Goal: Task Accomplishment & Management: Manage account settings

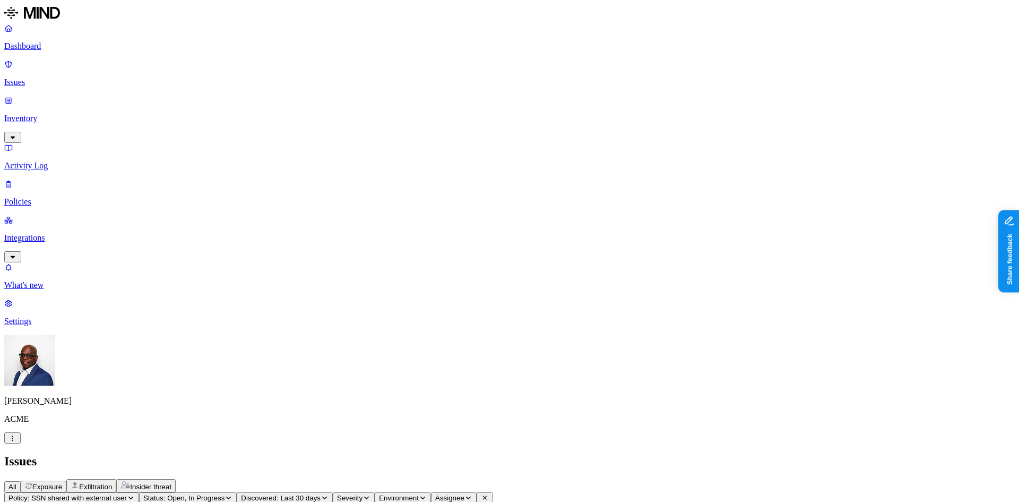
click at [100, 483] on html "Dashboard Issues Inventory Activity Log Policies Integrations What's new 1 Sett…" at bounding box center [509, 383] width 1019 height 767
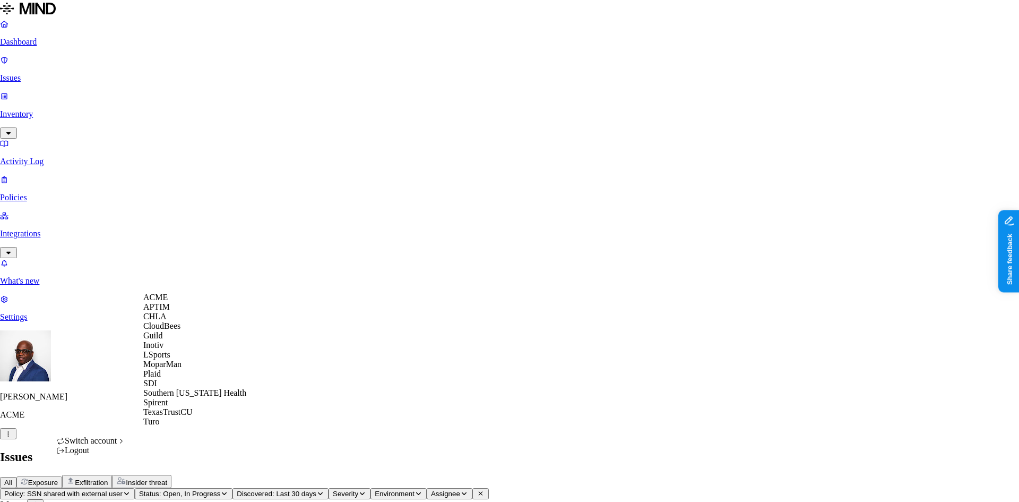
click at [168, 330] on span "CloudBees" at bounding box center [161, 325] width 37 height 9
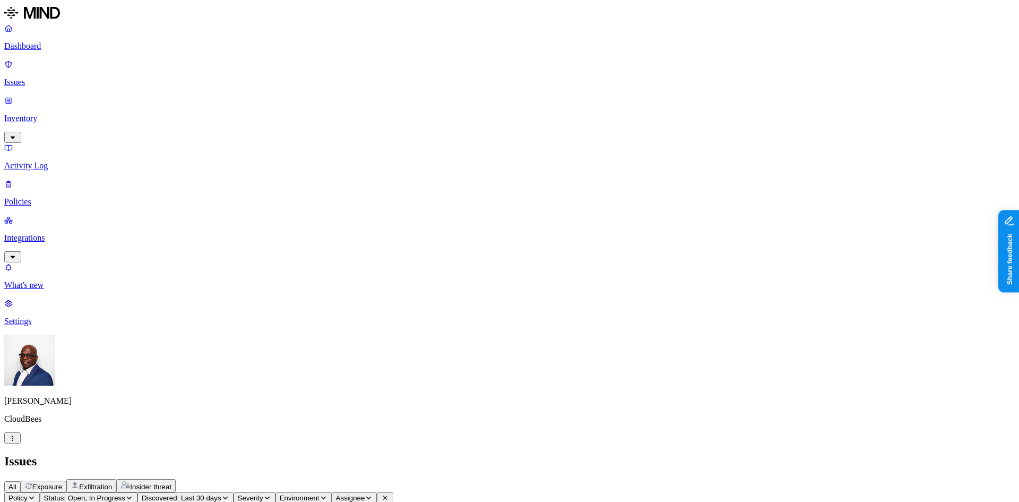
click at [32, 47] on p "Dashboard" at bounding box center [509, 46] width 1011 height 10
click at [41, 78] on p "Issues" at bounding box center [509, 83] width 1011 height 10
click at [133, 494] on icon "button" at bounding box center [129, 497] width 8 height 6
click at [192, 99] on div "Open" at bounding box center [244, 102] width 104 height 21
click at [192, 122] on button "button" at bounding box center [196, 116] width 8 height 11
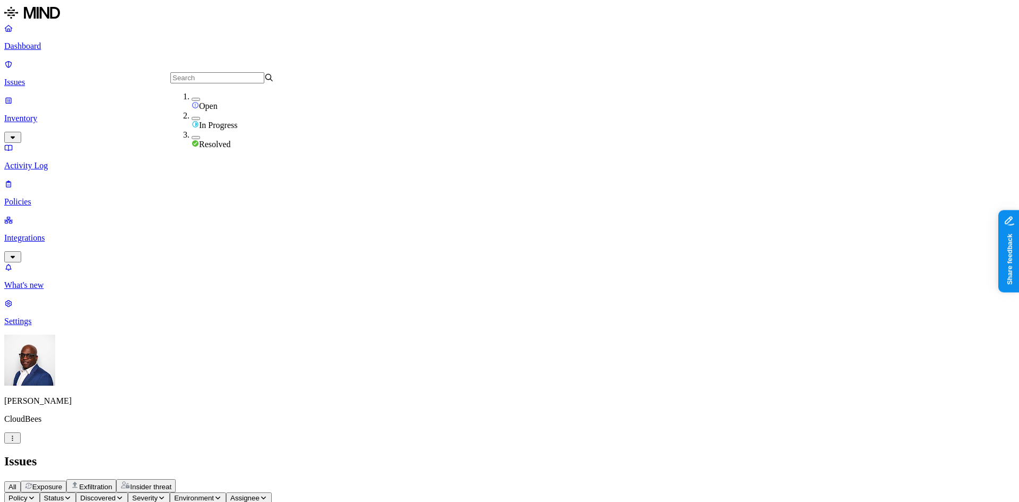
click at [424, 479] on div "All Exposure Exfiltration Insider threat" at bounding box center [509, 485] width 1011 height 13
click at [121, 492] on button "Clear Selection" at bounding box center [93, 497] width 56 height 11
click at [59, 114] on p "Inventory" at bounding box center [509, 119] width 1011 height 10
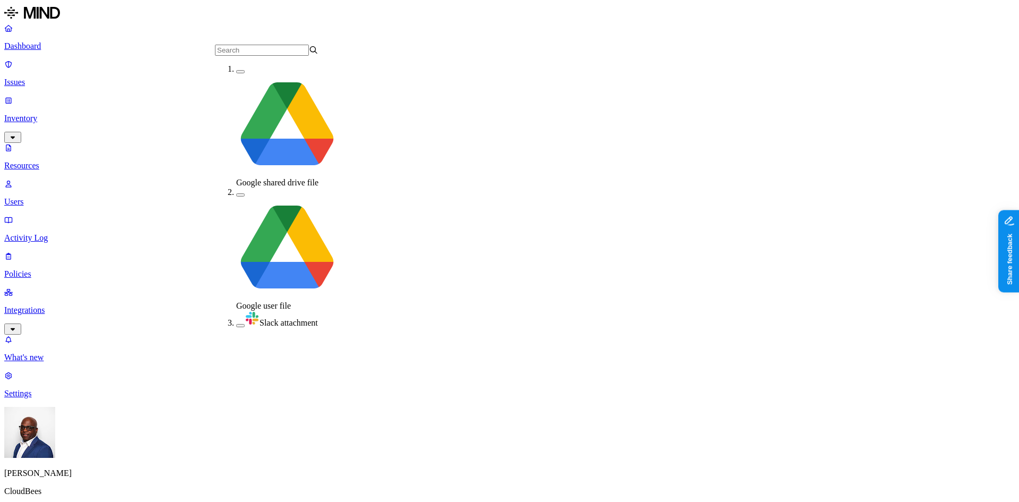
click at [236, 324] on button "button" at bounding box center [240, 325] width 8 height 3
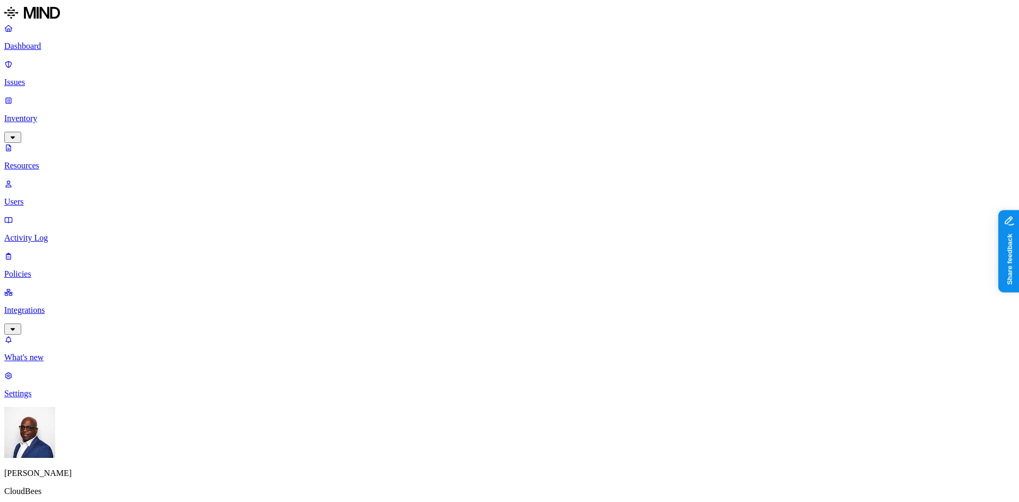
click at [369, 74] on button "button" at bounding box center [373, 72] width 8 height 3
click at [369, 75] on button "button" at bounding box center [373, 70] width 8 height 11
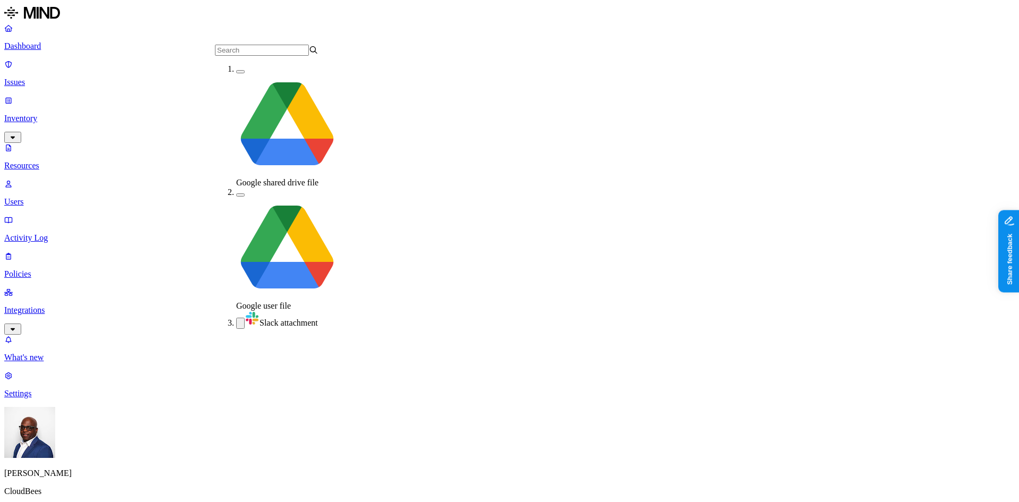
click at [236, 317] on button "button" at bounding box center [240, 322] width 8 height 11
click at [236, 73] on button "button" at bounding box center [240, 71] width 8 height 3
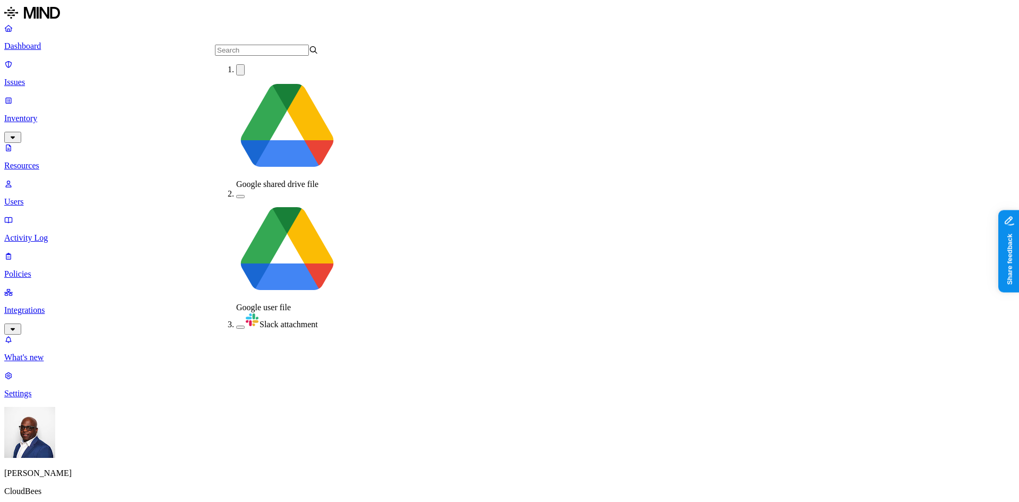
click at [236, 195] on button "button" at bounding box center [240, 196] width 8 height 3
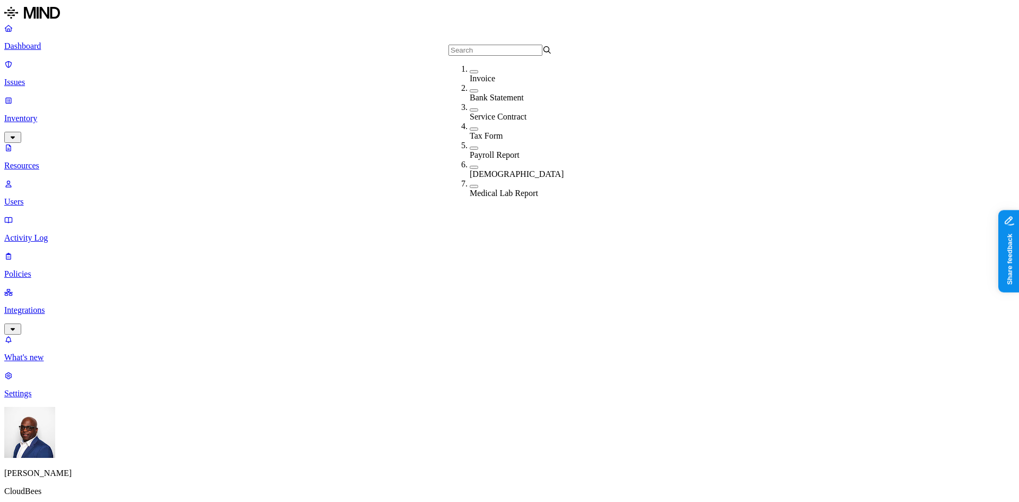
drag, startPoint x: 460, startPoint y: 76, endPoint x: 460, endPoint y: 87, distance: 10.1
click at [470, 73] on button "button" at bounding box center [474, 71] width 8 height 3
click at [470, 93] on button "button" at bounding box center [474, 92] width 8 height 3
click at [470, 108] on div "Service Contract" at bounding box center [522, 115] width 104 height 19
click at [470, 132] on button "button" at bounding box center [474, 133] width 8 height 3
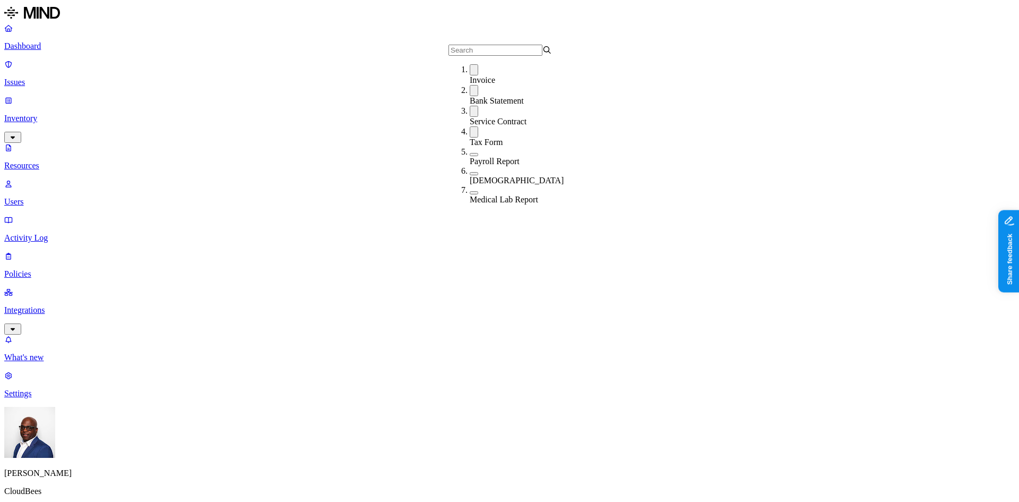
drag, startPoint x: 462, startPoint y: 146, endPoint x: 462, endPoint y: 156, distance: 10.1
click at [470, 153] on button "button" at bounding box center [474, 154] width 8 height 3
click at [470, 174] on button "button" at bounding box center [474, 175] width 8 height 3
click at [470, 194] on button "button" at bounding box center [474, 195] width 8 height 3
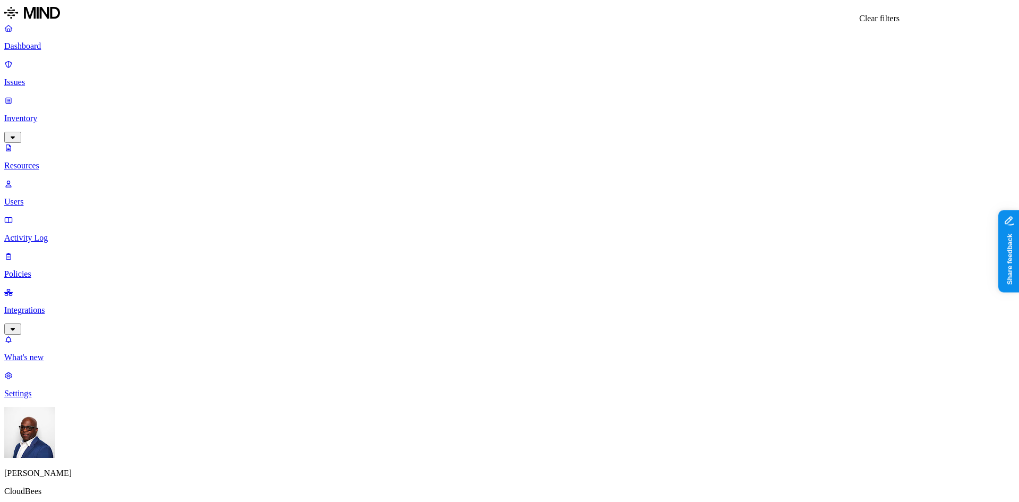
click at [53, 233] on p "Activity Log" at bounding box center [509, 238] width 1011 height 10
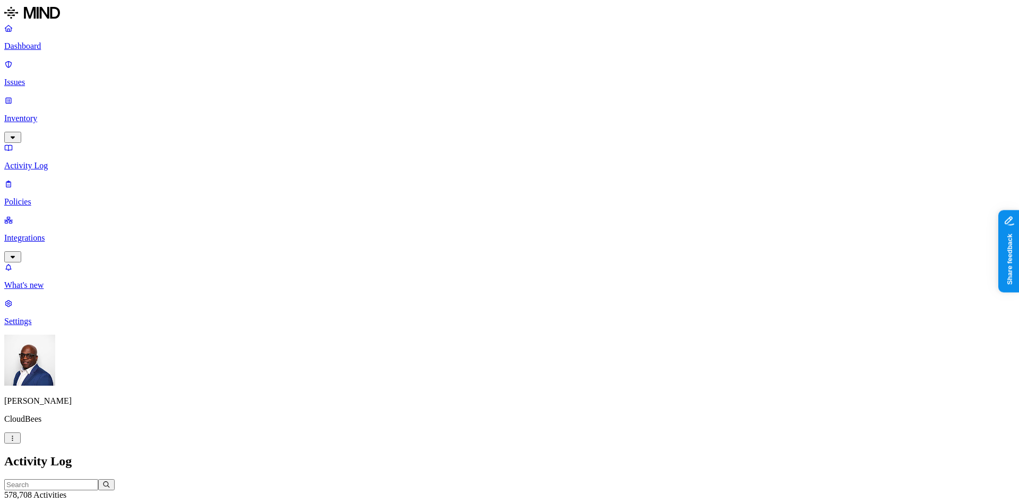
click at [35, 41] on p "Dashboard" at bounding box center [509, 46] width 1011 height 10
click at [46, 114] on p "Inventory" at bounding box center [509, 119] width 1011 height 10
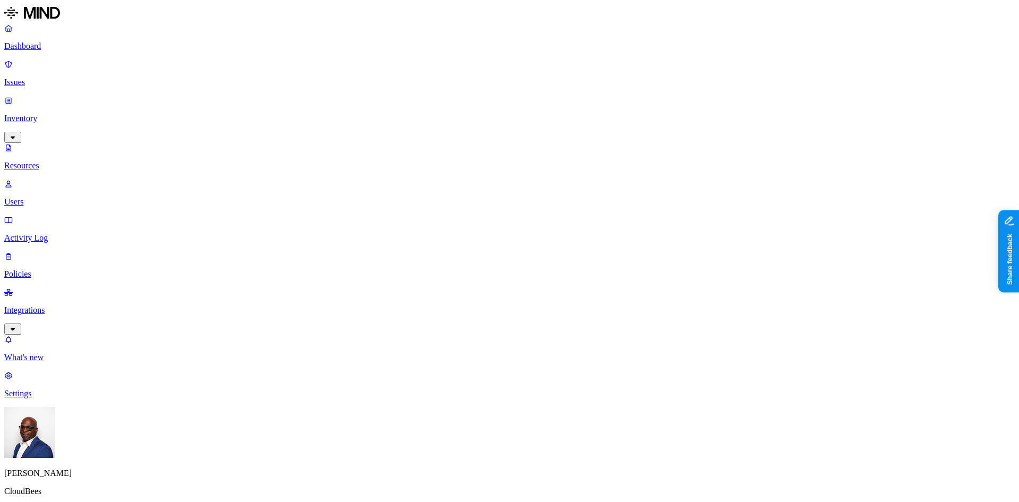
click at [46, 305] on p "Integrations" at bounding box center [509, 310] width 1011 height 10
click at [57, 316] on p "Endpoints" at bounding box center [509, 321] width 1011 height 10
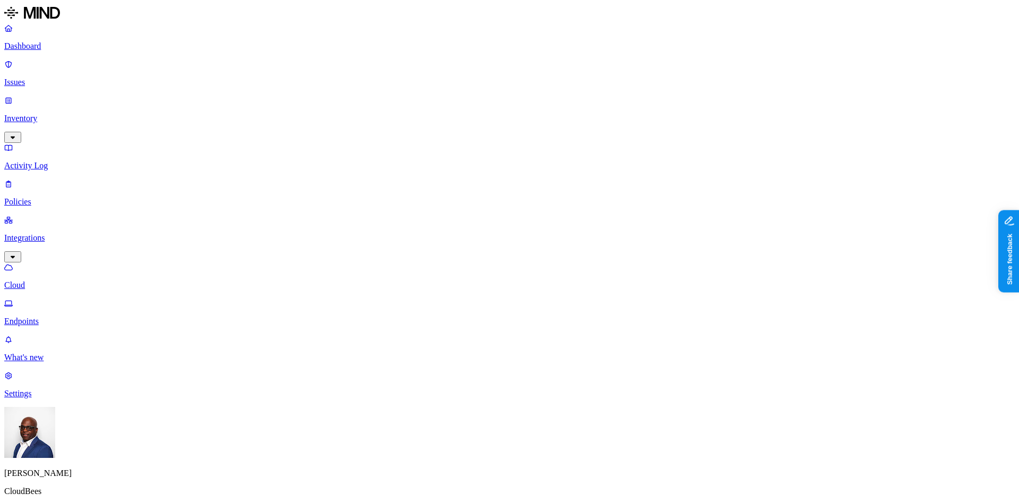
click at [55, 316] on p "Endpoints" at bounding box center [509, 321] width 1011 height 10
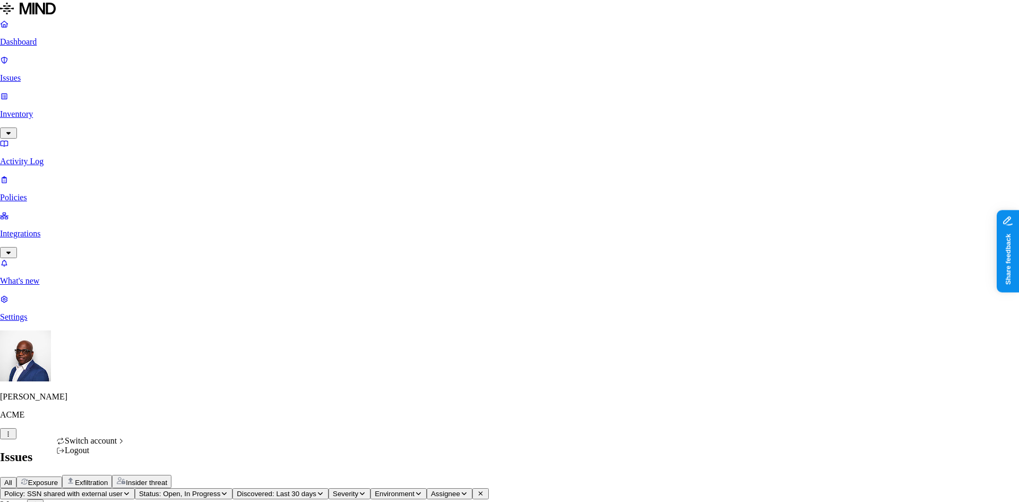
click at [16, 439] on button "button" at bounding box center [8, 433] width 16 height 11
click at [168, 330] on span "CloudBees" at bounding box center [161, 325] width 37 height 9
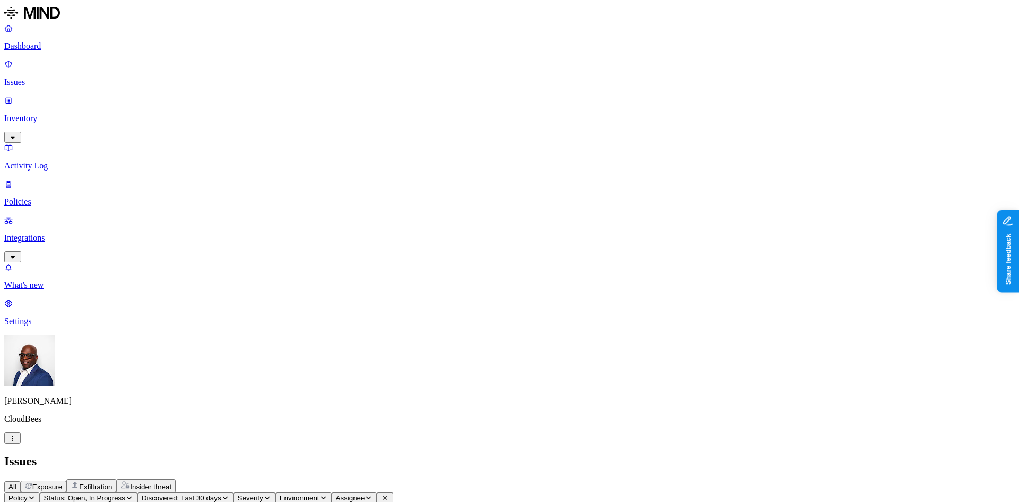
click at [39, 45] on p "Dashboard" at bounding box center [509, 46] width 1011 height 10
click at [47, 233] on p "Integrations" at bounding box center [509, 238] width 1011 height 10
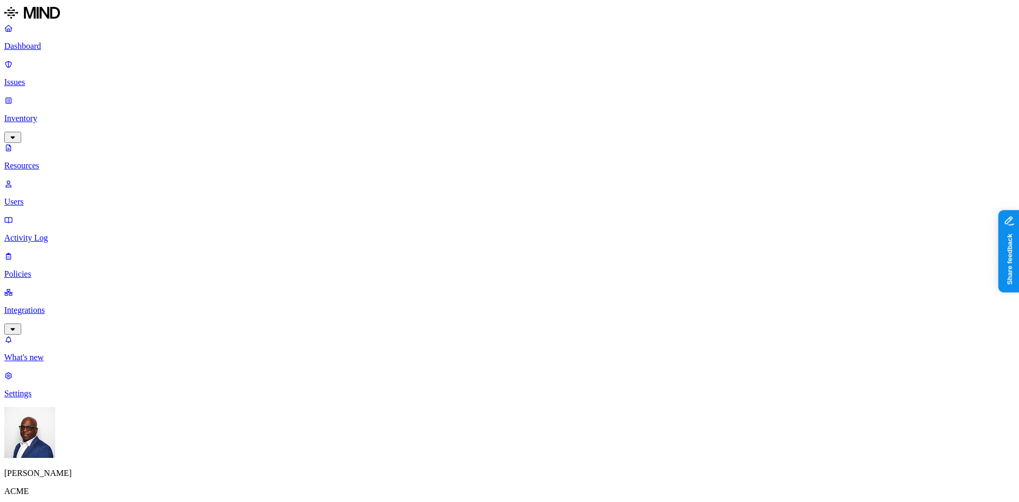
click at [21, 501] on button "button" at bounding box center [12, 509] width 16 height 11
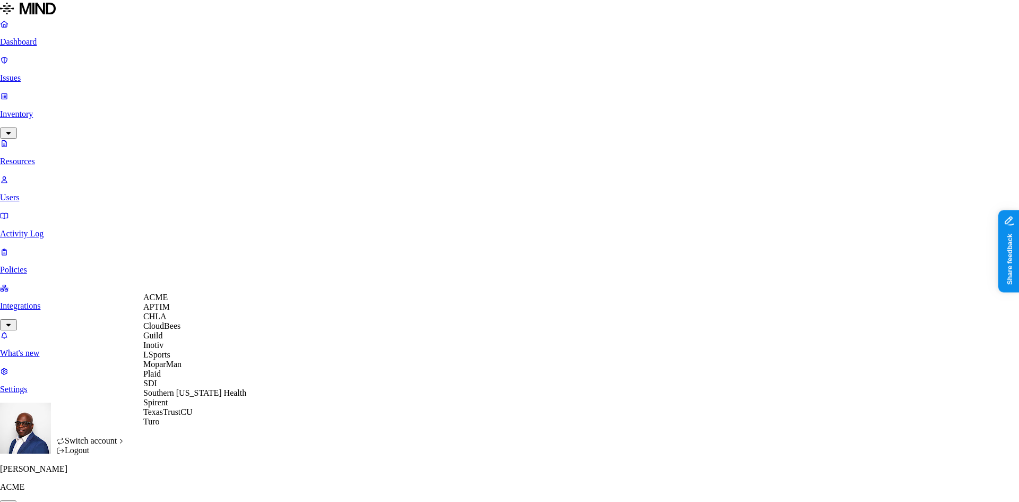
click at [177, 330] on span "CloudBees" at bounding box center [161, 325] width 37 height 9
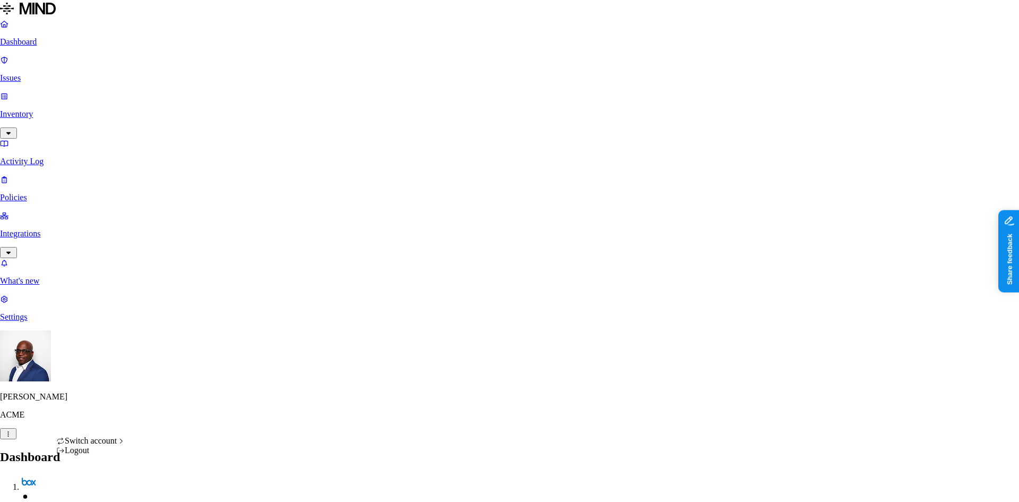
click at [186, 331] on div "CloudBees" at bounding box center [194, 326] width 103 height 10
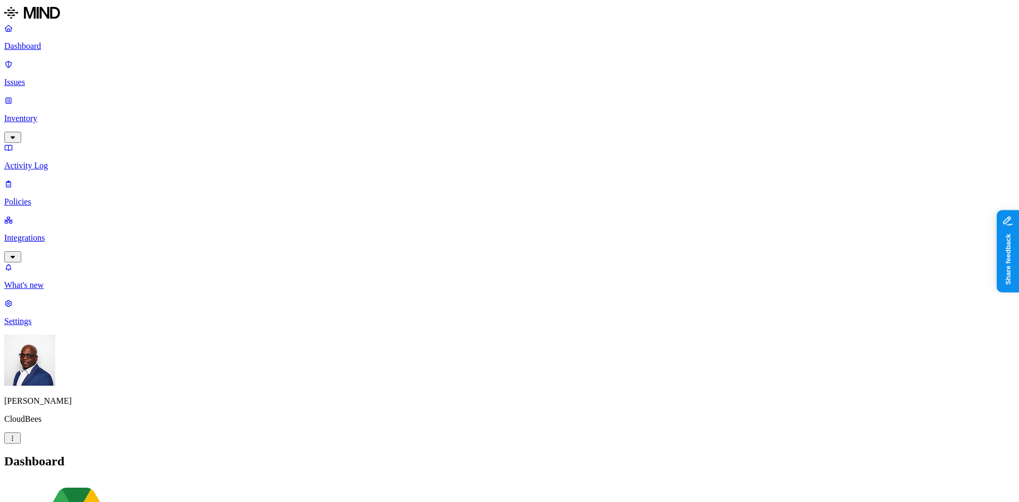
click at [63, 233] on p "Integrations" at bounding box center [509, 238] width 1011 height 10
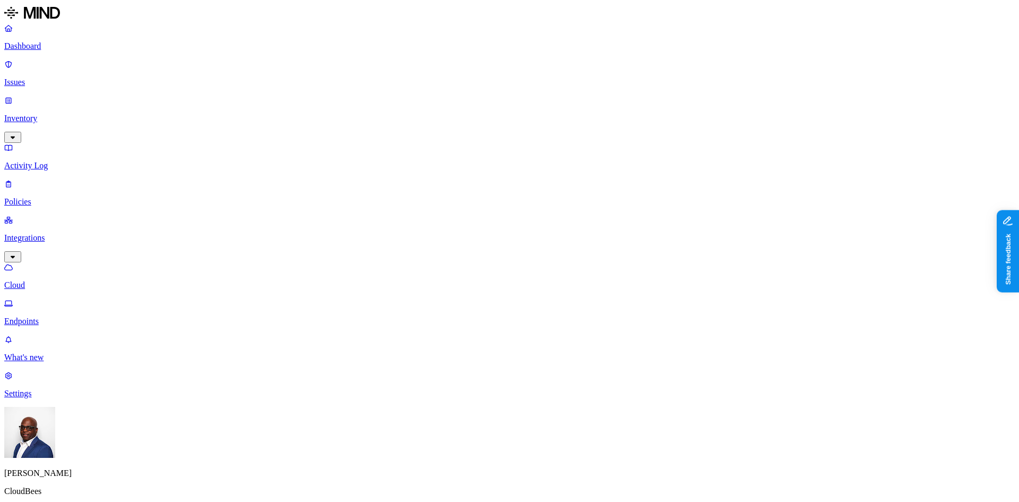
click at [48, 47] on p "Dashboard" at bounding box center [509, 46] width 1011 height 10
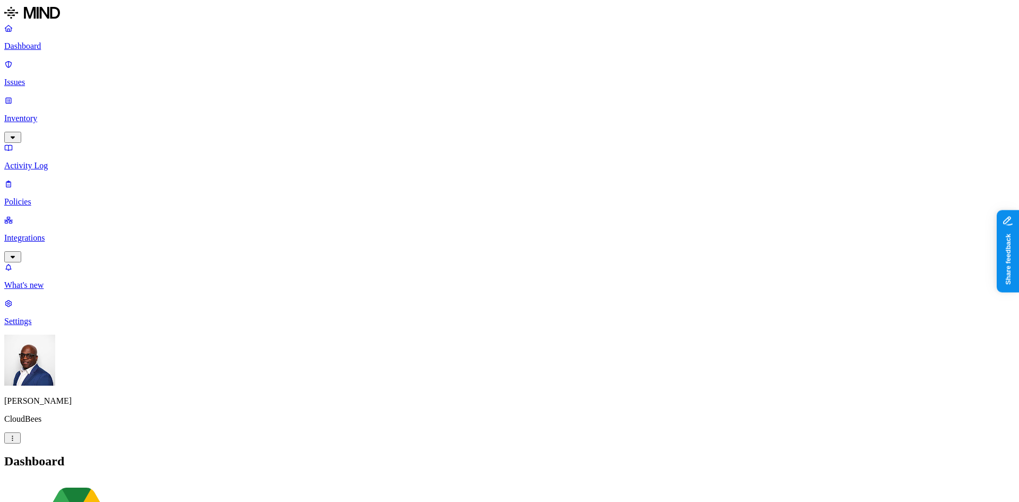
click at [54, 114] on p "Inventory" at bounding box center [509, 119] width 1011 height 10
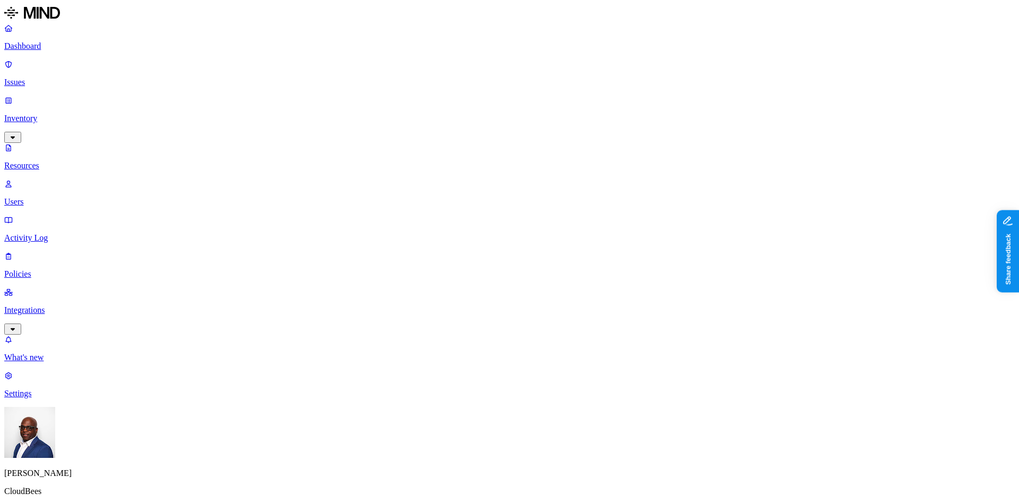
click at [317, 75] on div "PII / PHI" at bounding box center [369, 69] width 104 height 11
click at [544, 130] on button "button" at bounding box center [548, 128] width 8 height 3
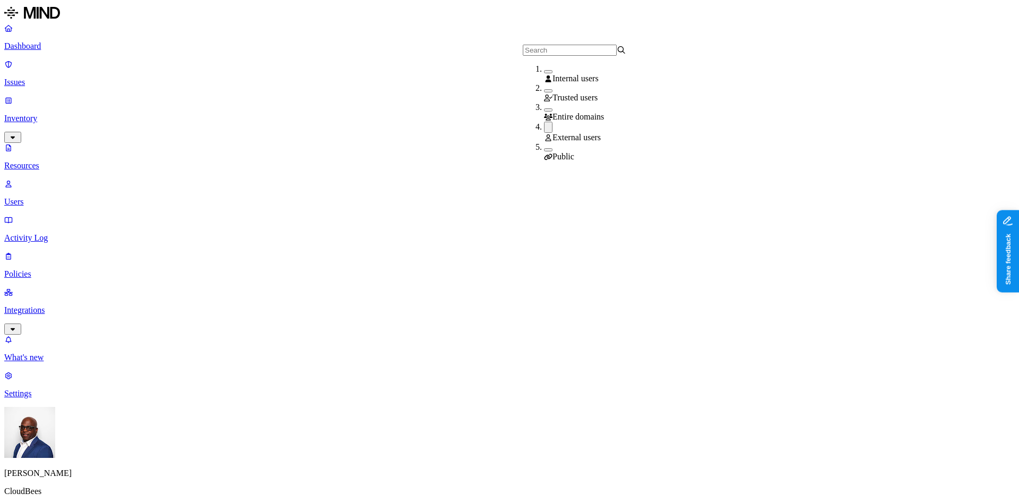
click at [544, 148] on button "button" at bounding box center [548, 149] width 8 height 3
click at [36, 44] on p "Dashboard" at bounding box center [509, 46] width 1011 height 10
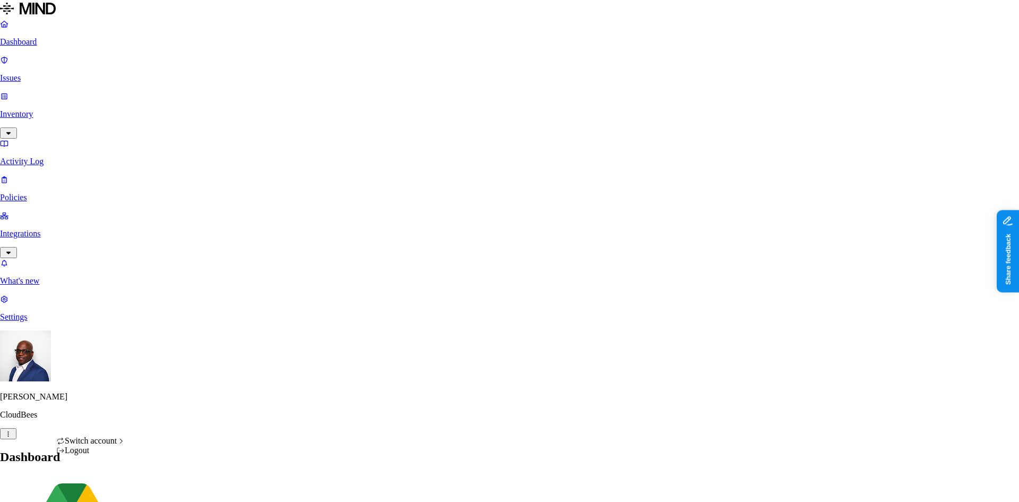
click at [198, 397] on span "Southern [US_STATE] Health" at bounding box center [194, 392] width 103 height 9
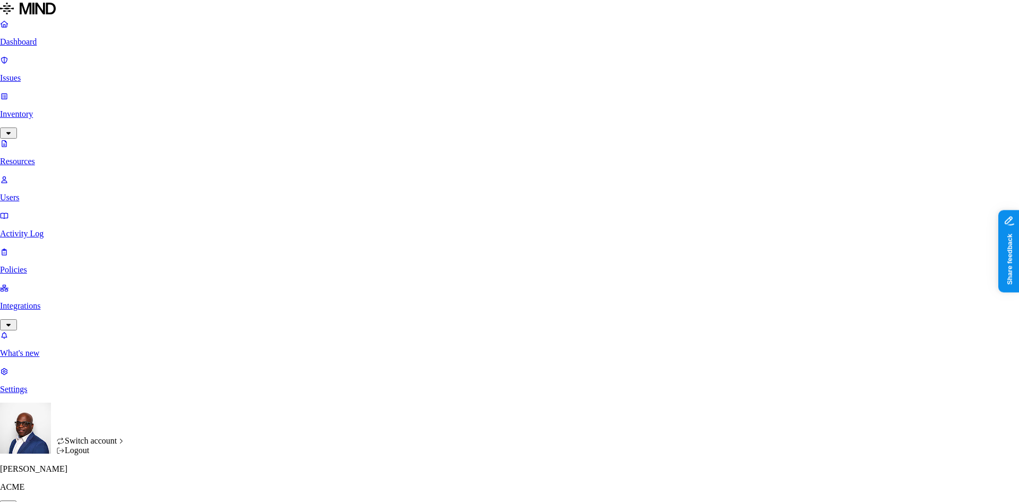
click at [171, 330] on span "CloudBees" at bounding box center [161, 325] width 37 height 9
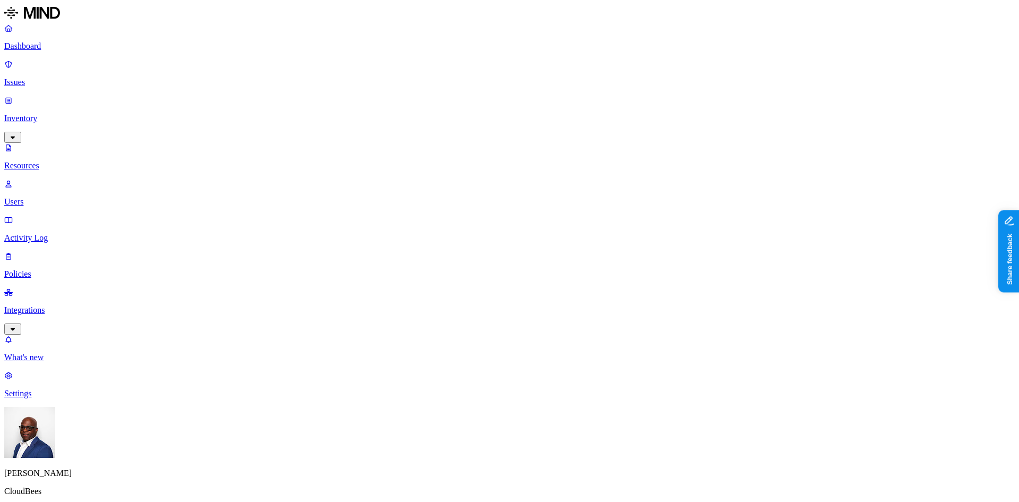
click at [47, 197] on p "Users" at bounding box center [509, 202] width 1011 height 10
click at [55, 143] on link "Resources" at bounding box center [509, 157] width 1011 height 28
click at [518, 131] on button "button" at bounding box center [522, 128] width 8 height 3
click at [518, 151] on button "button" at bounding box center [522, 149] width 8 height 3
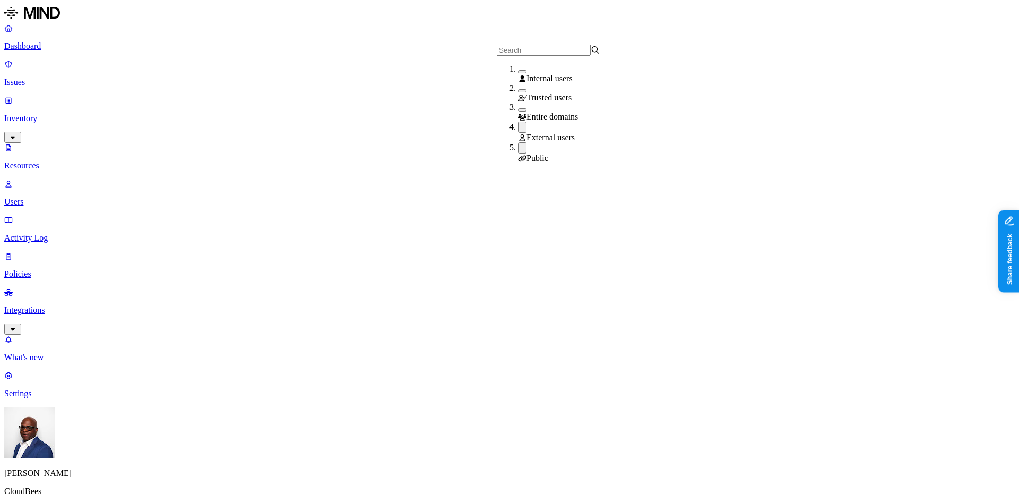
click at [37, 398] on p "Settings" at bounding box center [509, 394] width 1011 height 10
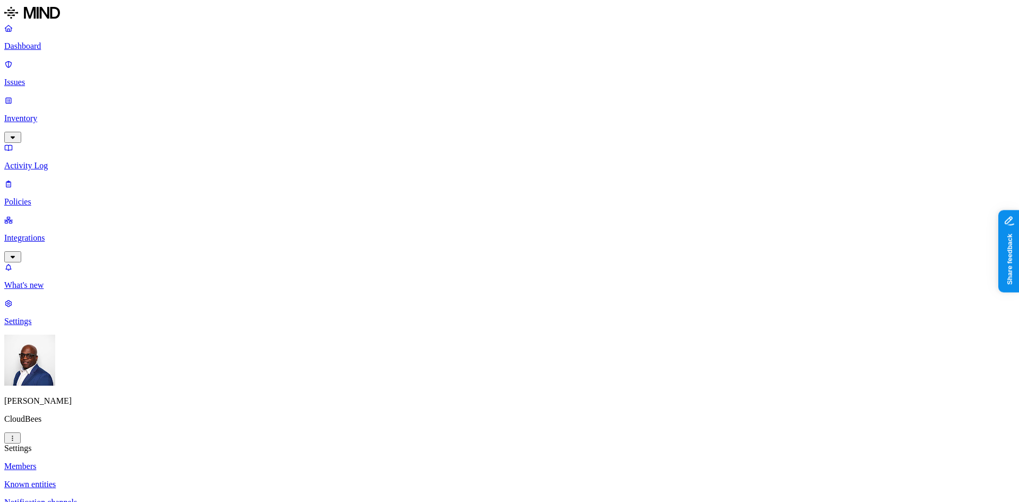
click at [154, 479] on p "Known entities" at bounding box center [509, 484] width 1011 height 10
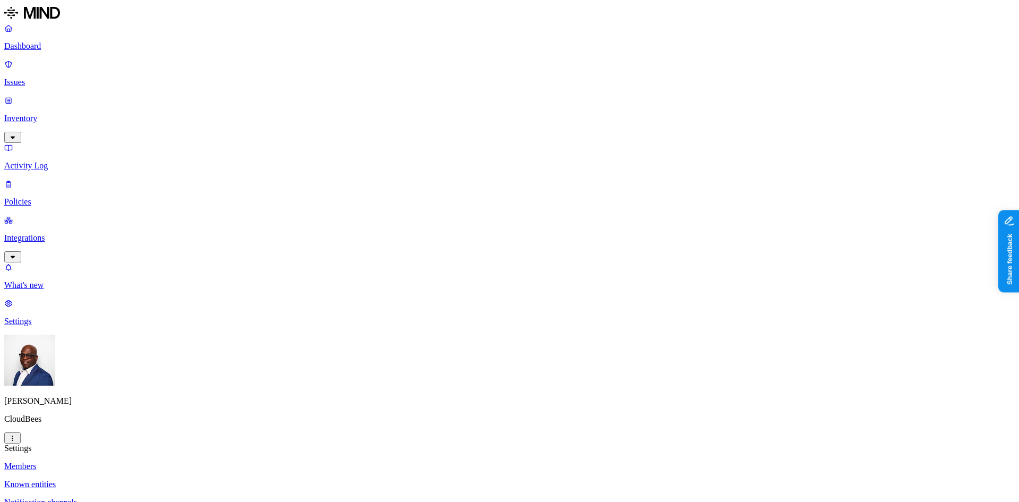
click at [54, 114] on p "Inventory" at bounding box center [509, 119] width 1011 height 10
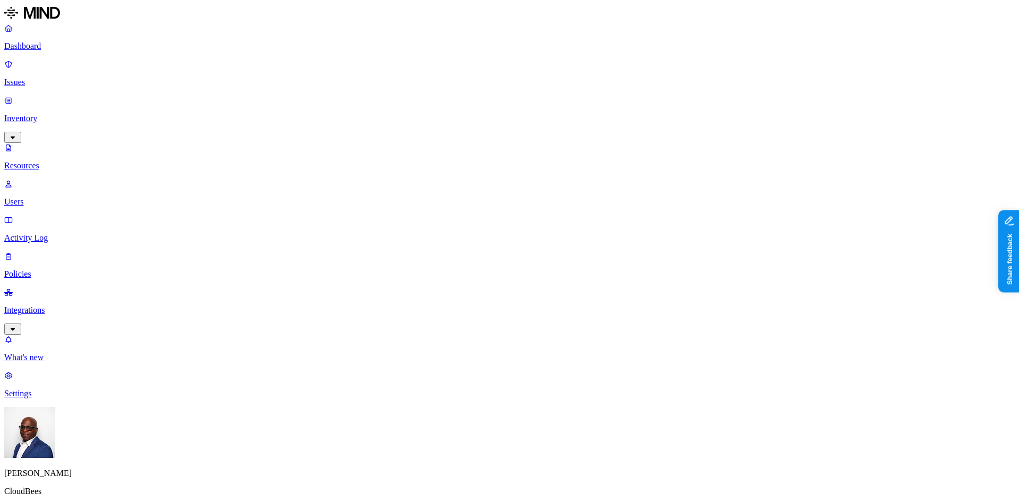
click at [36, 398] on p "Settings" at bounding box center [509, 394] width 1011 height 10
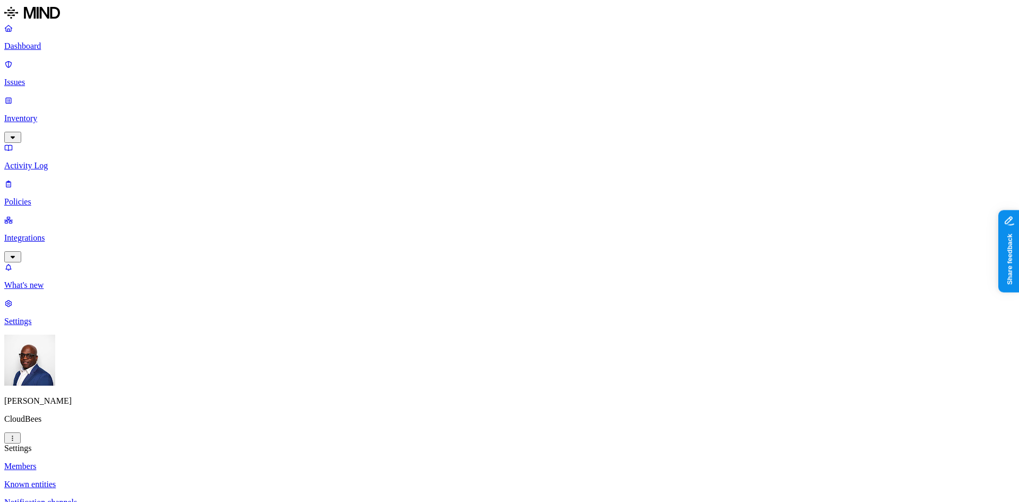
click at [37, 44] on p "Dashboard" at bounding box center [509, 46] width 1011 height 10
click at [36, 326] on p "Settings" at bounding box center [509, 321] width 1011 height 10
click at [55, 197] on p "Policies" at bounding box center [509, 202] width 1011 height 10
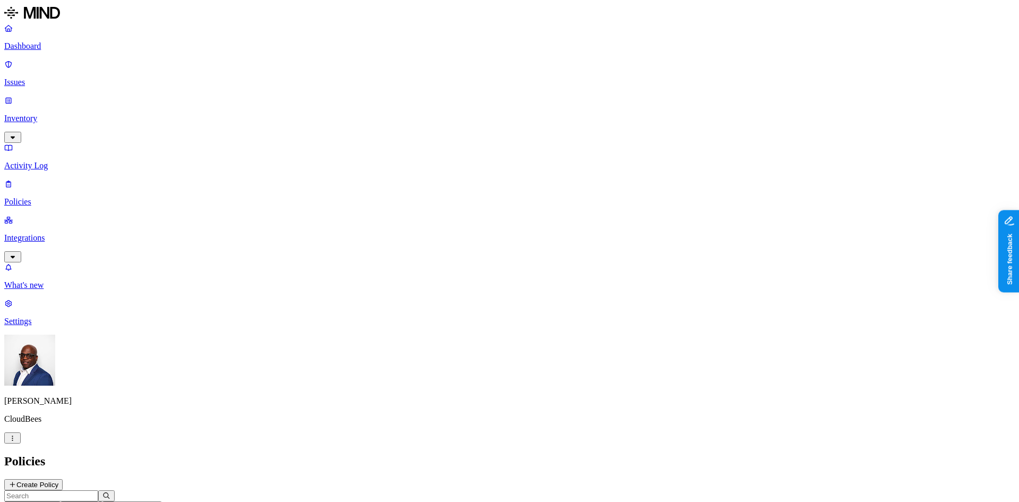
click at [40, 326] on p "Settings" at bounding box center [509, 321] width 1011 height 10
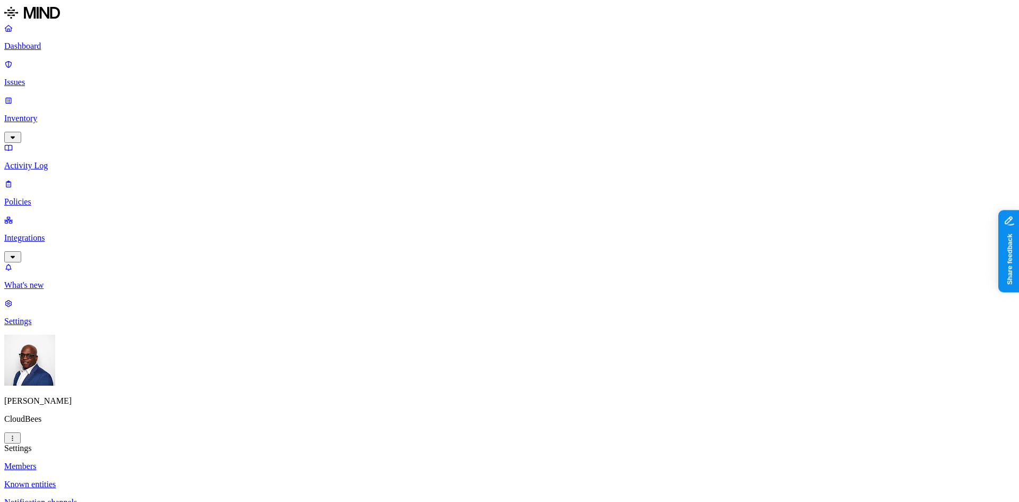
click at [45, 197] on p "Policies" at bounding box center [509, 202] width 1011 height 10
click at [61, 501] on button "Environment" at bounding box center [32, 506] width 56 height 11
click at [251, 94] on span "Endpoint" at bounding box center [258, 97] width 31 height 9
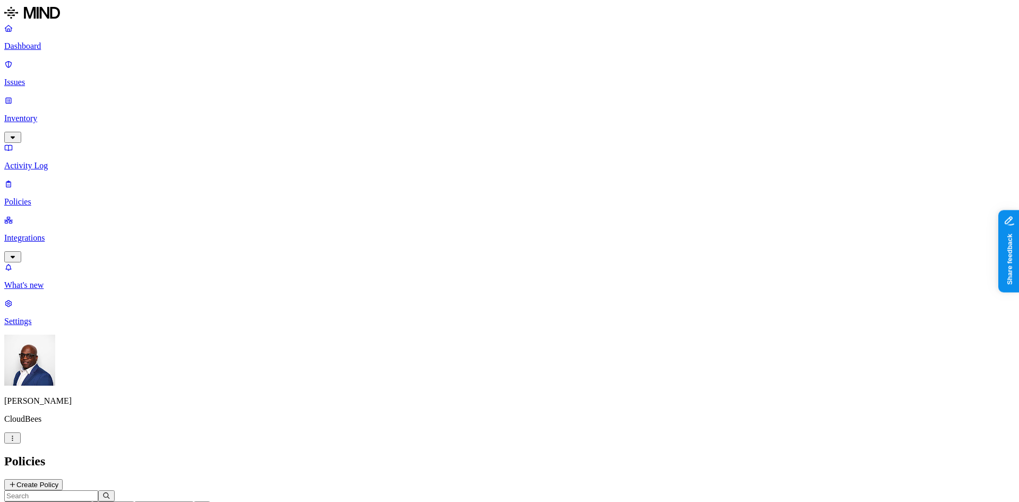
click at [63, 479] on button "Create Policy" at bounding box center [33, 484] width 58 height 11
click at [477, 334] on label "Web Domain" at bounding box center [463, 330] width 28 height 19
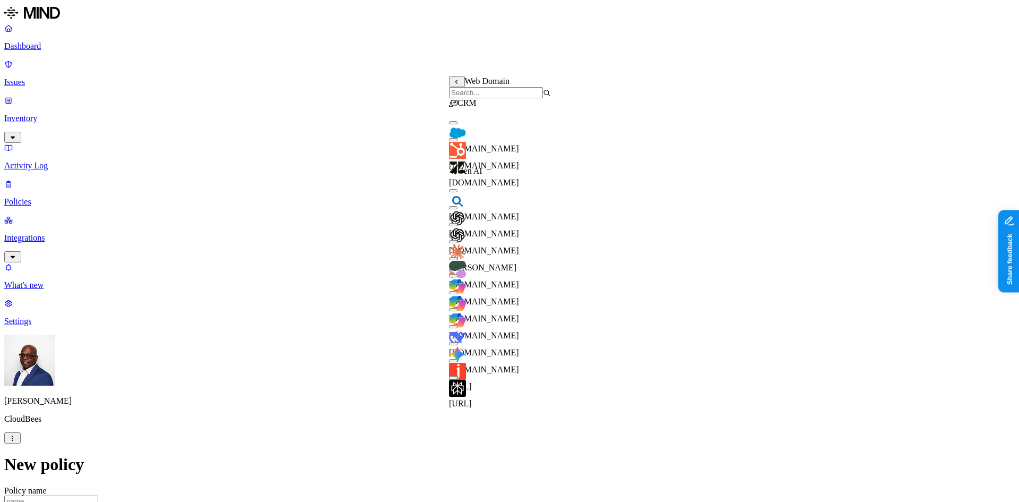
scroll to position [48, 0]
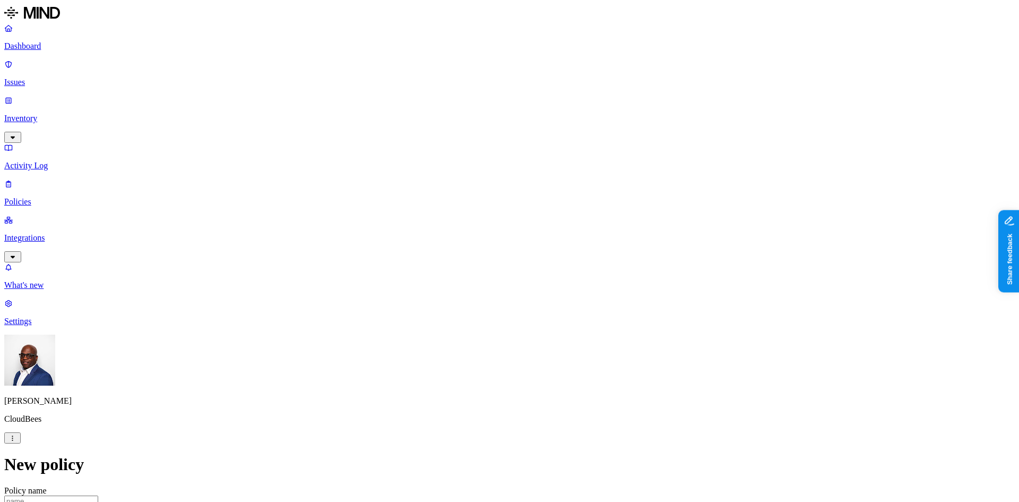
click at [477, 333] on label "Web Domain" at bounding box center [463, 330] width 28 height 19
drag, startPoint x: 636, startPoint y: 337, endPoint x: 497, endPoint y: 299, distance: 143.5
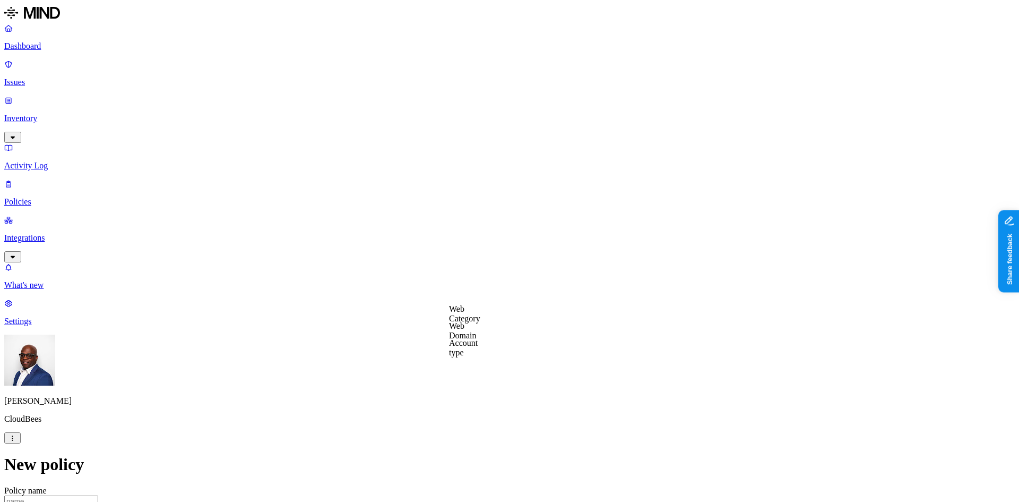
click at [479, 314] on label "Web Category" at bounding box center [464, 313] width 31 height 19
click at [458, 336] on button "button" at bounding box center [453, 333] width 8 height 3
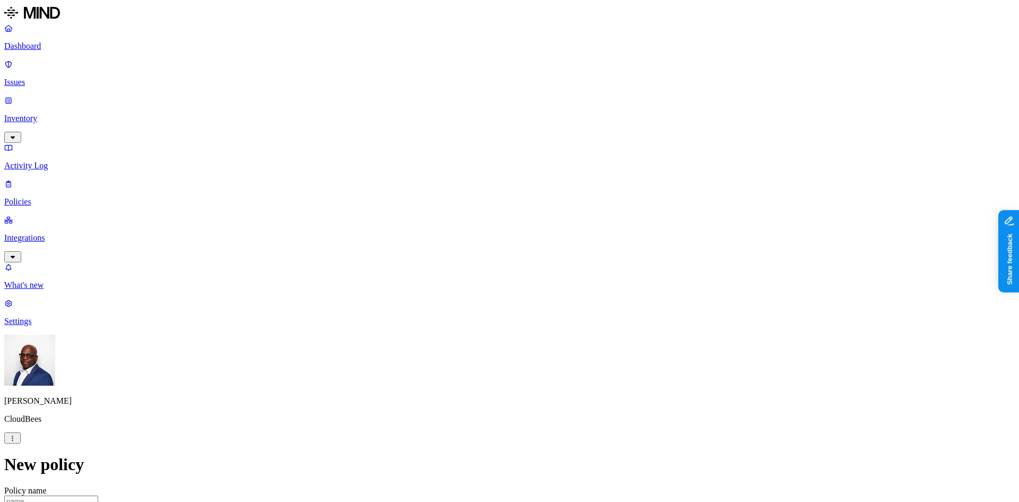
click at [477, 333] on label "Web Domain" at bounding box center [463, 330] width 28 height 19
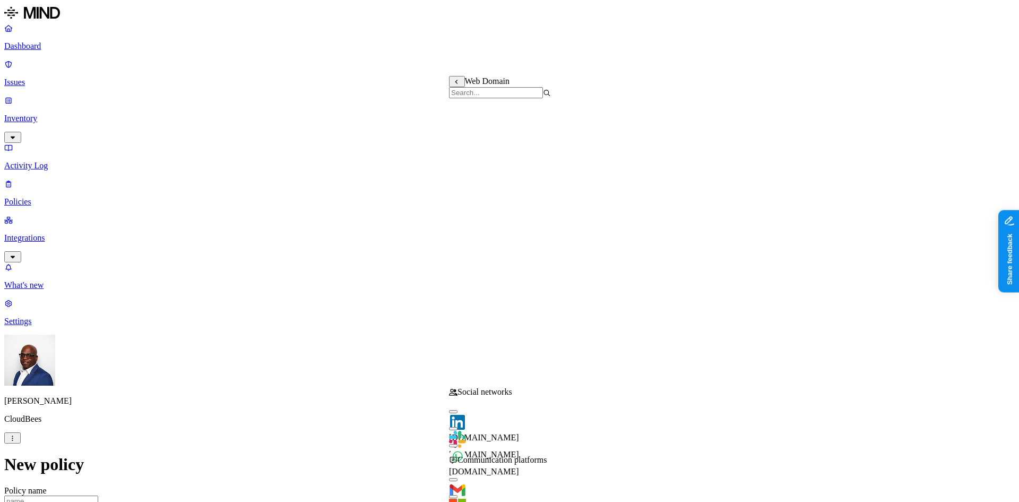
scroll to position [394, 0]
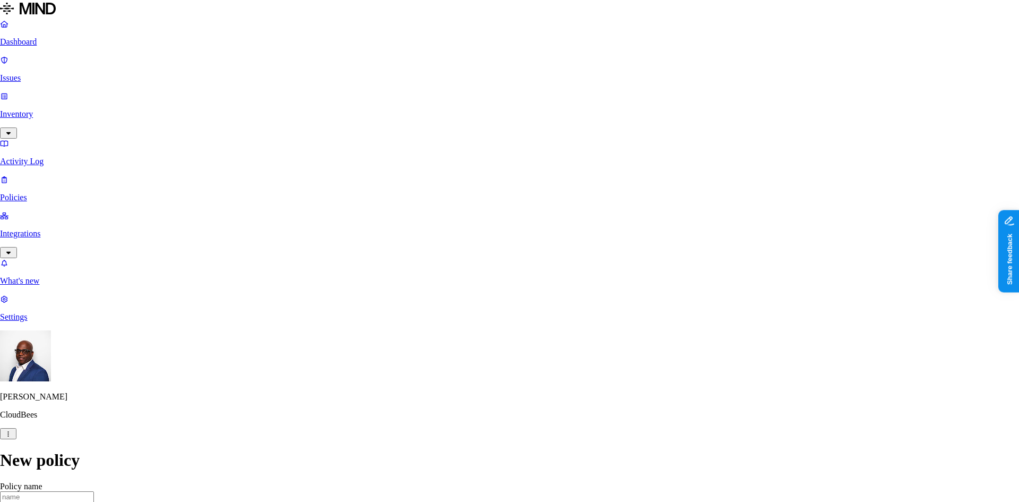
type input "greg"
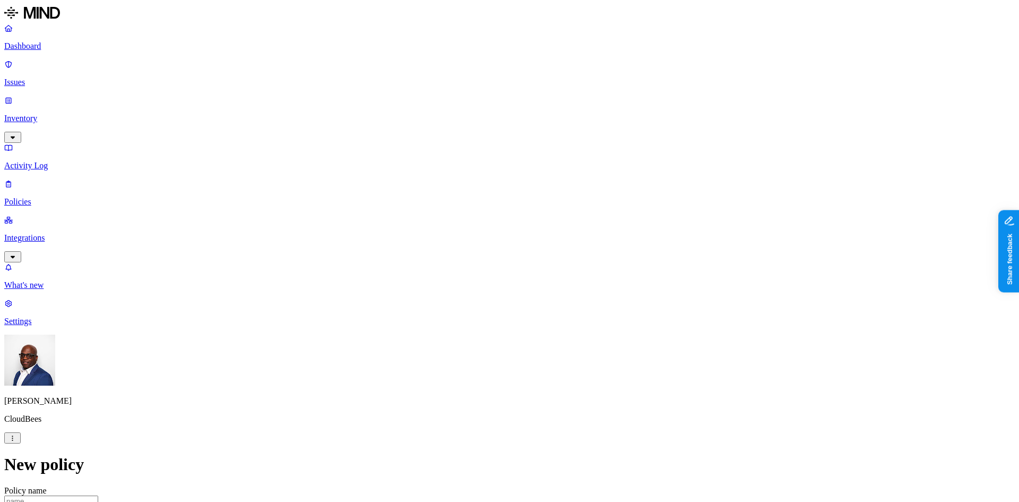
click at [477, 333] on label "Web Domain" at bounding box center [463, 330] width 28 height 19
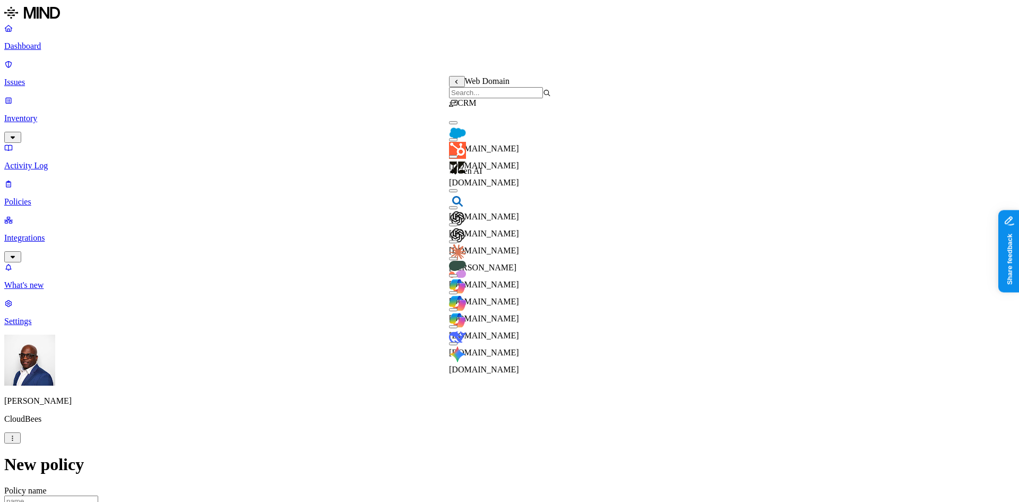
click at [458, 192] on button "button" at bounding box center [453, 190] width 8 height 3
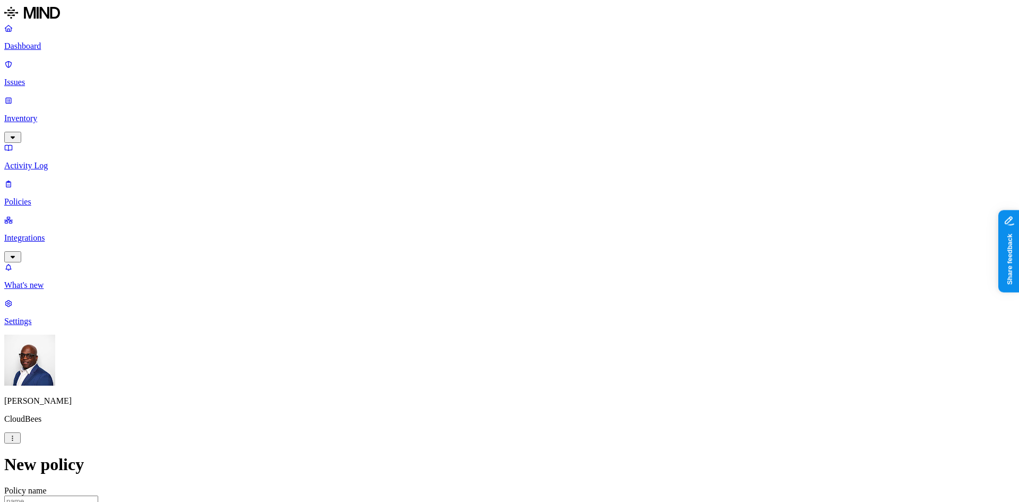
scroll to position [319, 0]
click at [467, 303] on label "Departments" at bounding box center [464, 298] width 44 height 9
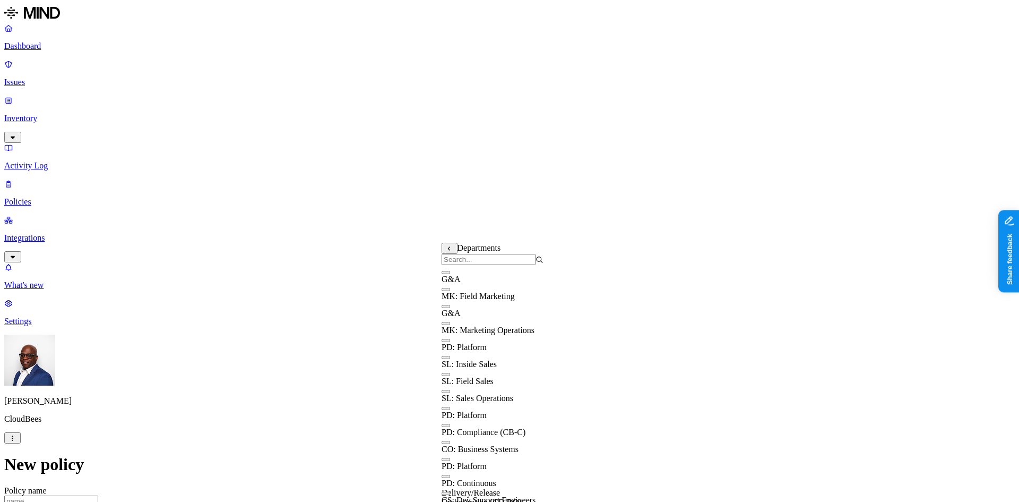
click at [450, 274] on button "button" at bounding box center [446, 272] width 8 height 3
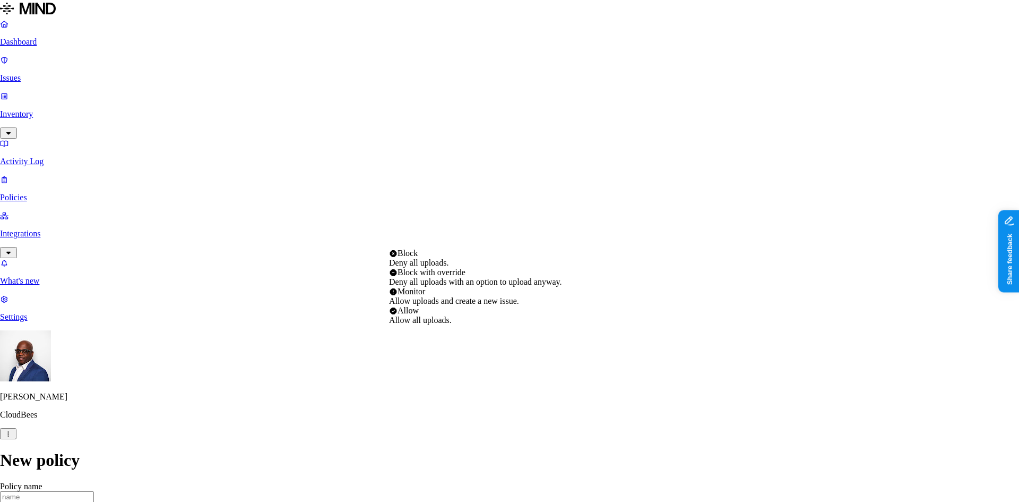
select select "4"
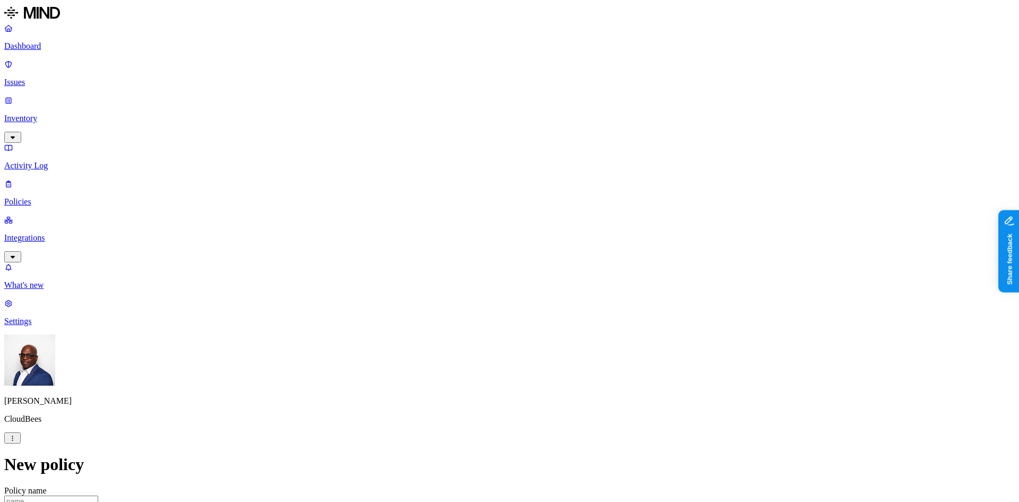
scroll to position [319, 0]
click at [468, 162] on label "Classification" at bounding box center [453, 157] width 47 height 9
drag, startPoint x: 529, startPoint y: 98, endPoint x: 526, endPoint y: 106, distance: 7.9
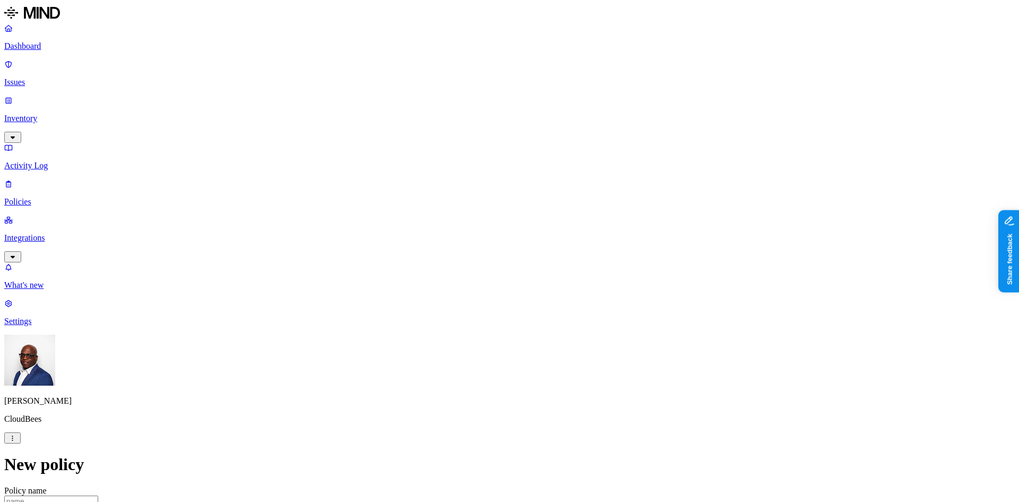
click at [446, 184] on label "Data type" at bounding box center [438, 179] width 16 height 19
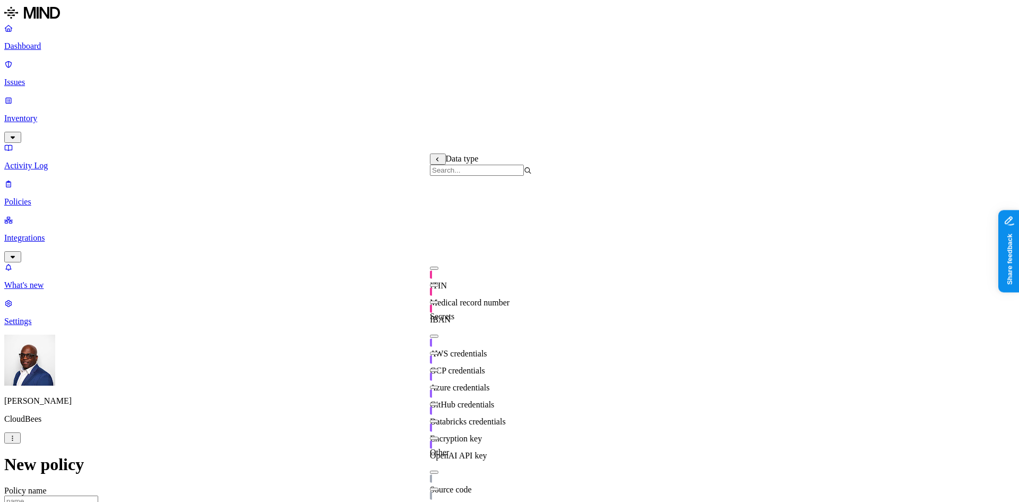
scroll to position [0, 0]
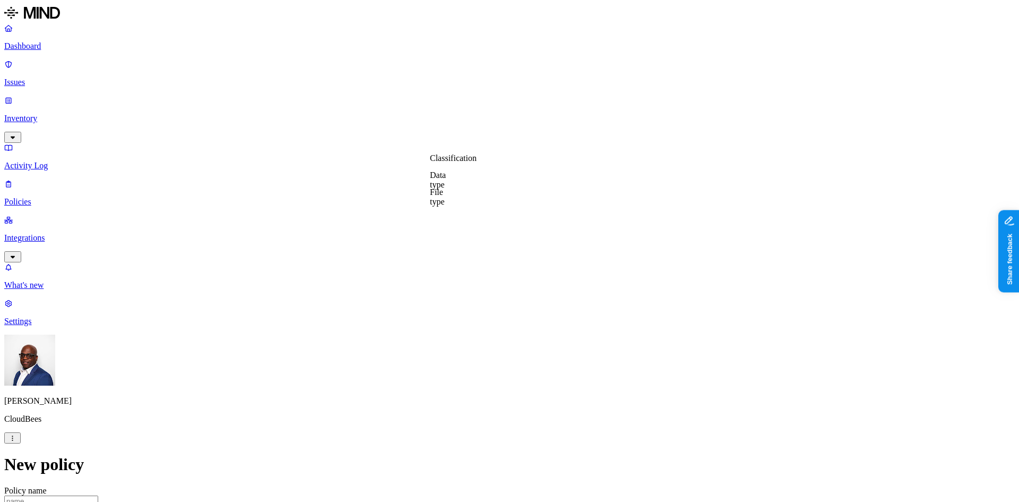
click at [445, 202] on label "File type" at bounding box center [437, 196] width 15 height 19
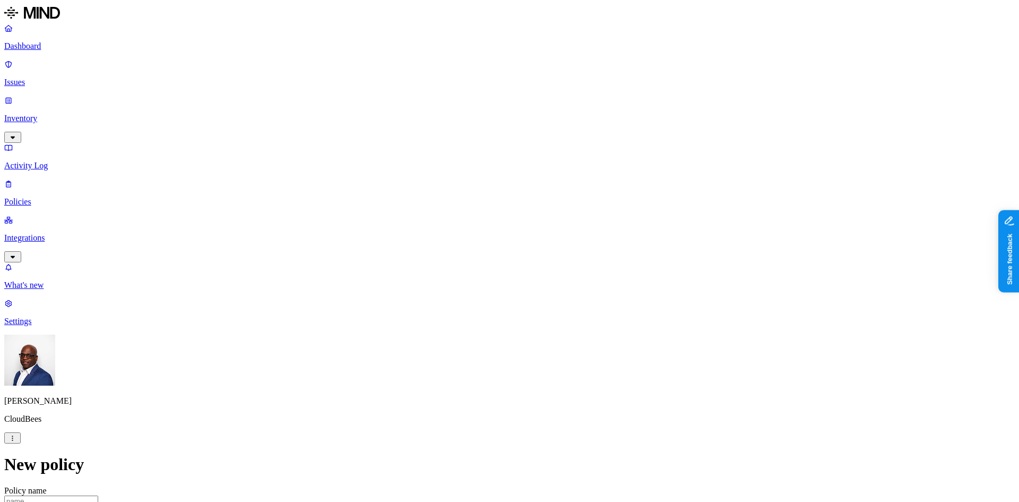
scroll to position [354, 0]
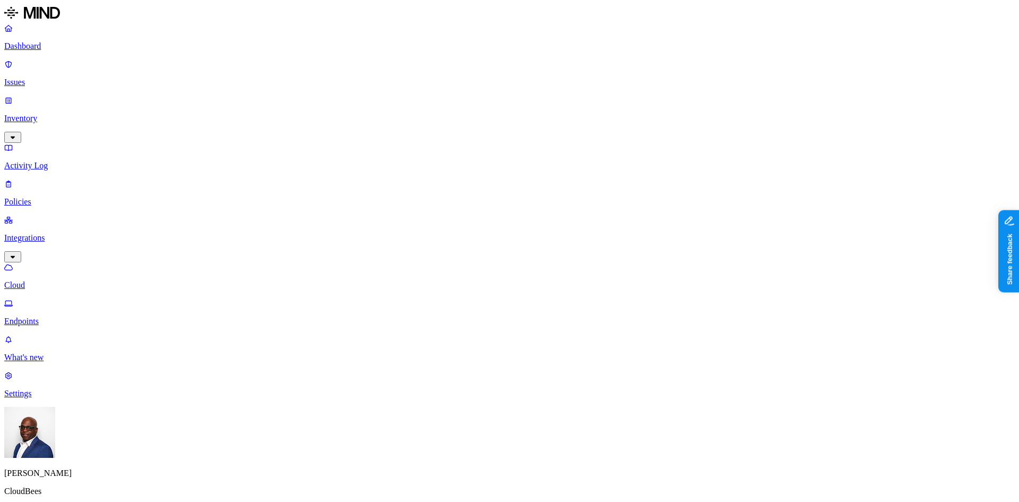
click at [50, 233] on p "Integrations" at bounding box center [509, 238] width 1011 height 10
click at [44, 43] on p "Dashboard" at bounding box center [509, 46] width 1011 height 10
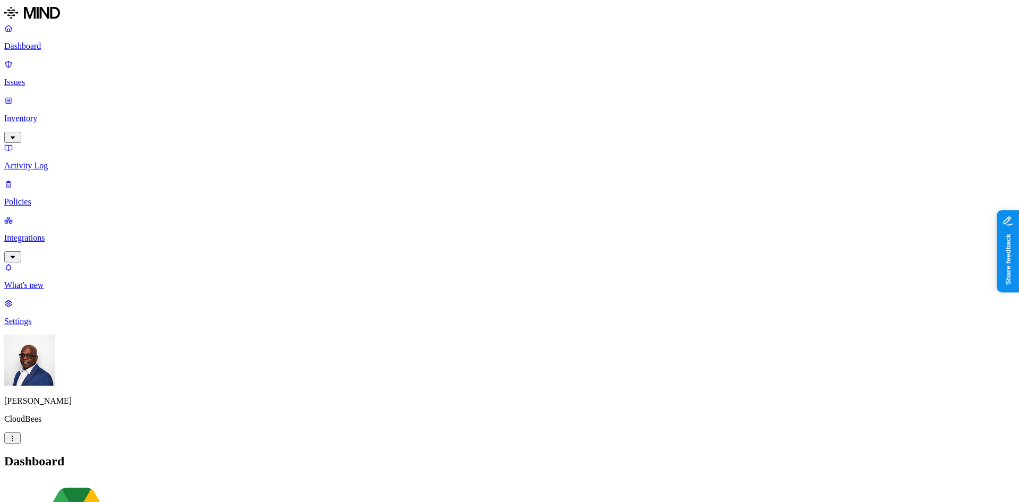
click at [40, 114] on p "Inventory" at bounding box center [509, 119] width 1011 height 10
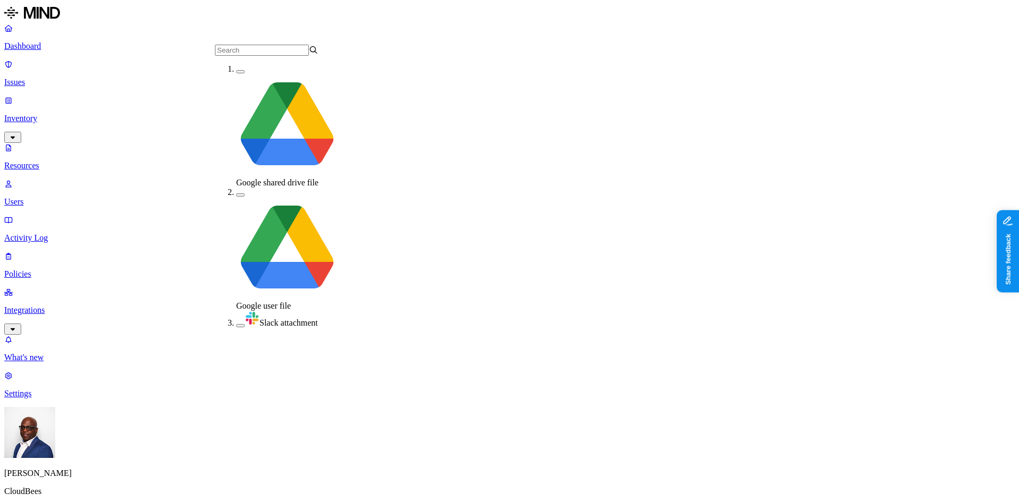
click at [236, 324] on button "button" at bounding box center [240, 325] width 8 height 3
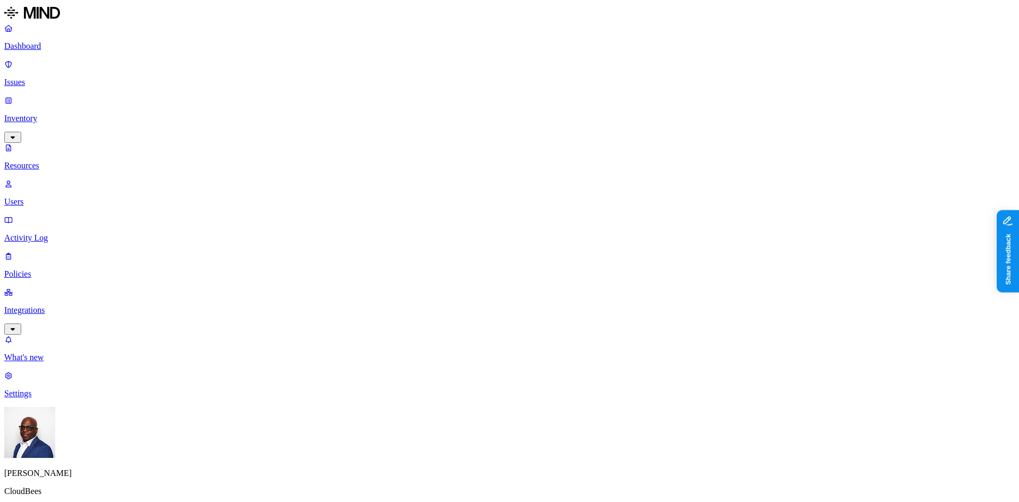
click at [570, 73] on button "button" at bounding box center [574, 71] width 8 height 3
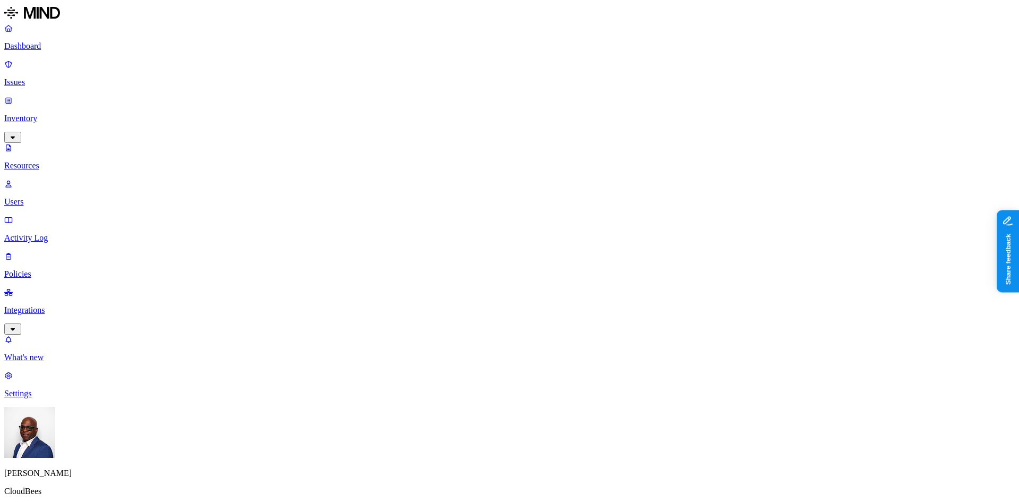
click at [570, 75] on button "button" at bounding box center [574, 69] width 8 height 11
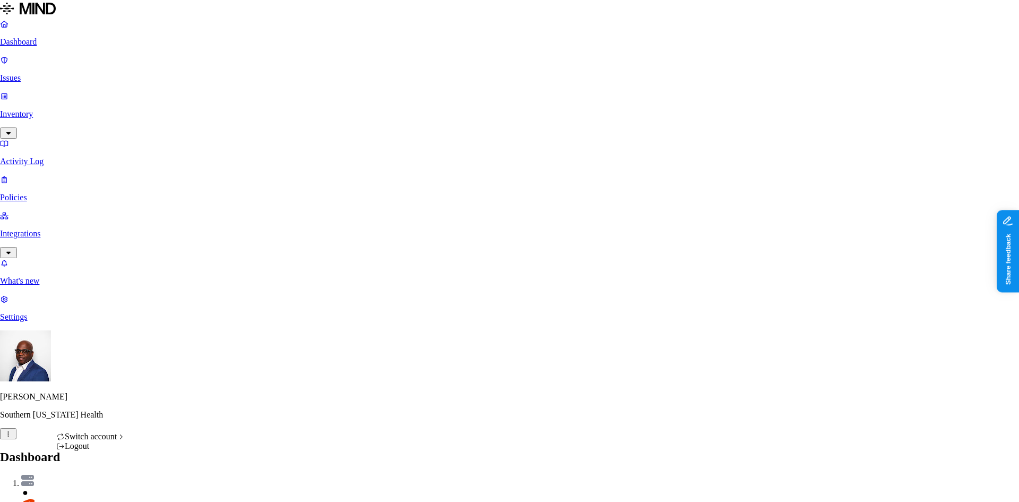
click at [167, 302] on span "ACME" at bounding box center [155, 297] width 24 height 9
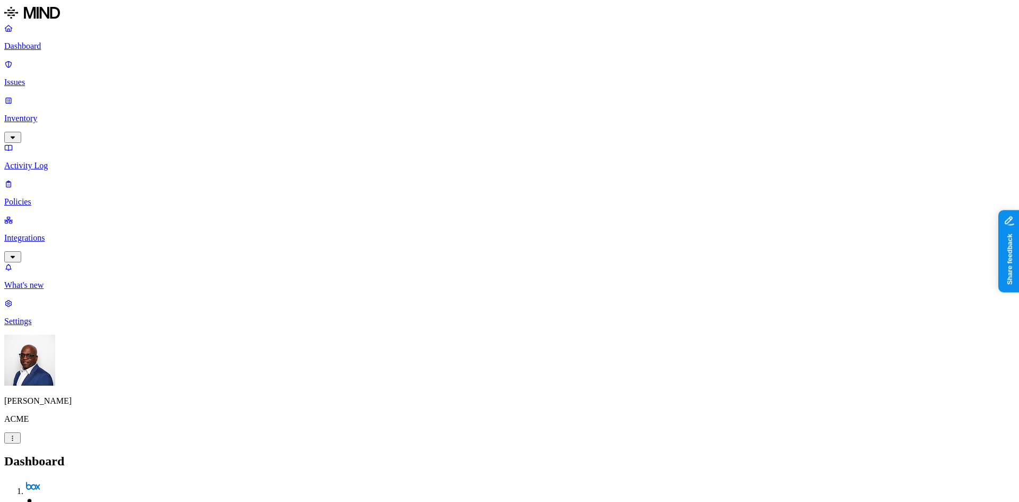
click at [64, 114] on p "Inventory" at bounding box center [509, 119] width 1011 height 10
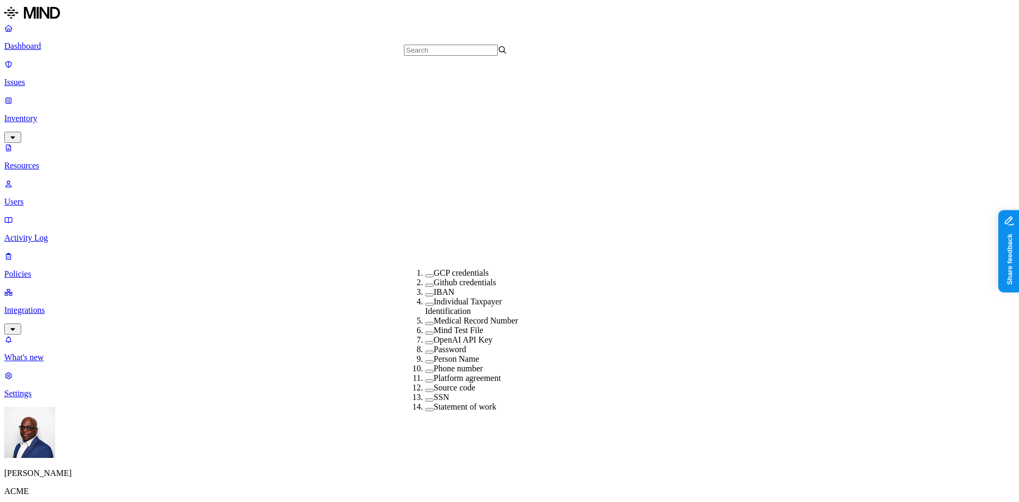
scroll to position [287, 0]
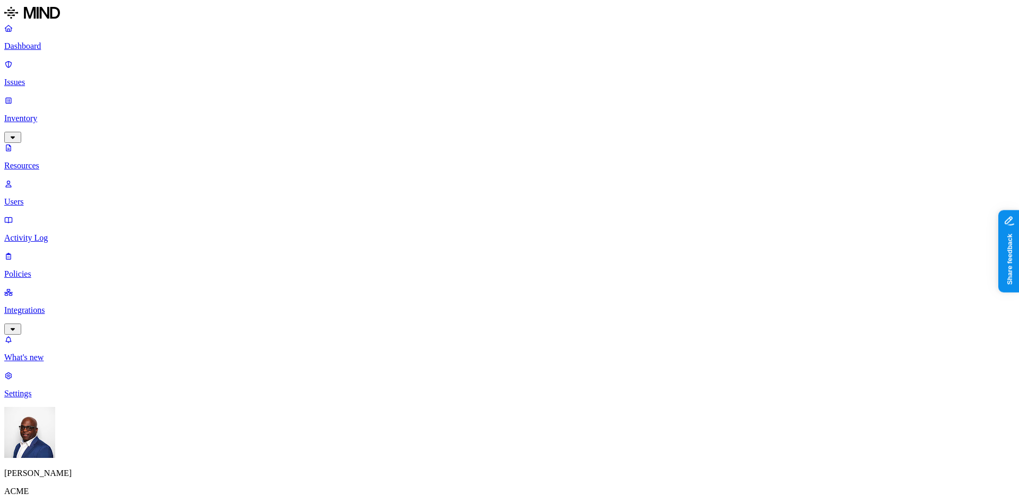
click at [46, 47] on p "Dashboard" at bounding box center [509, 46] width 1011 height 10
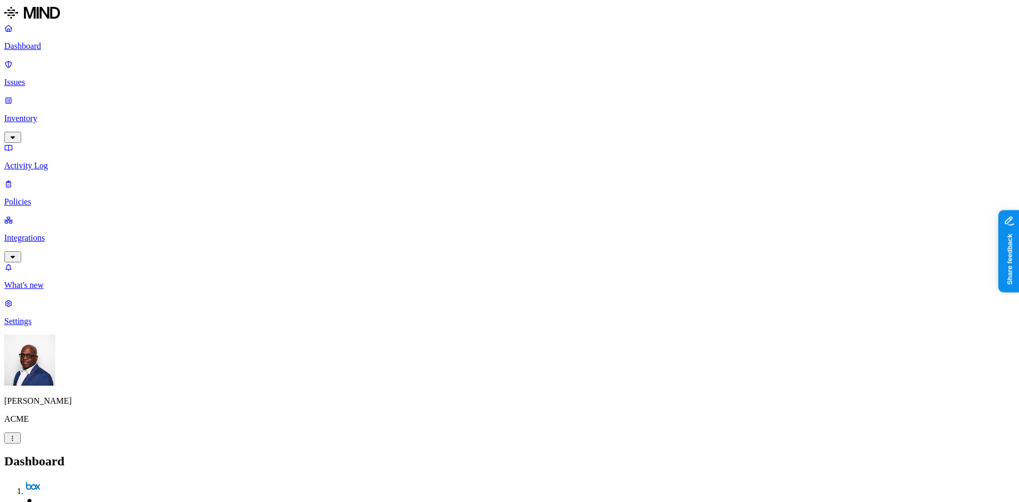
click at [79, 114] on p "Inventory" at bounding box center [509, 119] width 1011 height 10
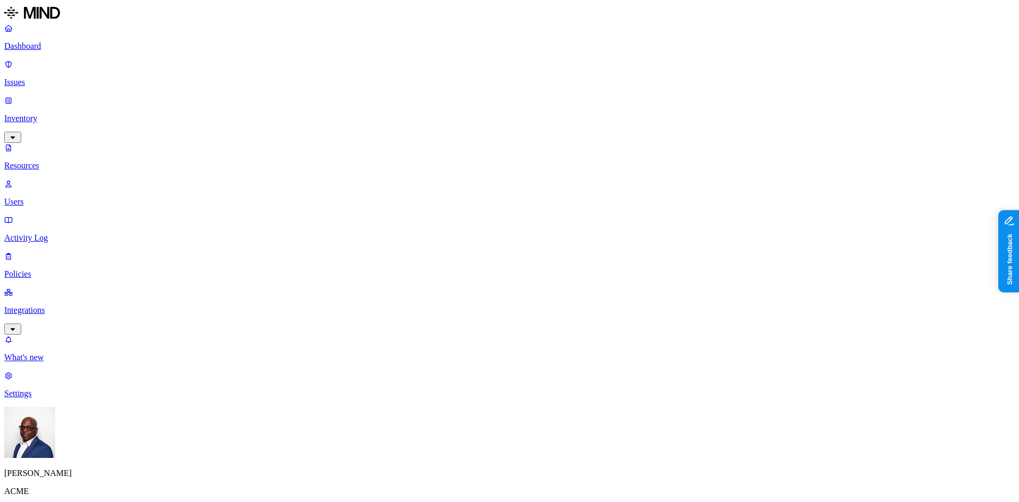
click at [56, 197] on p "Users" at bounding box center [509, 202] width 1011 height 10
click at [35, 44] on p "Dashboard" at bounding box center [509, 46] width 1011 height 10
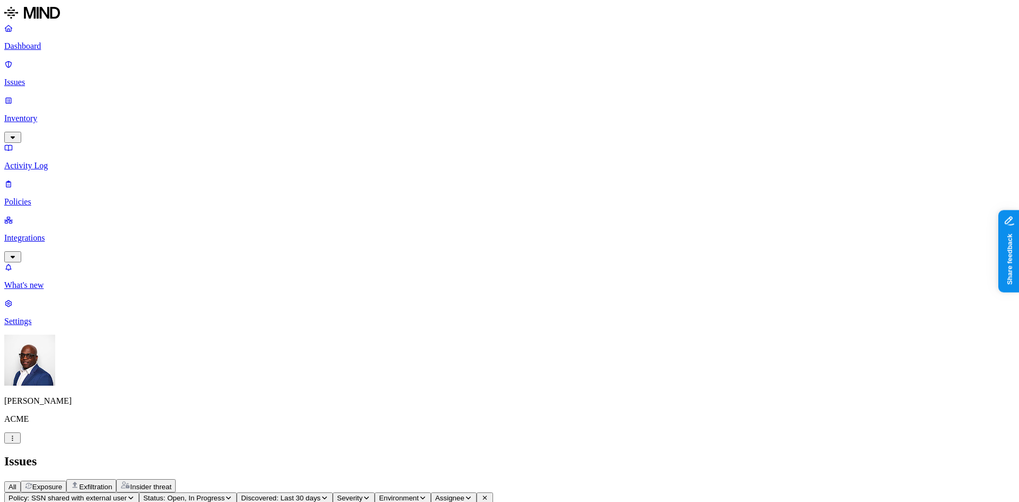
click at [390, 104] on html "Dashboard Issues Inventory Activity Log Policies Integrations What's new 1 Sett…" at bounding box center [509, 510] width 1019 height 1020
drag, startPoint x: 726, startPoint y: 82, endPoint x: 749, endPoint y: 85, distance: 23.0
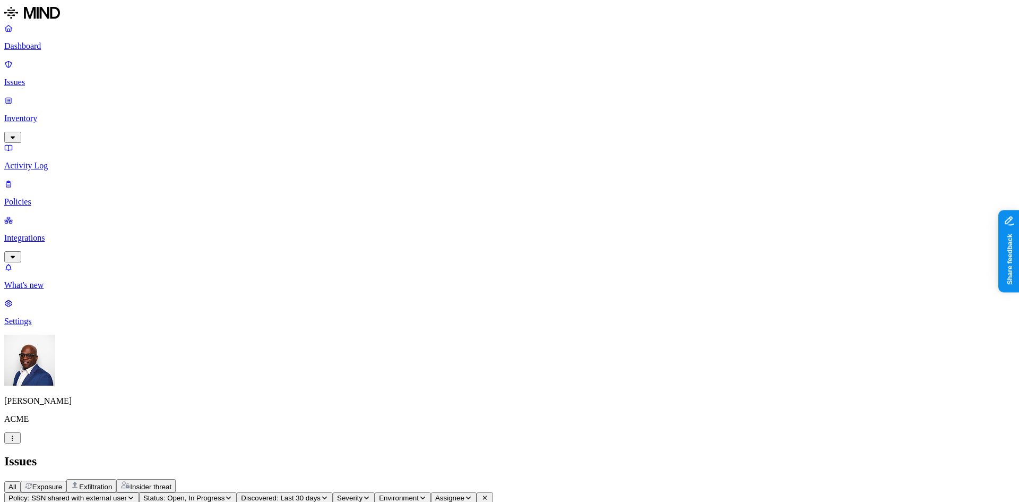
click at [16, 483] on span "All" at bounding box center [12, 487] width 8 height 8
click at [62, 483] on span "Exposure" at bounding box center [47, 487] width 30 height 8
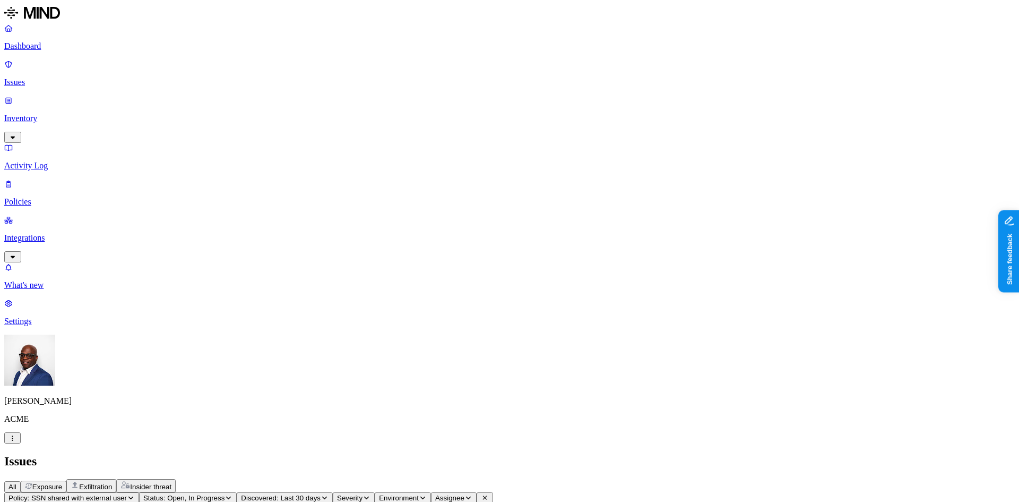
click at [112, 483] on span "Exfiltration" at bounding box center [95, 487] width 33 height 8
click at [171, 483] on span "Insider threat" at bounding box center [150, 487] width 41 height 8
click at [21, 481] on button "All" at bounding box center [12, 486] width 16 height 11
click at [493, 492] on button at bounding box center [485, 497] width 16 height 11
click at [16, 483] on span "All" at bounding box center [12, 487] width 8 height 8
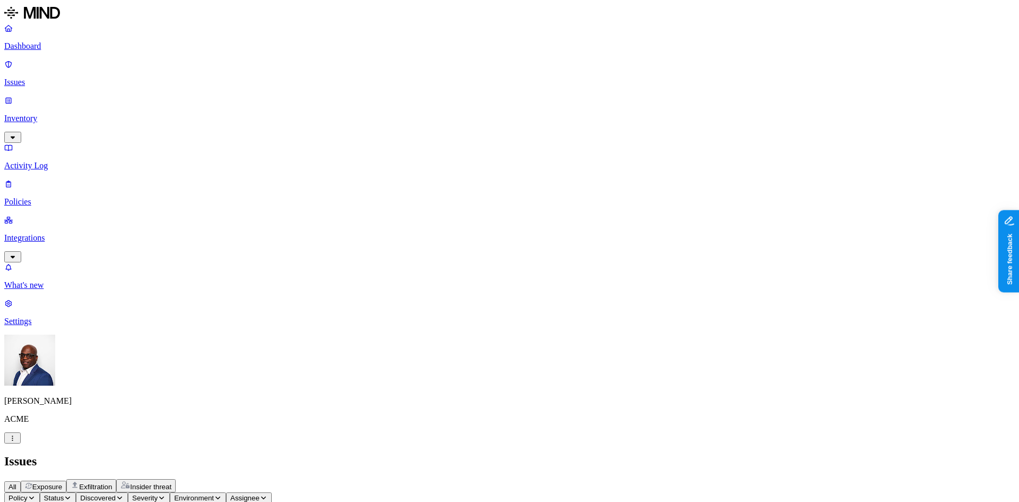
click at [44, 45] on p "Dashboard" at bounding box center [509, 46] width 1011 height 10
click at [51, 161] on p "Activity Log" at bounding box center [509, 166] width 1011 height 10
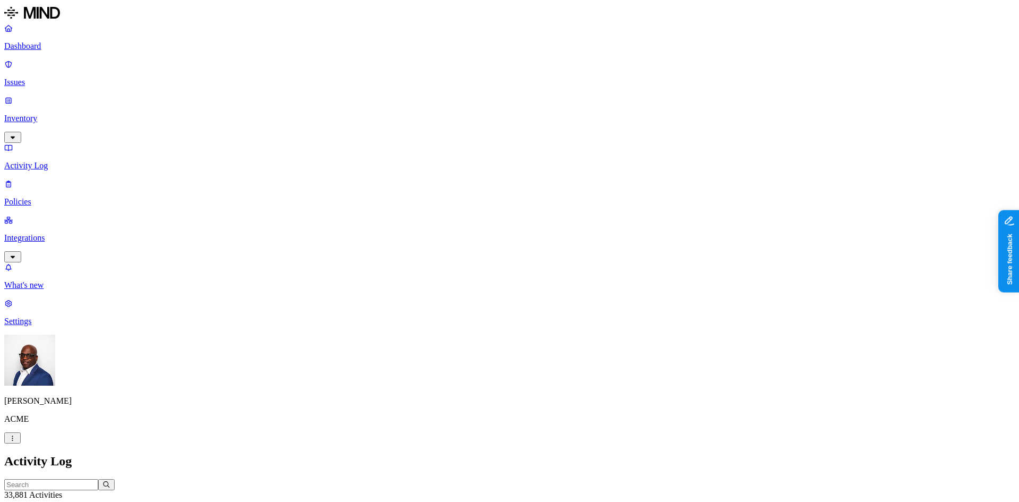
click at [44, 48] on p "Dashboard" at bounding box center [509, 46] width 1011 height 10
click at [38, 197] on p "Policies" at bounding box center [509, 202] width 1011 height 10
click at [63, 479] on button "Create Policy" at bounding box center [33, 484] width 58 height 11
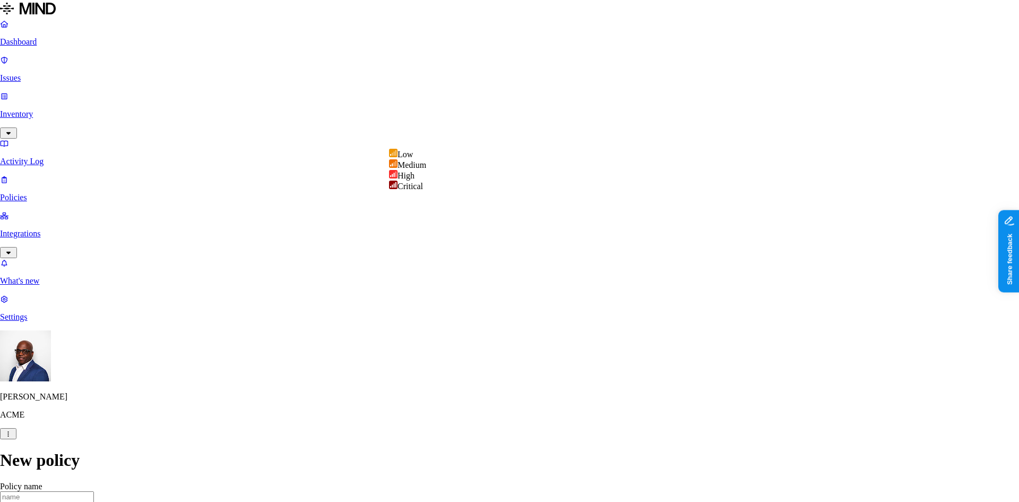
select select "2"
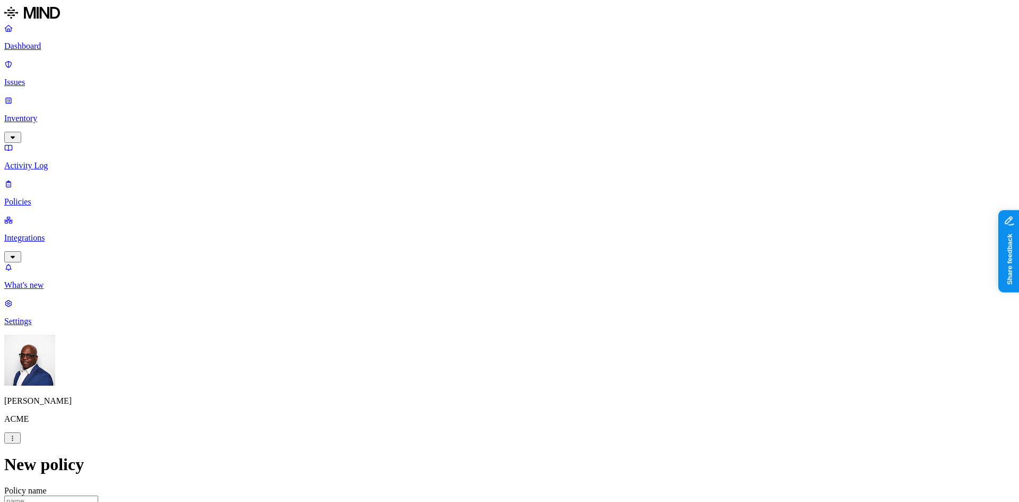
click at [469, 216] on label "Classification" at bounding box center [453, 211] width 47 height 9
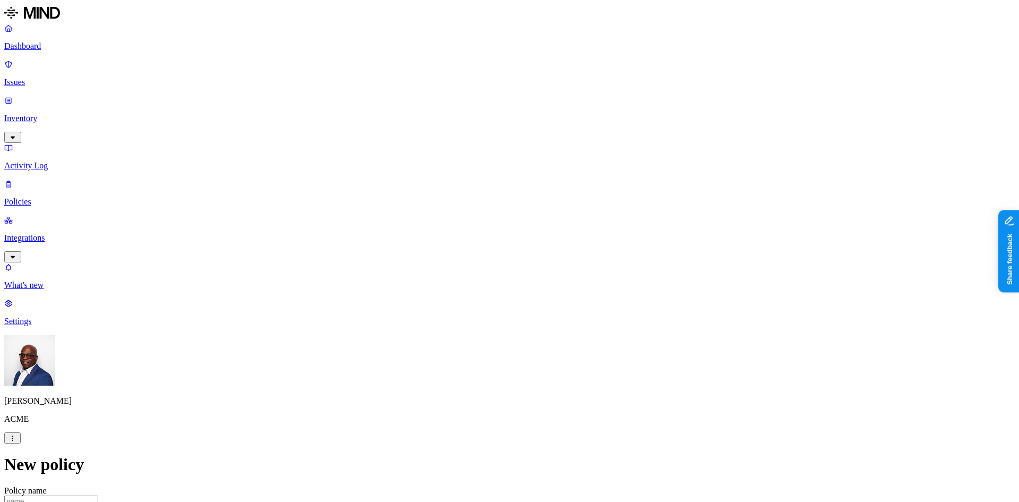
click at [446, 235] on label "Data type" at bounding box center [438, 232] width 16 height 19
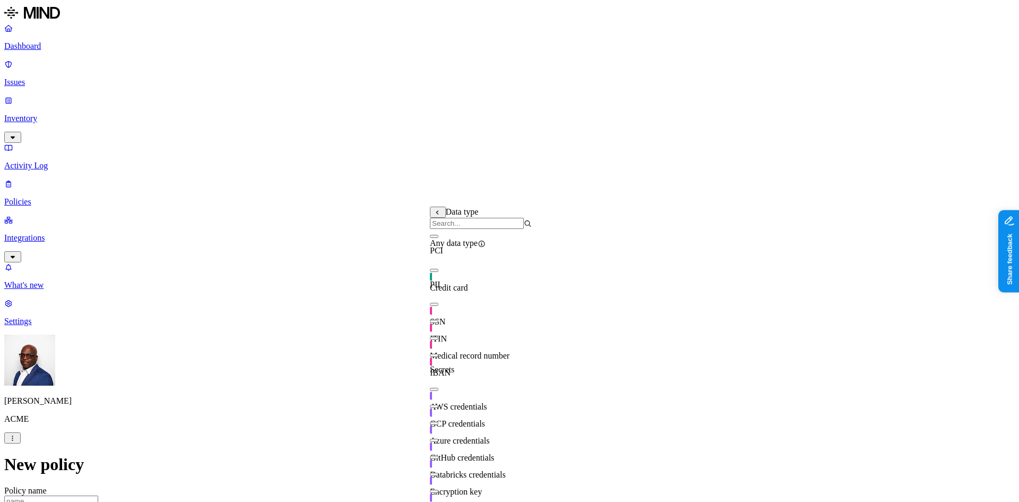
scroll to position [31, 0]
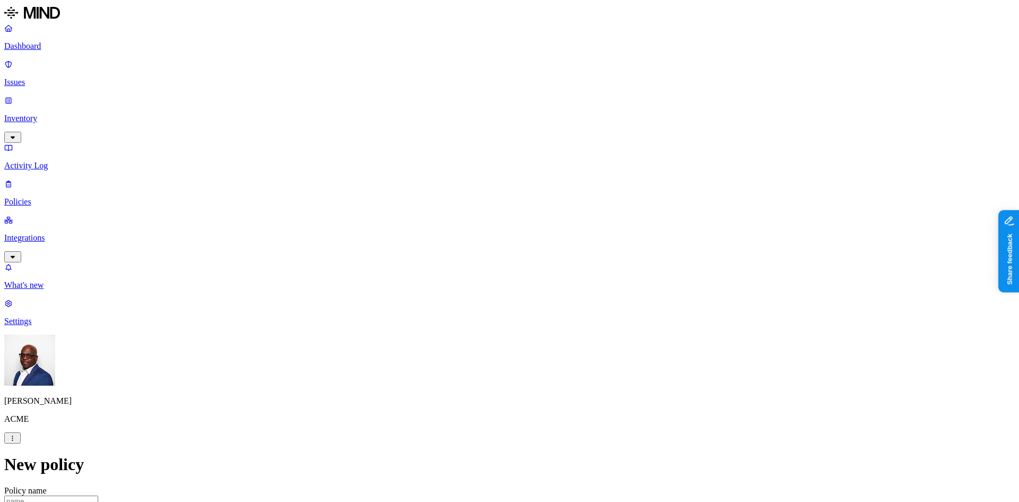
click at [445, 251] on label "File type" at bounding box center [437, 249] width 15 height 19
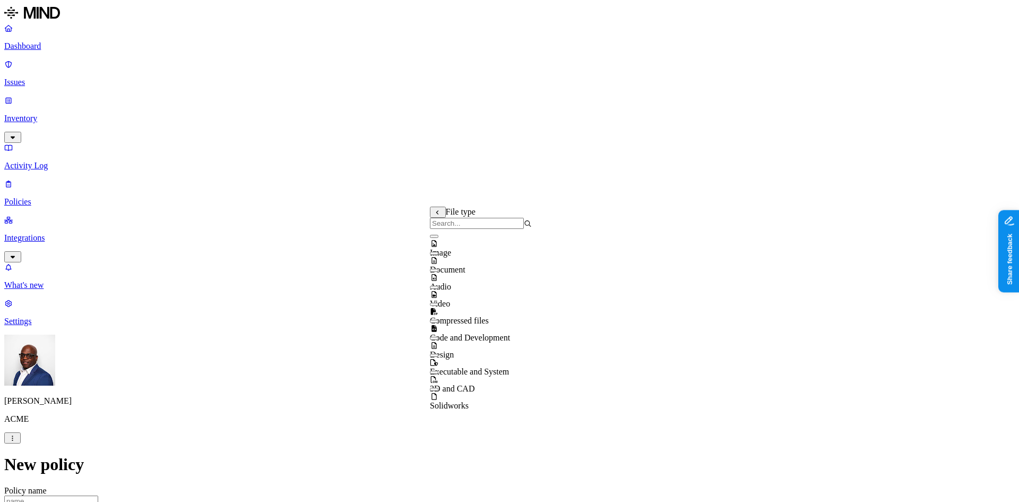
scroll to position [0, 0]
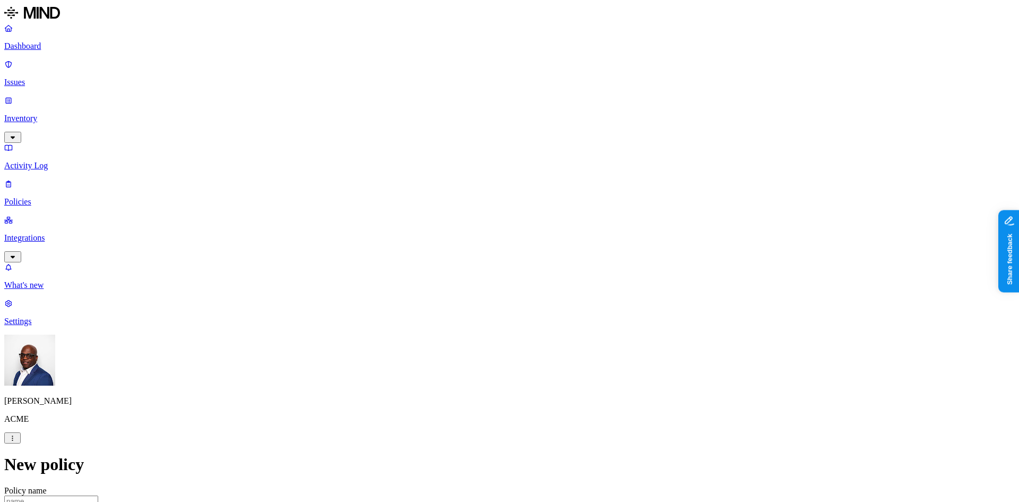
click at [454, 216] on label "Classification" at bounding box center [453, 211] width 47 height 9
click at [438, 289] on button "button" at bounding box center [434, 287] width 8 height 3
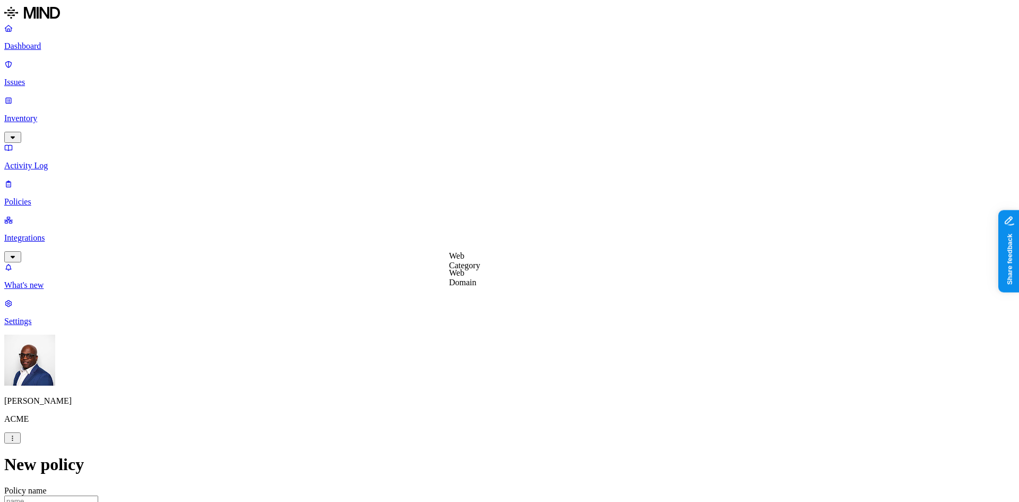
click at [477, 261] on label "Web Category" at bounding box center [464, 260] width 31 height 19
click at [477, 277] on label "Web Domain" at bounding box center [463, 277] width 28 height 19
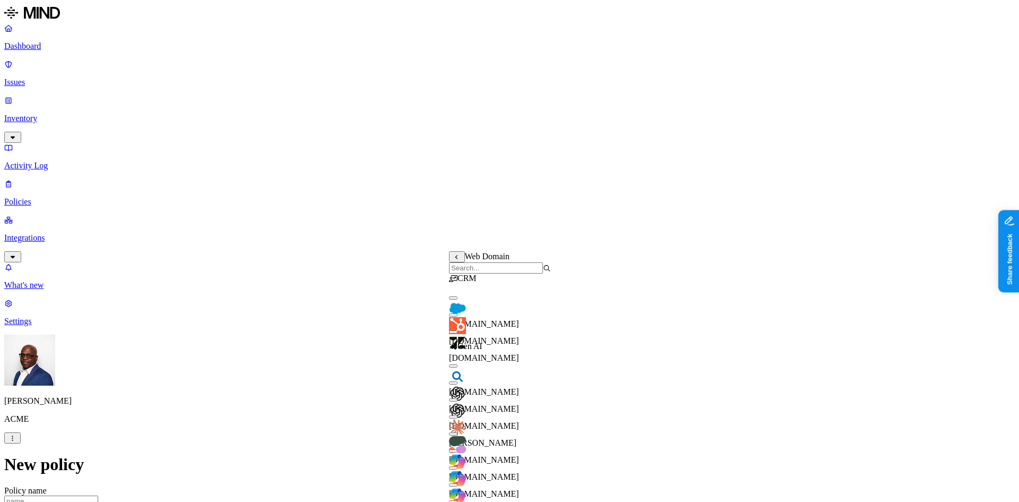
click at [458, 299] on button "button" at bounding box center [453, 297] width 8 height 3
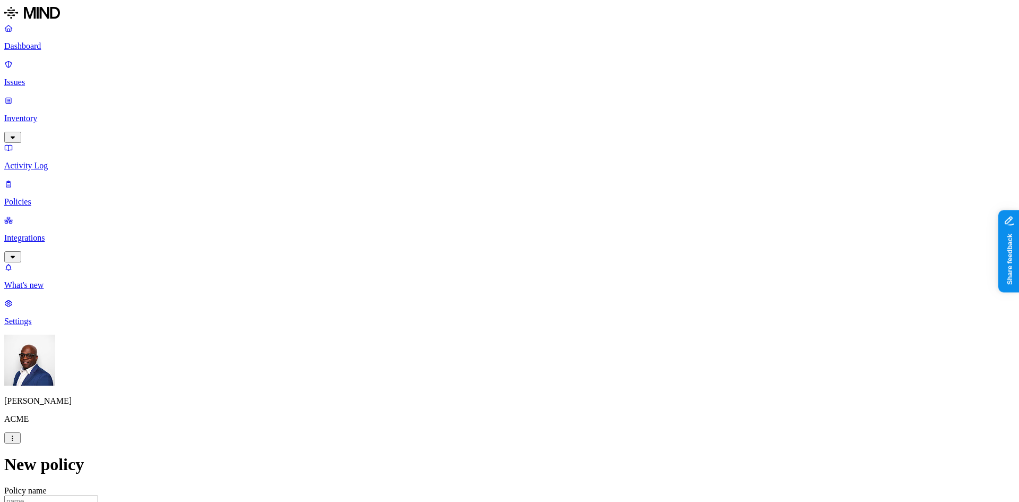
click at [477, 324] on label "Web Domain" at bounding box center [463, 322] width 28 height 19
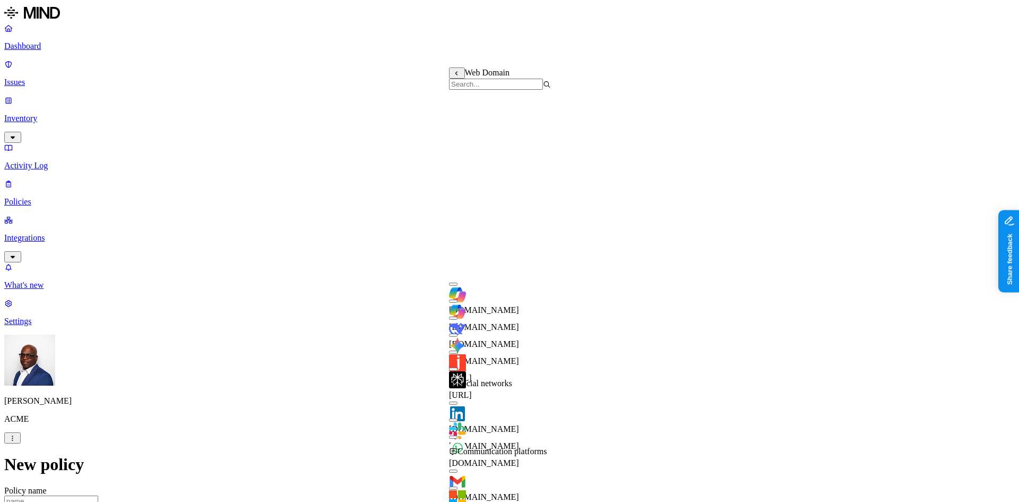
scroll to position [311, 0]
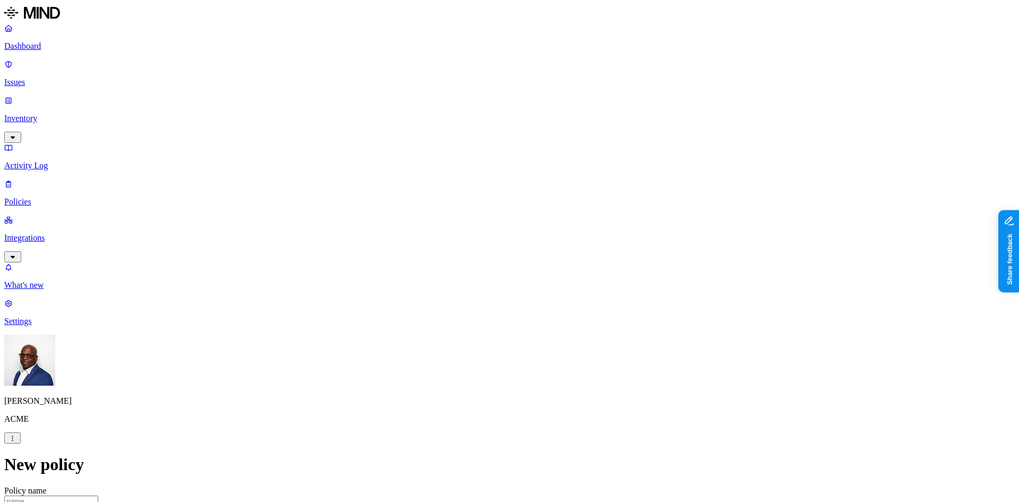
click at [478, 339] on label "Account type" at bounding box center [463, 339] width 29 height 19
click at [479, 316] on label "Unmanaged" at bounding box center [469, 311] width 41 height 9
click at [544, 321] on label "AND" at bounding box center [535, 317] width 19 height 9
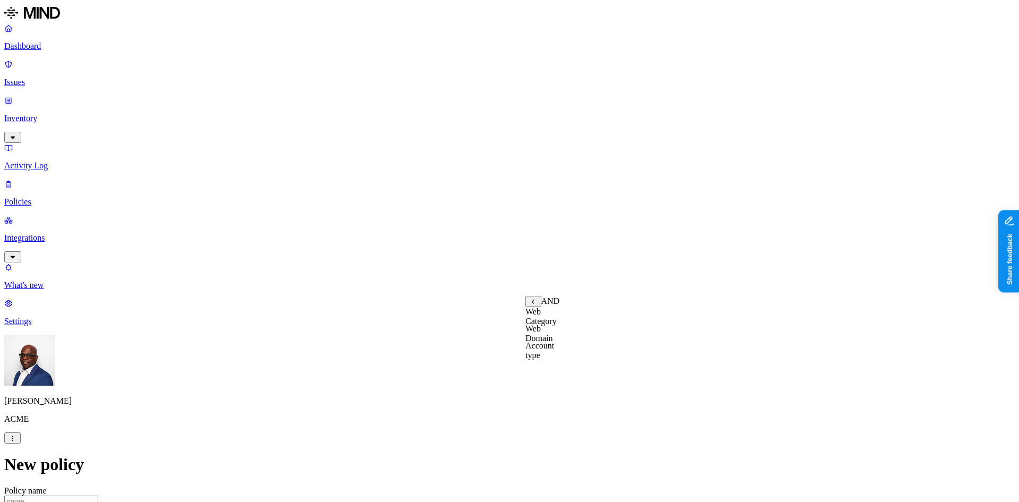
click at [553, 337] on label "Web Domain" at bounding box center [540, 333] width 28 height 19
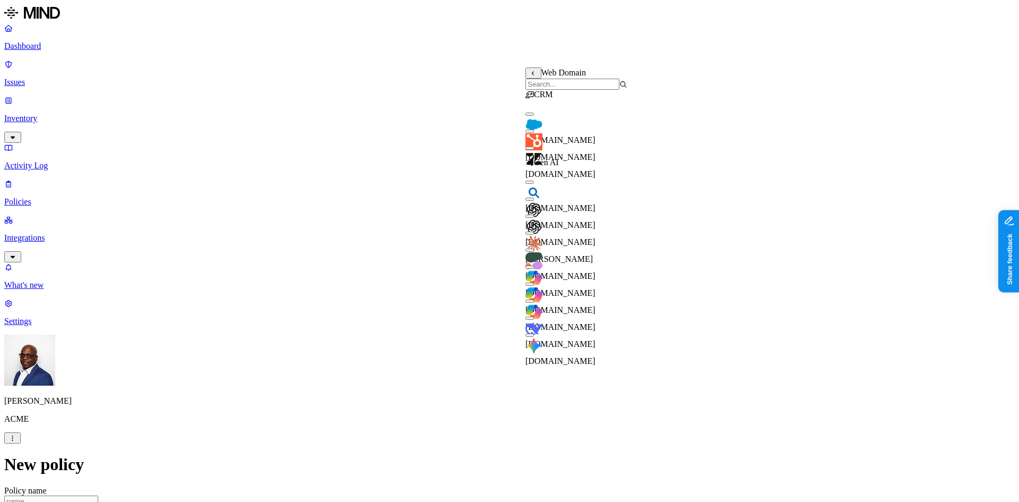
click at [540, 226] on div "[DOMAIN_NAME]" at bounding box center [577, 228] width 102 height 38
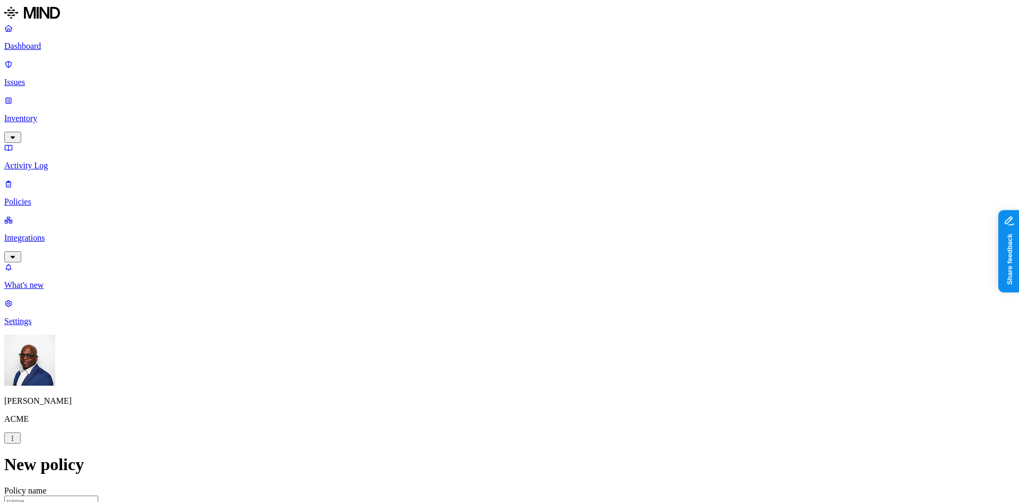
scroll to position [372, 0]
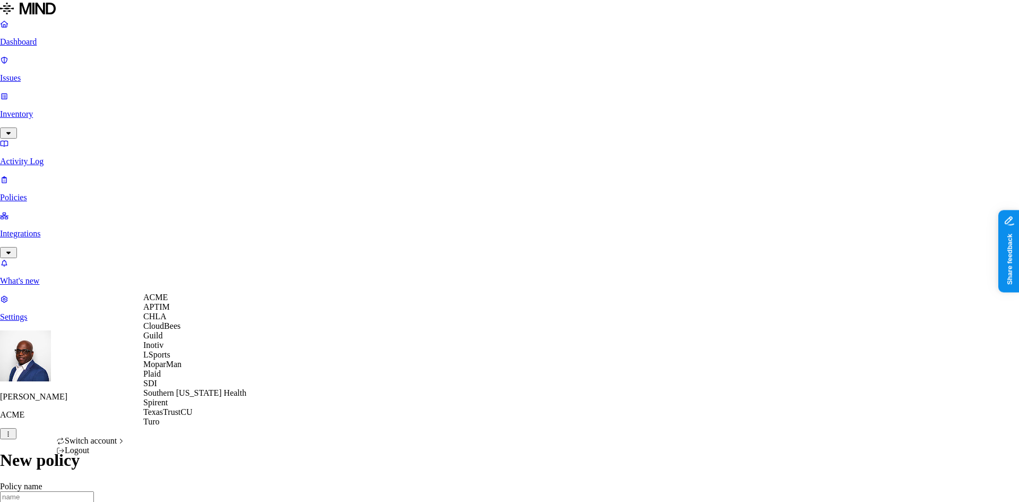
scroll to position [8, 0]
click at [183, 397] on span "Southern Illinois Health" at bounding box center [194, 392] width 103 height 9
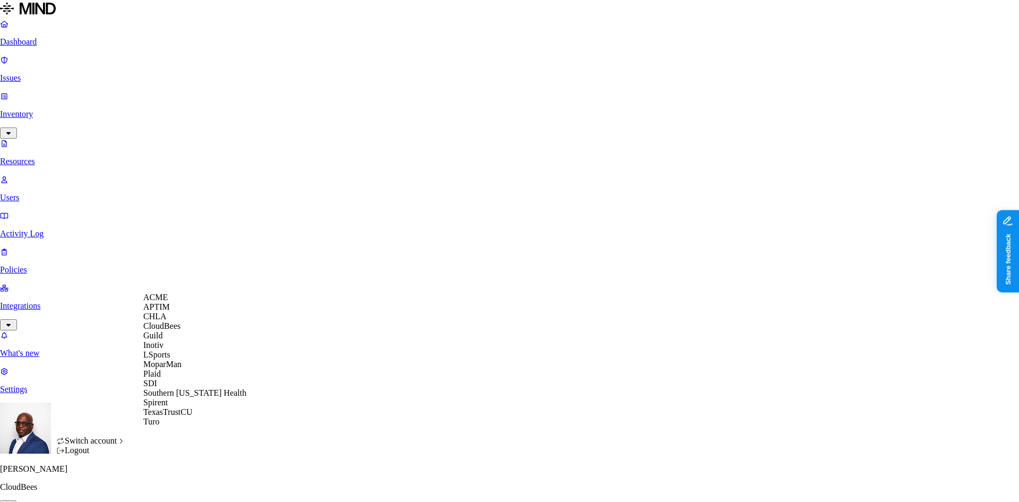
click at [174, 302] on div "ACME" at bounding box center [194, 298] width 103 height 10
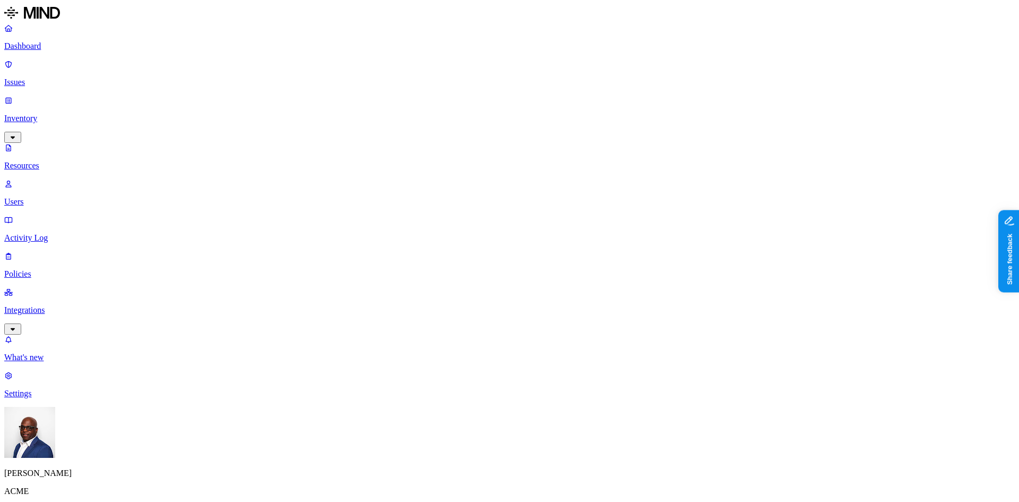
click at [41, 44] on p "Dashboard" at bounding box center [509, 46] width 1011 height 10
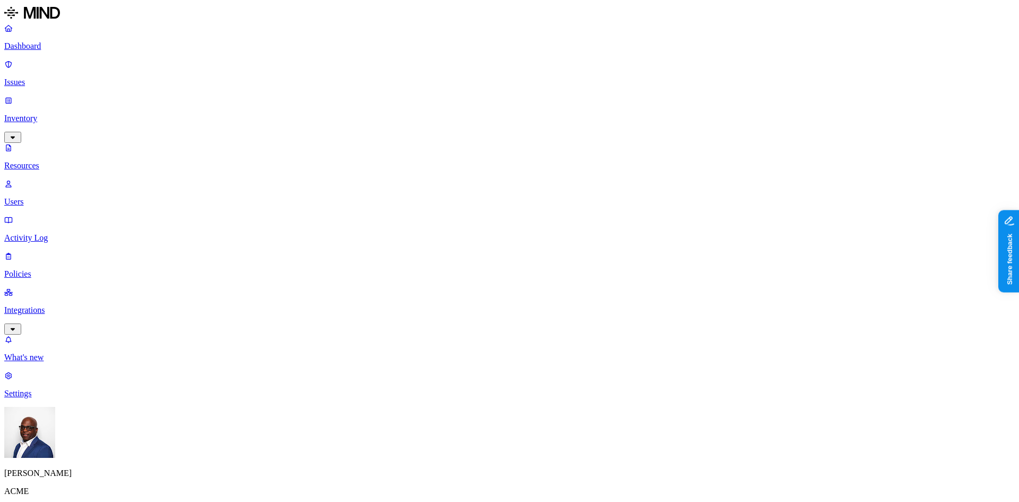
click at [16, 501] on icon "button" at bounding box center [12, 510] width 8 height 6
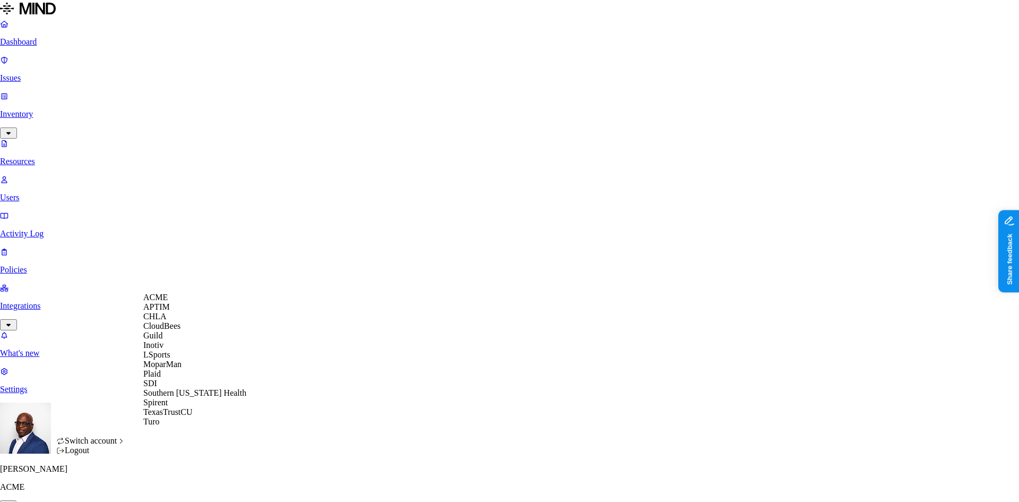
scroll to position [8, 0]
click at [180, 397] on span "Southern [US_STATE] Health" at bounding box center [194, 392] width 103 height 9
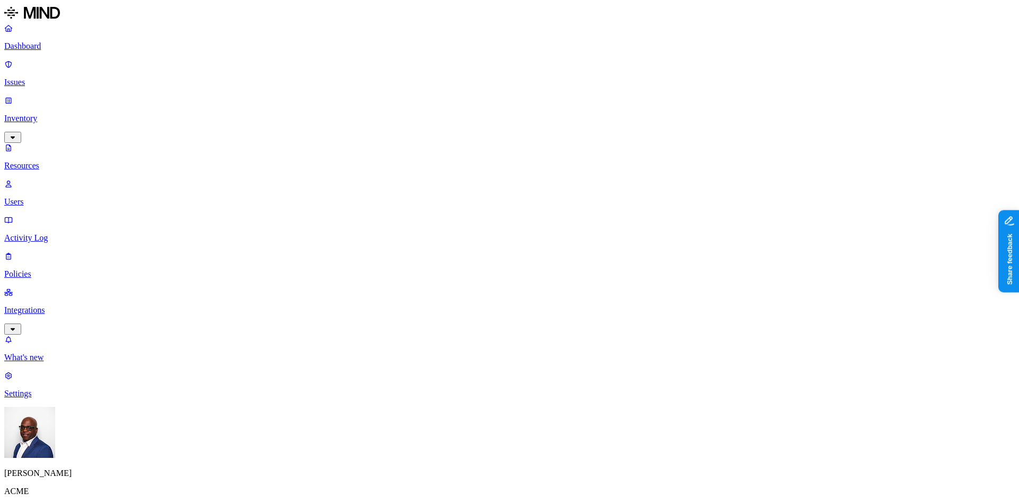
click at [40, 197] on p "Users" at bounding box center [509, 202] width 1011 height 10
click at [50, 161] on p "Resources" at bounding box center [509, 166] width 1011 height 10
click at [45, 114] on p "Inventory" at bounding box center [509, 119] width 1011 height 10
click at [56, 197] on p "Users" at bounding box center [509, 202] width 1011 height 10
click at [48, 46] on p "Dashboard" at bounding box center [509, 46] width 1011 height 10
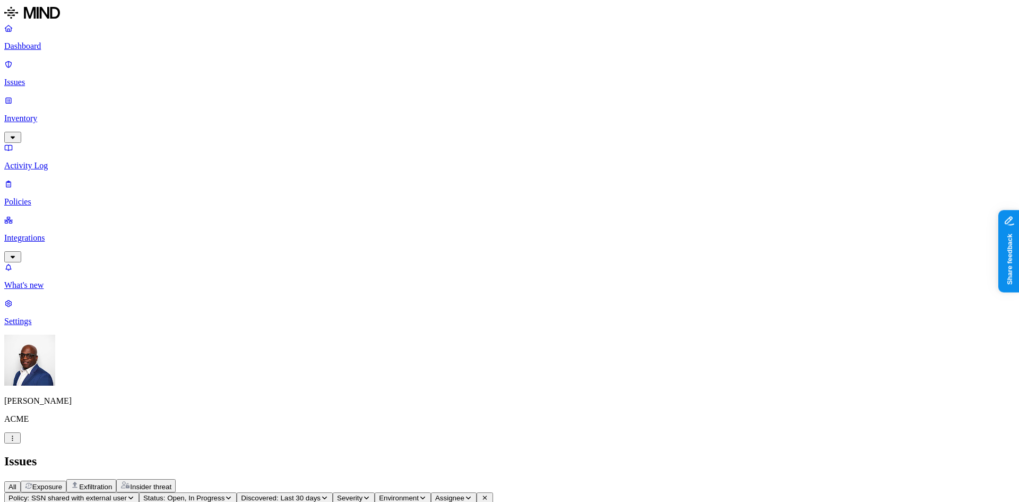
click at [112, 483] on span "Exfiltration" at bounding box center [95, 487] width 33 height 8
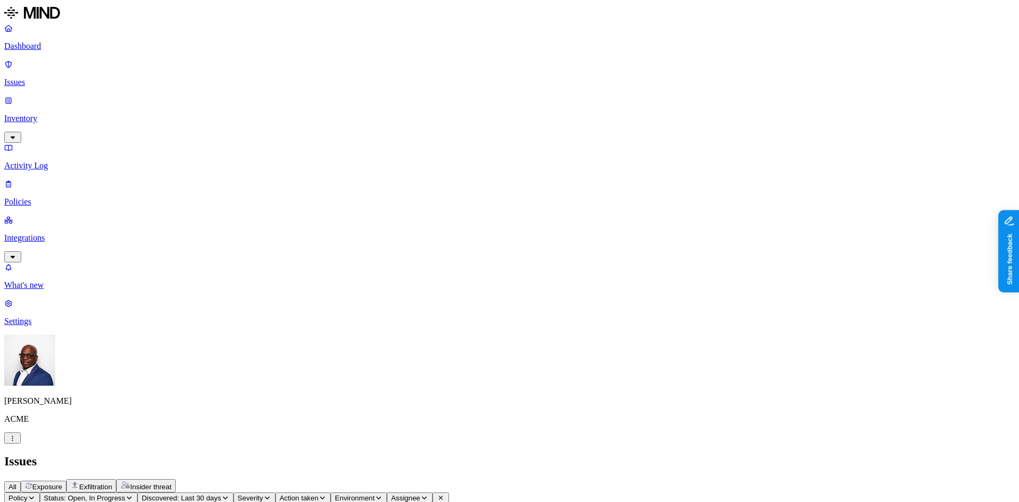
click at [67, 45] on p "Dashboard" at bounding box center [509, 46] width 1011 height 10
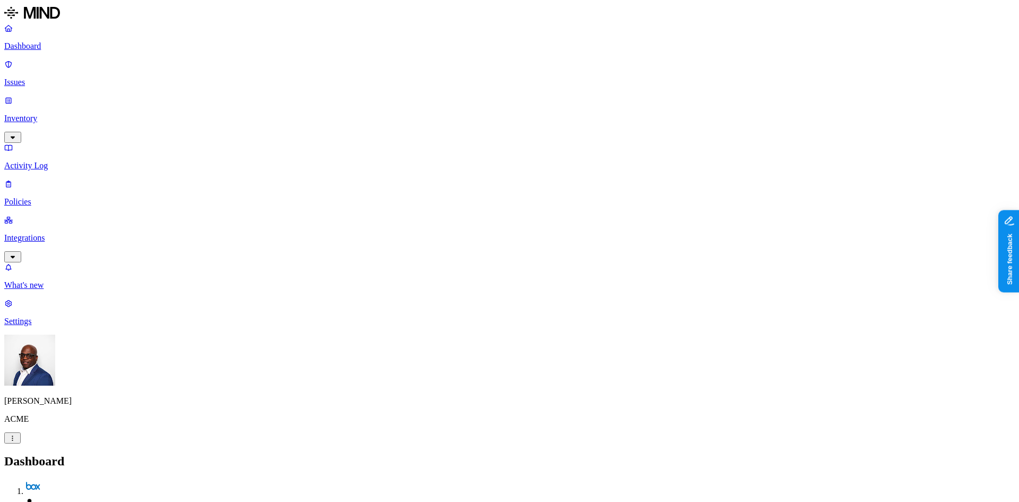
click at [44, 197] on p "Policies" at bounding box center [509, 202] width 1011 height 10
click at [63, 479] on button "Create Policy" at bounding box center [33, 484] width 58 height 11
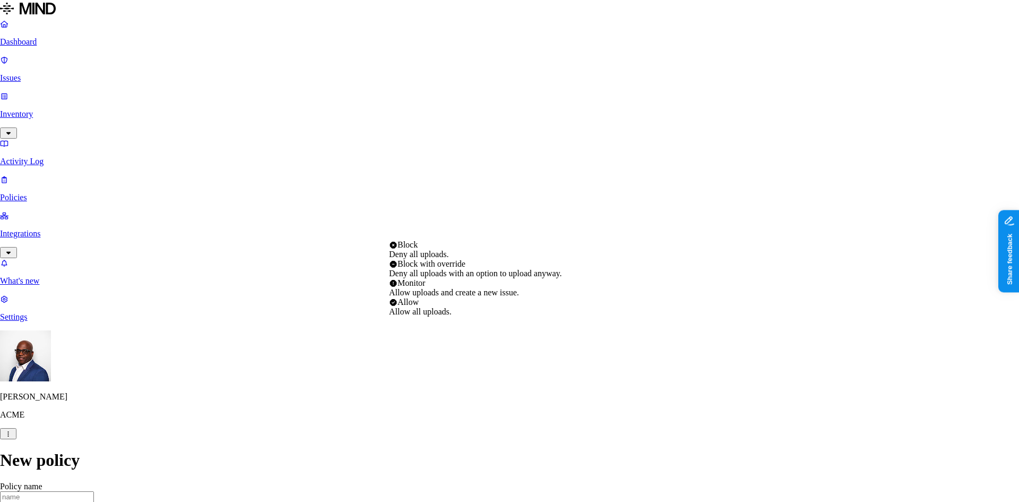
select select "4"
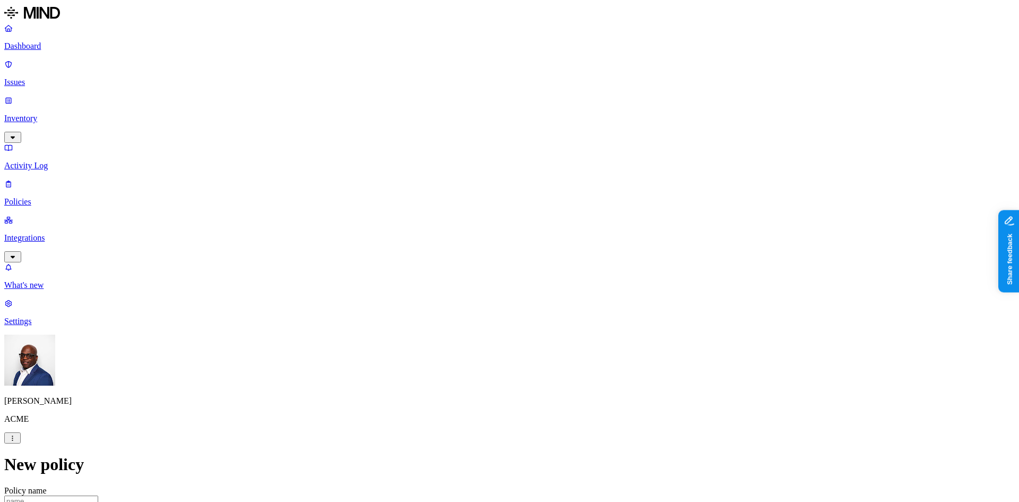
scroll to position [584, 0]
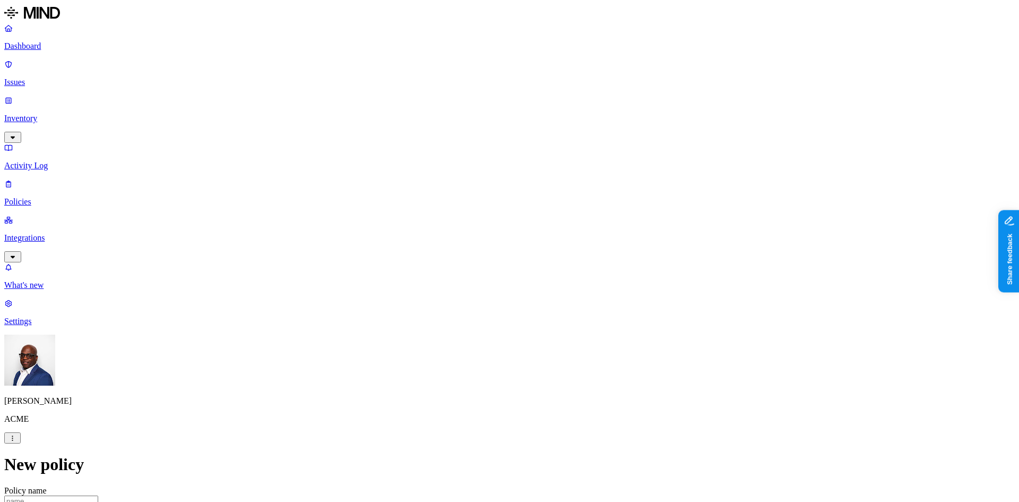
scroll to position [159, 0]
click at [54, 233] on p "Integrations" at bounding box center [509, 238] width 1011 height 10
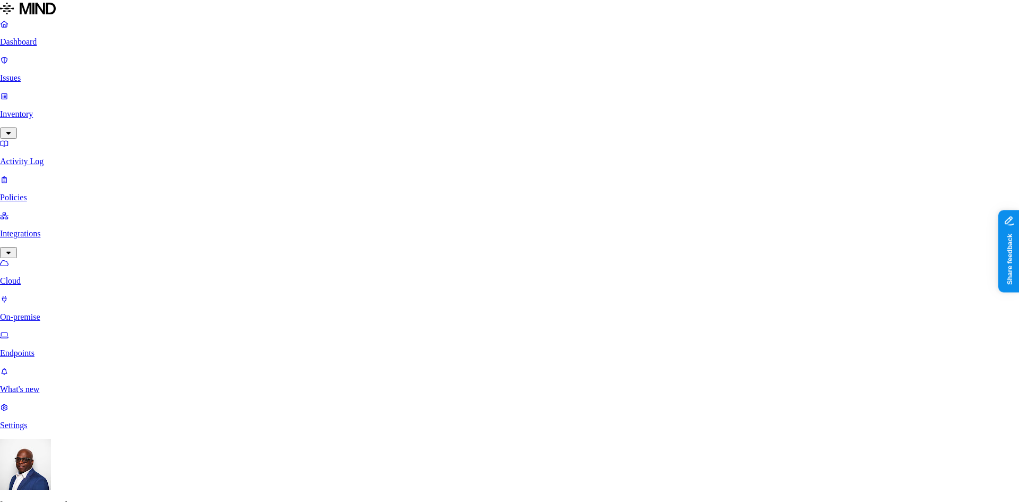
scroll to position [53, 0]
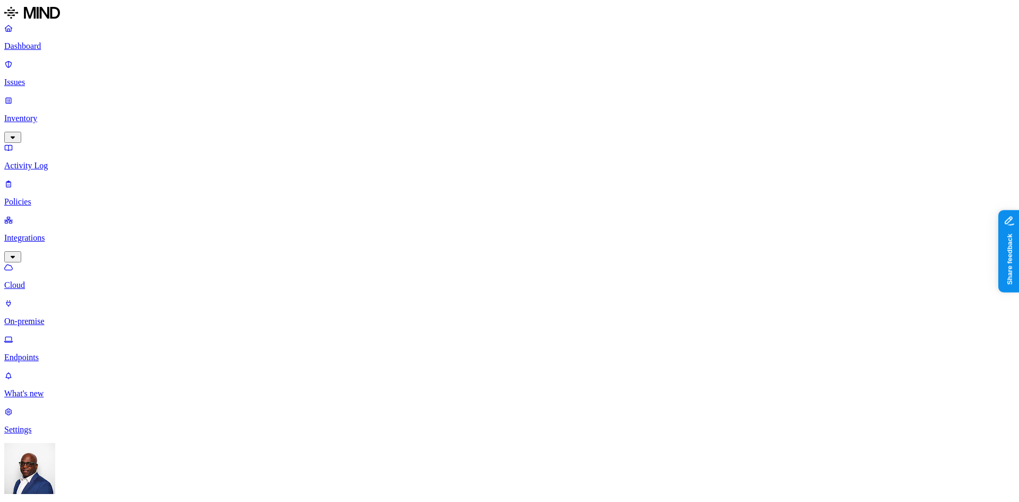
click at [57, 352] on p "Endpoints" at bounding box center [509, 357] width 1011 height 10
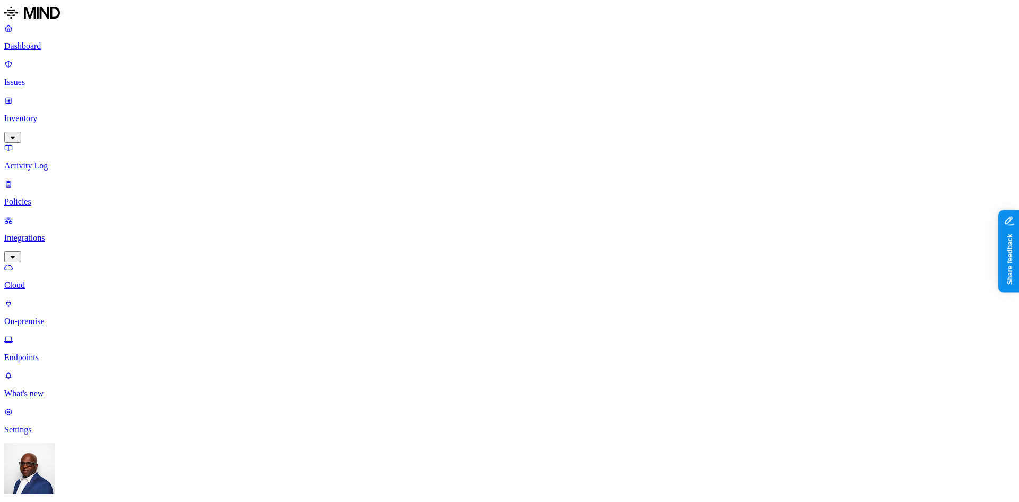
click at [45, 280] on p "Cloud" at bounding box center [509, 285] width 1011 height 10
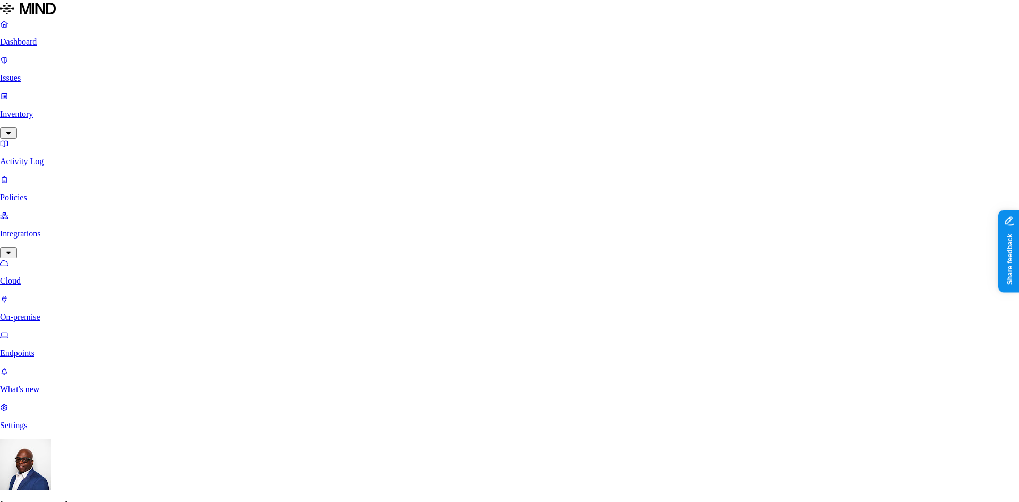
scroll to position [159, 0]
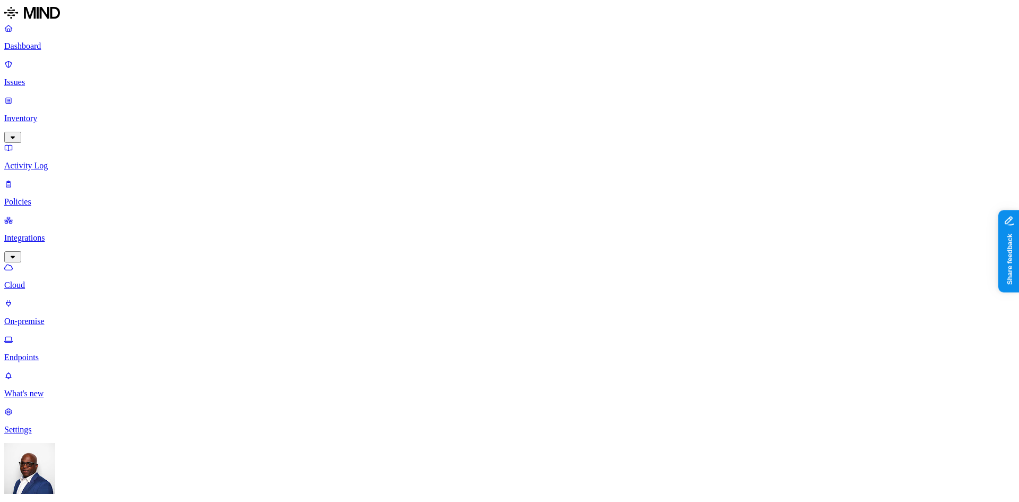
click at [55, 316] on p "On-premise" at bounding box center [509, 321] width 1011 height 10
click at [53, 352] on p "Endpoints" at bounding box center [509, 357] width 1011 height 10
click at [67, 274] on nav "Dashboard Issues Inventory Activity Log Policies Integrations Cloud On-premise …" at bounding box center [509, 228] width 1011 height 411
click at [44, 47] on p "Dashboard" at bounding box center [509, 46] width 1011 height 10
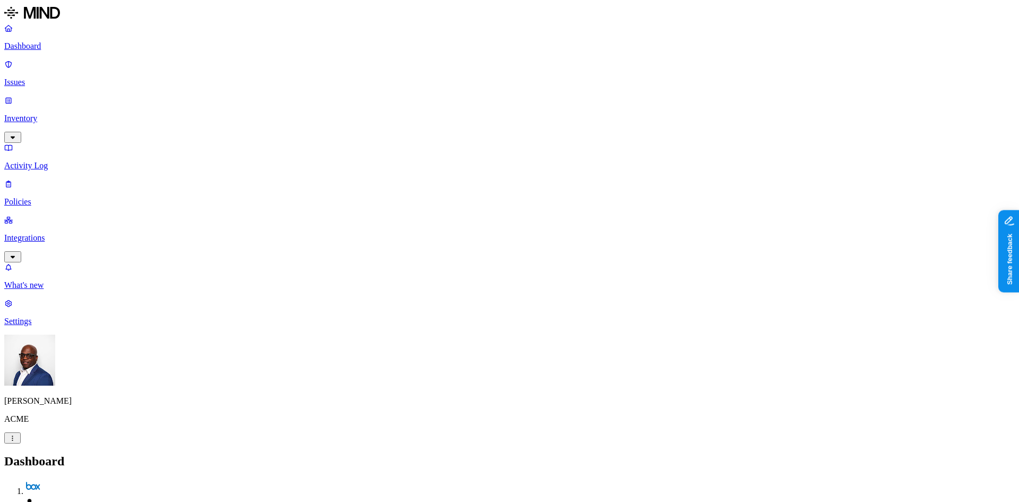
click at [42, 78] on p "Issues" at bounding box center [509, 83] width 1011 height 10
click at [16, 483] on span "All" at bounding box center [12, 487] width 8 height 8
click at [62, 483] on span "Exposure" at bounding box center [47, 487] width 30 height 8
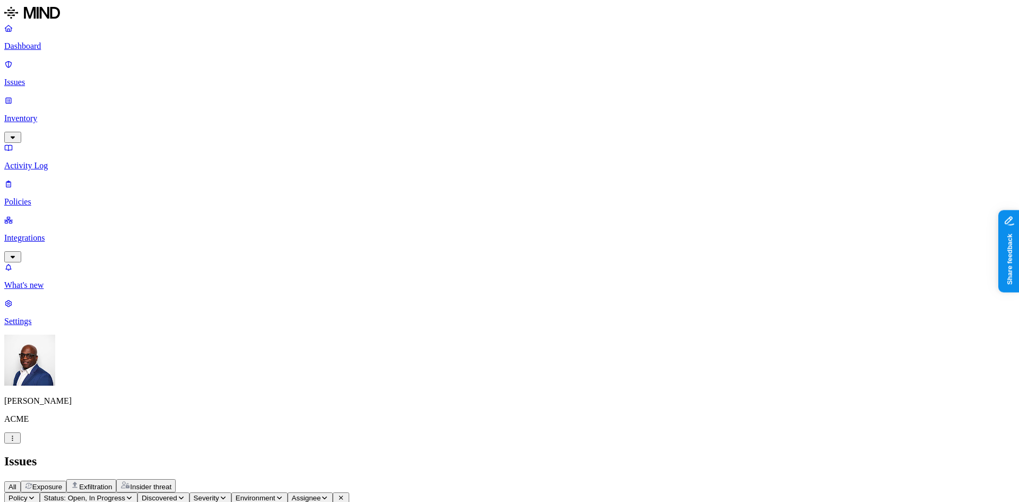
scroll to position [291, 0]
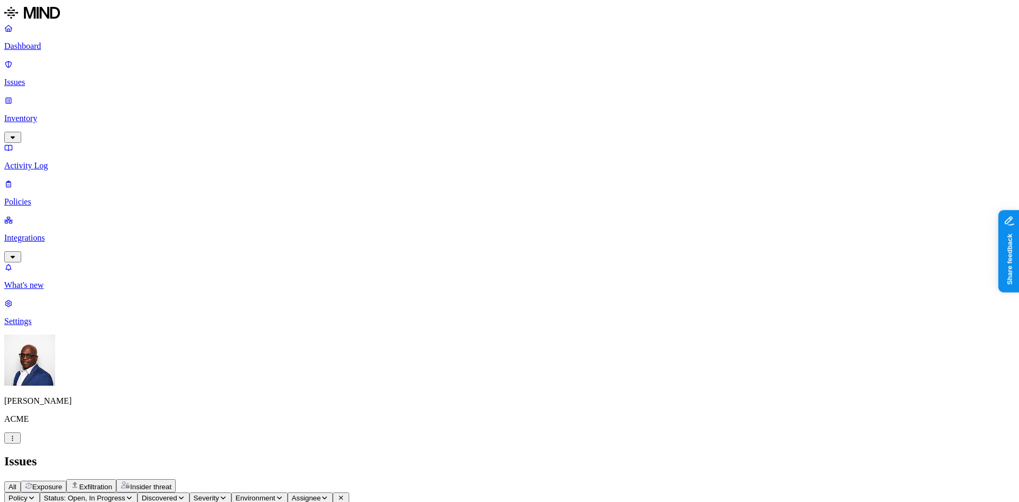
scroll to position [0, 0]
click at [42, 46] on p "Dashboard" at bounding box center [509, 46] width 1011 height 10
click at [48, 78] on p "Issues" at bounding box center [509, 83] width 1011 height 10
click at [112, 483] on span "Exfiltration" at bounding box center [95, 487] width 33 height 8
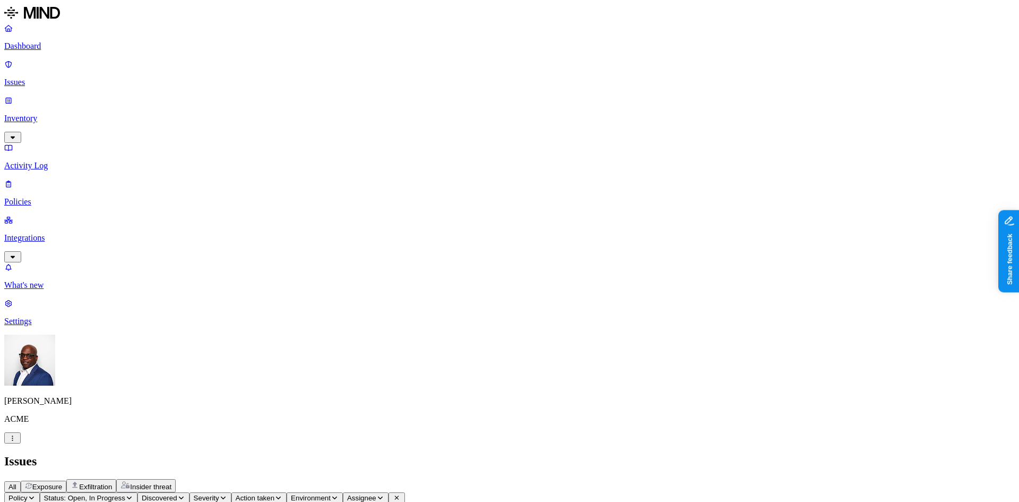
click at [171, 483] on span "Insider threat" at bounding box center [150, 487] width 41 height 8
click at [39, 45] on p "Dashboard" at bounding box center [509, 46] width 1011 height 10
click at [58, 78] on p "Issues" at bounding box center [509, 83] width 1011 height 10
click at [62, 483] on span "Exposure" at bounding box center [47, 487] width 30 height 8
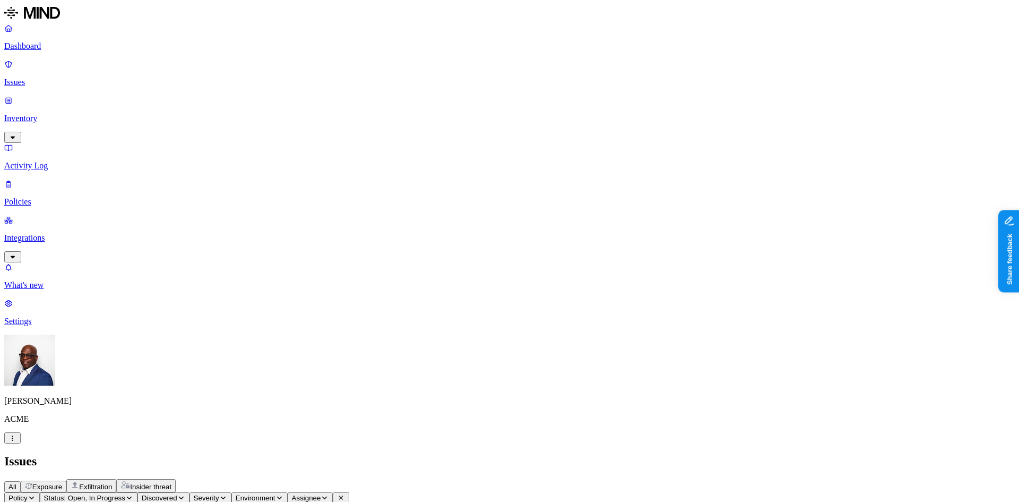
scroll to position [315, 0]
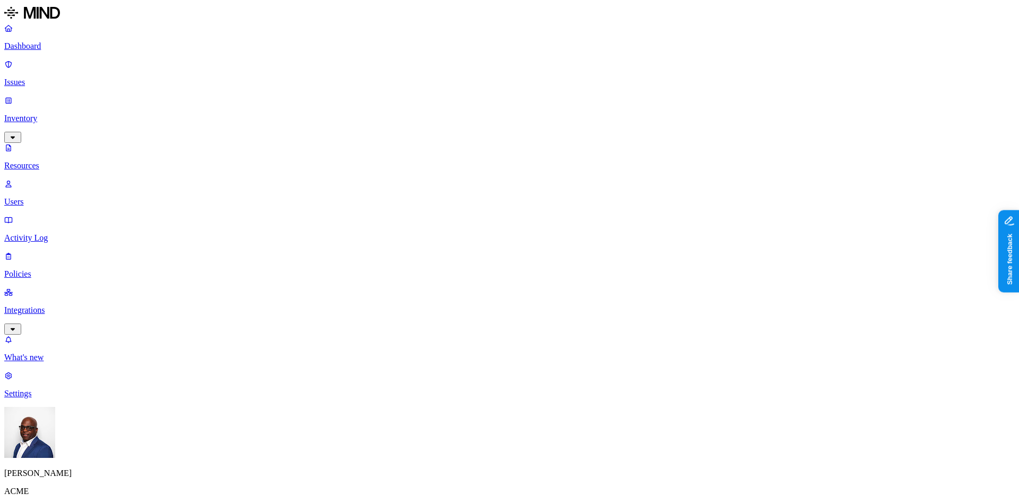
click at [67, 305] on p "Integrations" at bounding box center [509, 310] width 1011 height 10
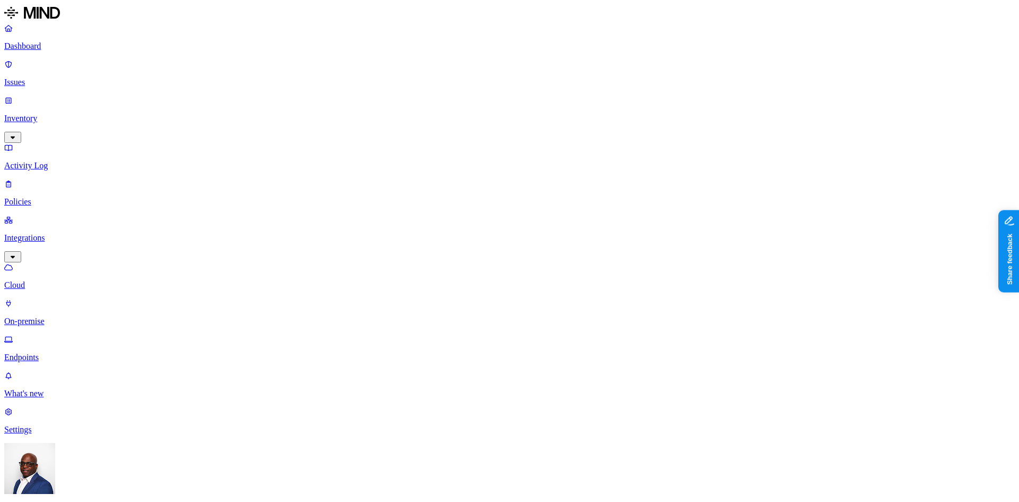
click at [62, 352] on p "Endpoints" at bounding box center [509, 357] width 1011 height 10
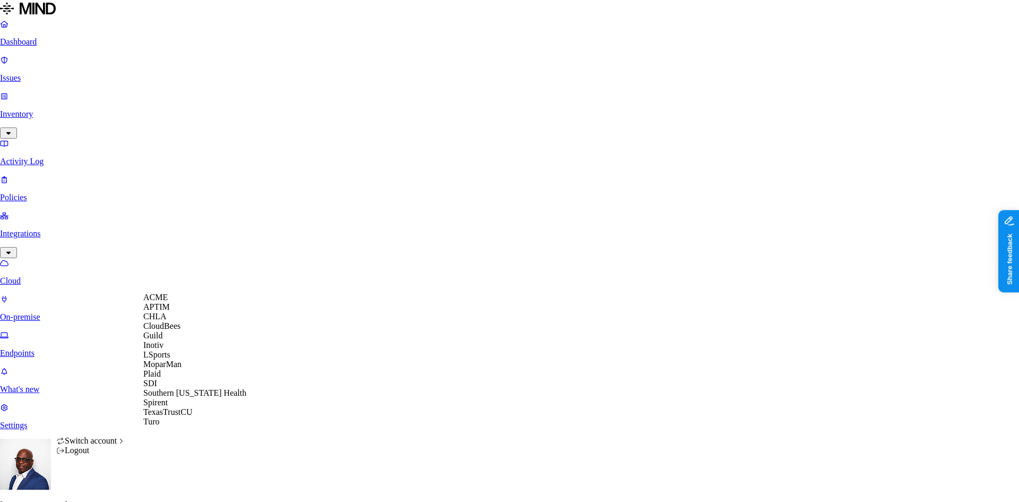
scroll to position [8, 0]
click at [183, 397] on span "Southern [US_STATE] Health" at bounding box center [194, 392] width 103 height 9
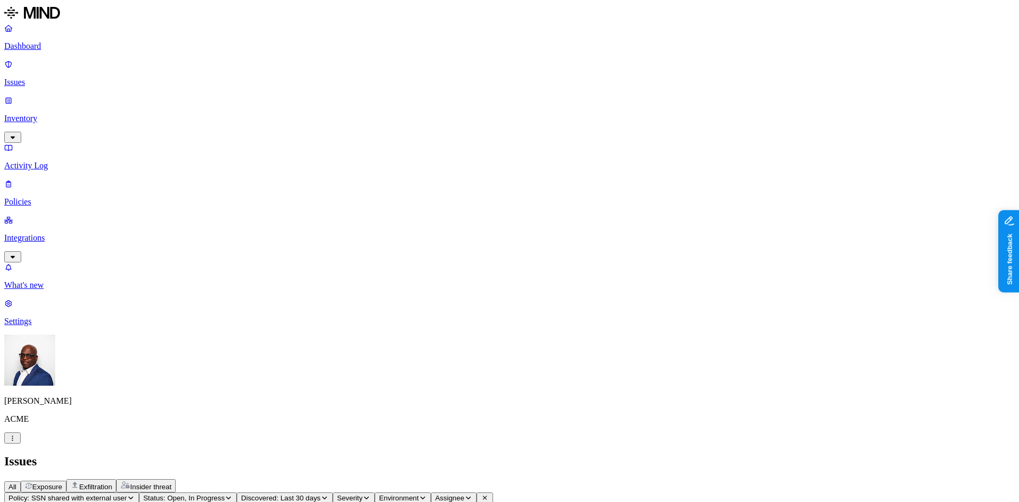
scroll to position [124, 0]
click at [49, 197] on p "Policies" at bounding box center [509, 202] width 1011 height 10
click at [63, 479] on button "Create Policy" at bounding box center [33, 484] width 58 height 11
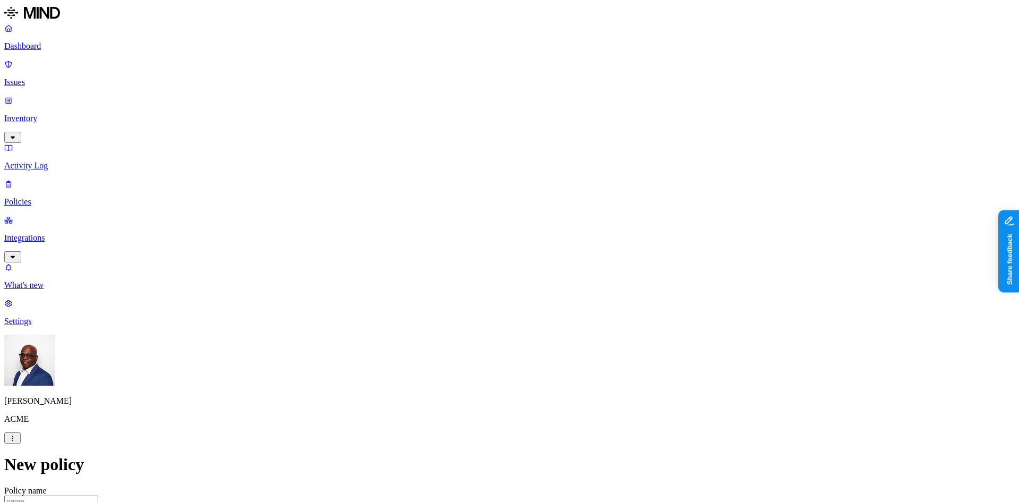
scroll to position [159, 0]
click at [478, 445] on label "Account type" at bounding box center [463, 445] width 29 height 19
click at [64, 45] on p "Dashboard" at bounding box center [509, 46] width 1011 height 10
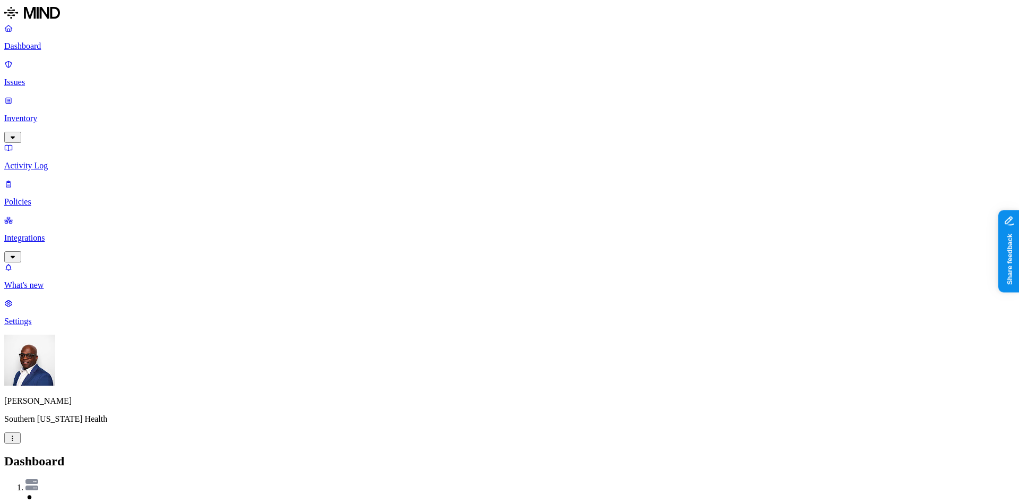
drag, startPoint x: 276, startPoint y: 315, endPoint x: 345, endPoint y: 325, distance: 69.3
click at [38, 78] on p "Issues" at bounding box center [509, 83] width 1011 height 10
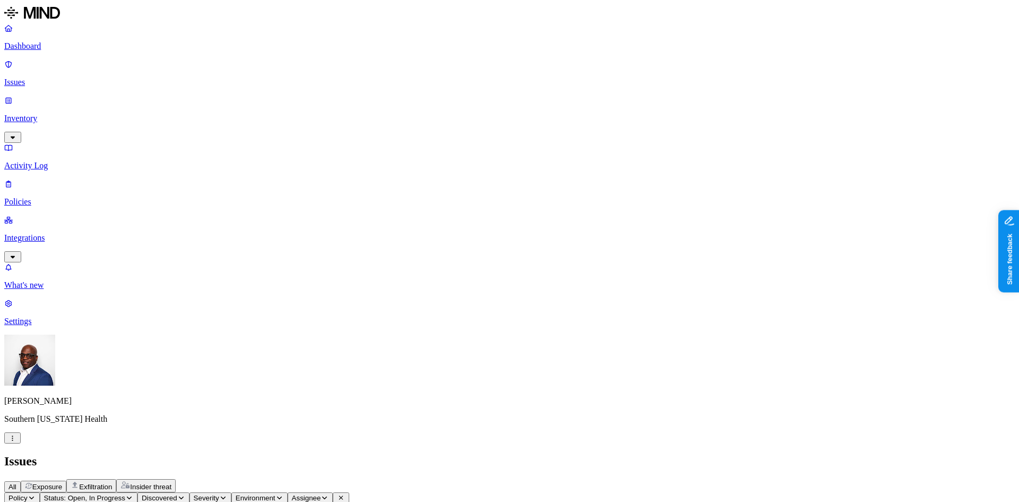
click at [62, 483] on span "Exposure" at bounding box center [47, 487] width 30 height 8
click at [49, 48] on p "Dashboard" at bounding box center [509, 46] width 1011 height 10
click at [46, 78] on p "Issues" at bounding box center [509, 83] width 1011 height 10
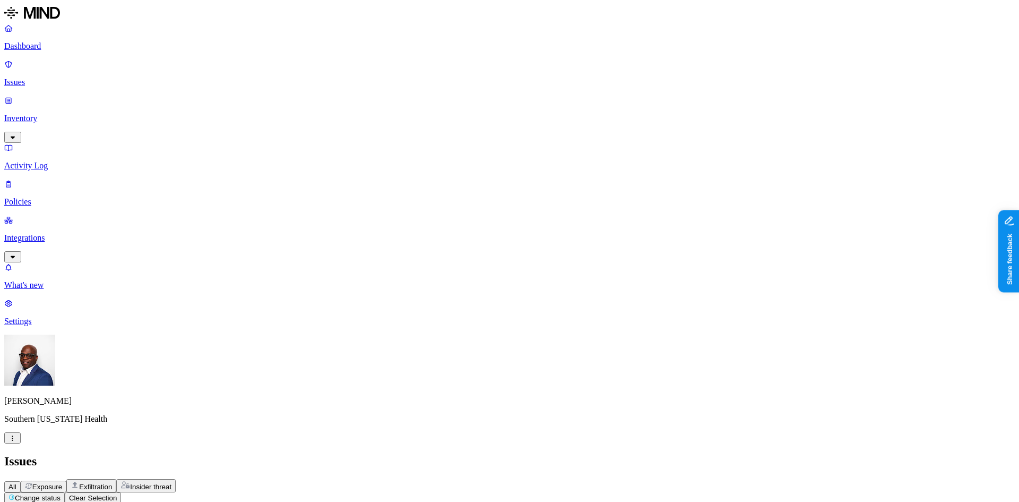
click at [62, 483] on span "Exposure" at bounding box center [47, 487] width 30 height 8
click at [112, 483] on span "Exfiltration" at bounding box center [95, 487] width 33 height 8
click at [62, 483] on span "Exposure" at bounding box center [47, 487] width 30 height 8
click at [45, 45] on p "Dashboard" at bounding box center [509, 46] width 1011 height 10
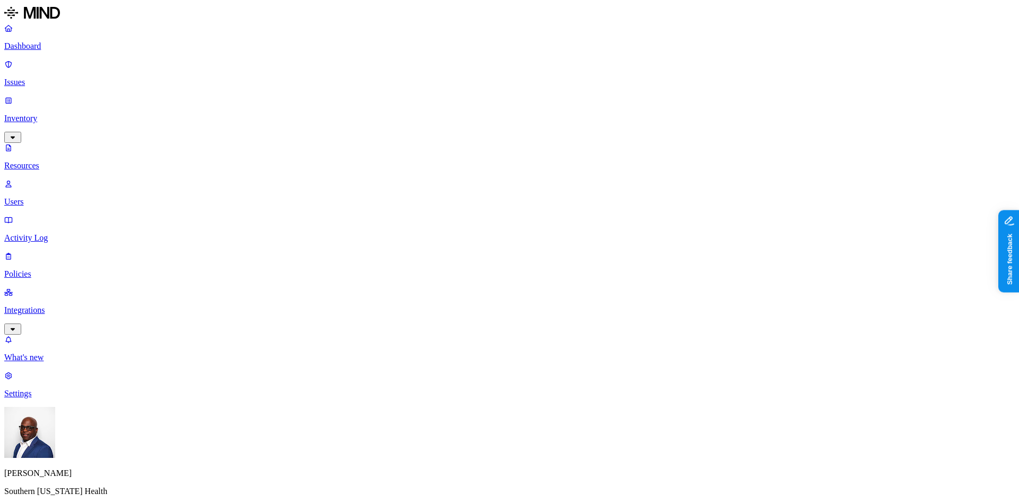
click at [40, 114] on p "Inventory" at bounding box center [509, 119] width 1011 height 10
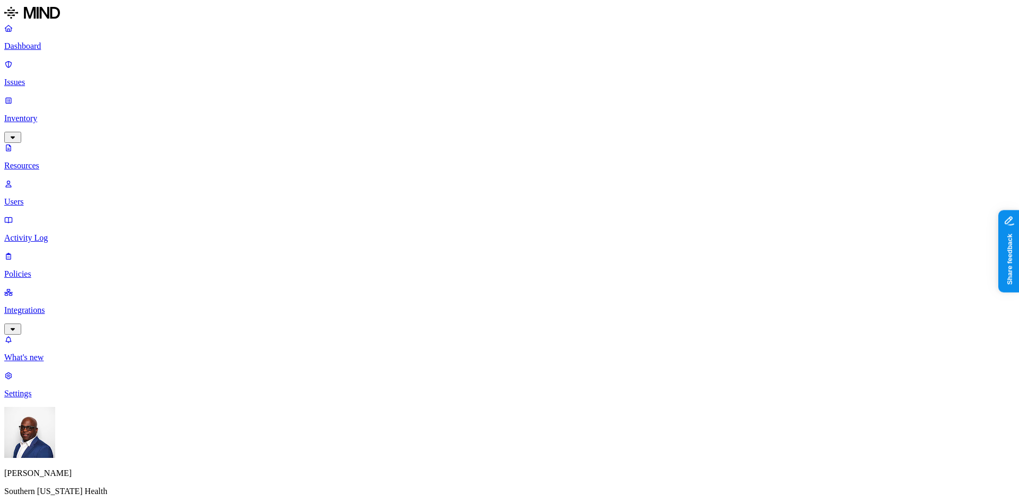
click at [317, 74] on button "button" at bounding box center [321, 72] width 8 height 3
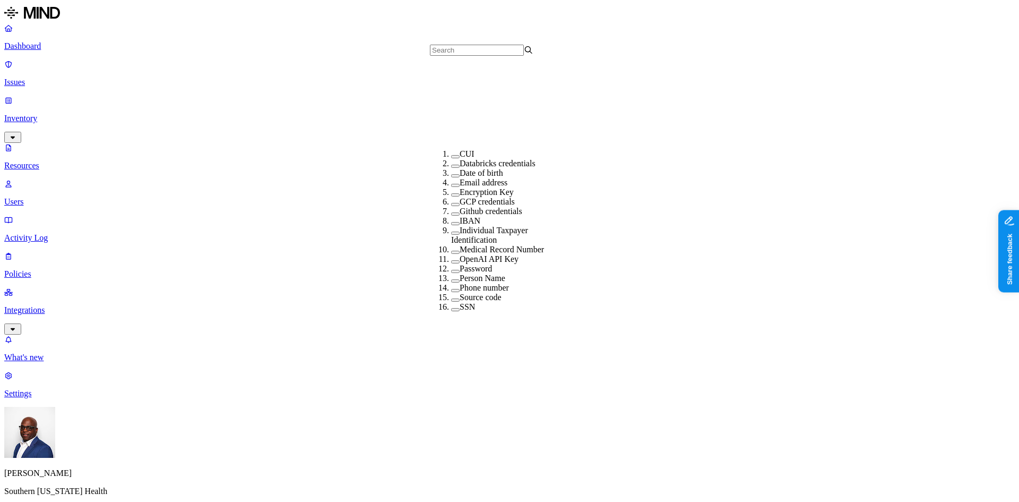
scroll to position [178, 0]
click at [492, 245] on label "Medical Record Number" at bounding box center [502, 249] width 84 height 9
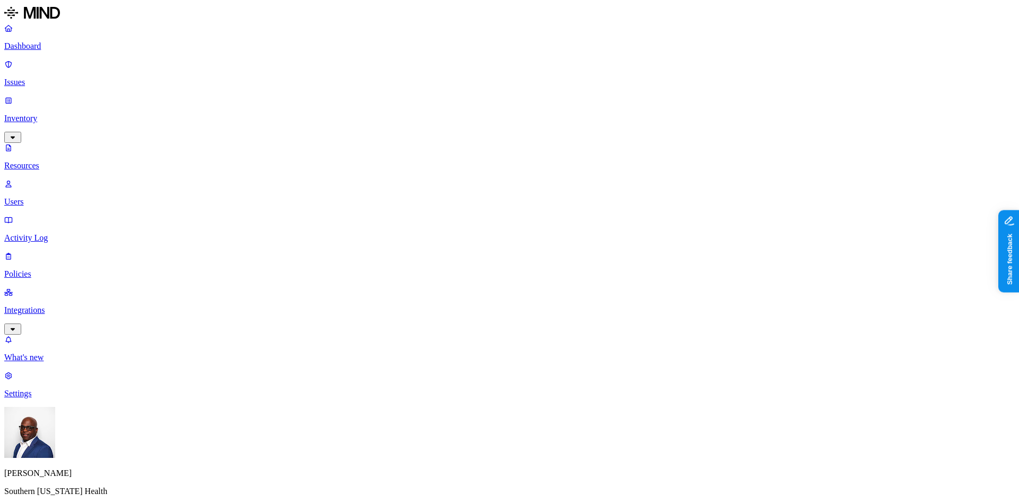
click at [575, 147] on button "button" at bounding box center [579, 148] width 8 height 3
click at [575, 128] on button "button" at bounding box center [579, 128] width 8 height 3
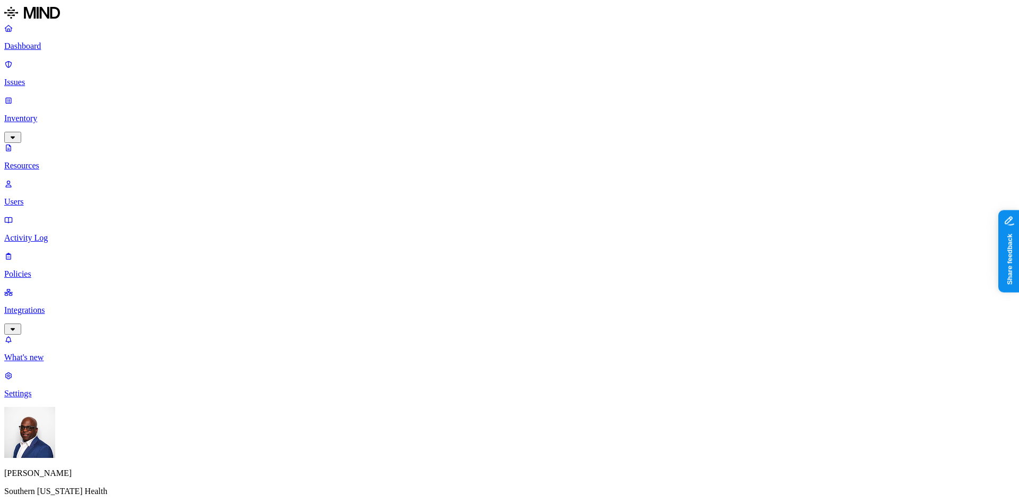
click at [375, 74] on button "button" at bounding box center [379, 72] width 8 height 3
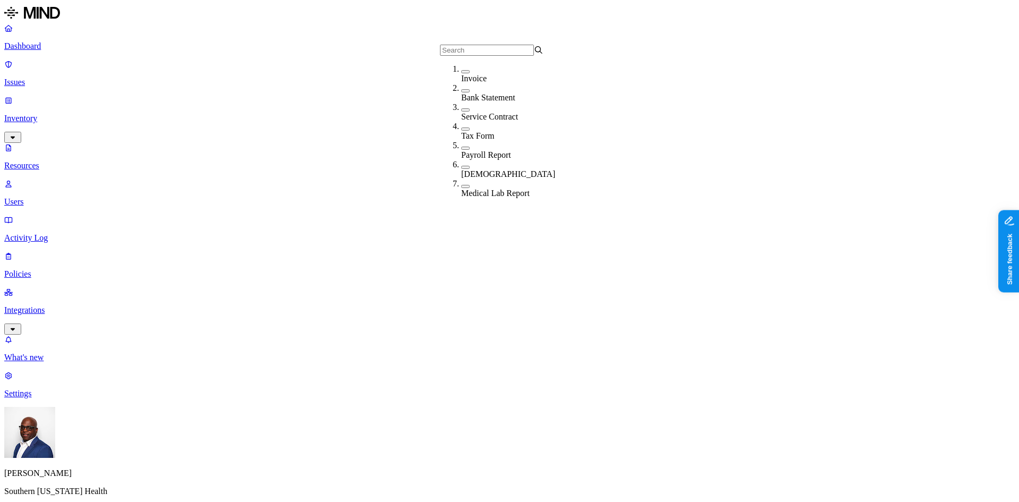
click at [461, 185] on button "button" at bounding box center [465, 186] width 8 height 3
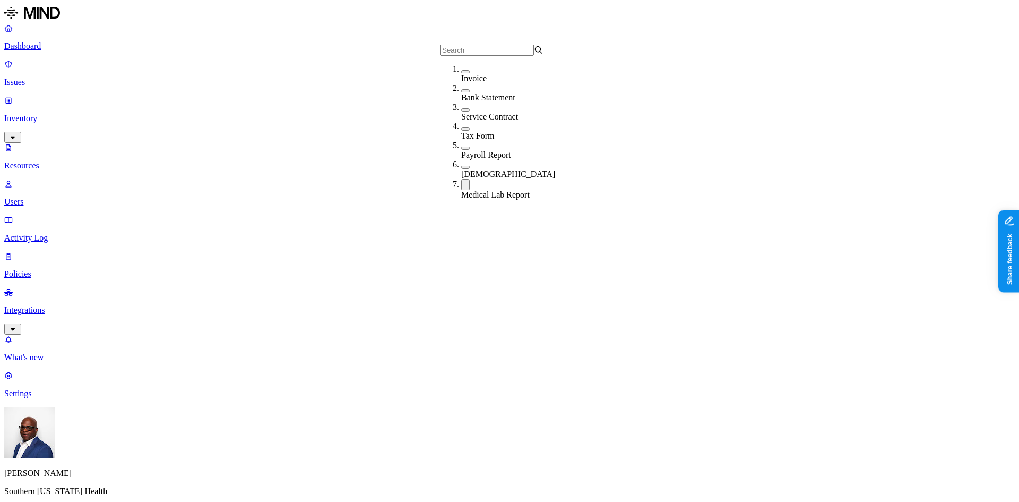
click at [461, 182] on button "button" at bounding box center [465, 184] width 8 height 11
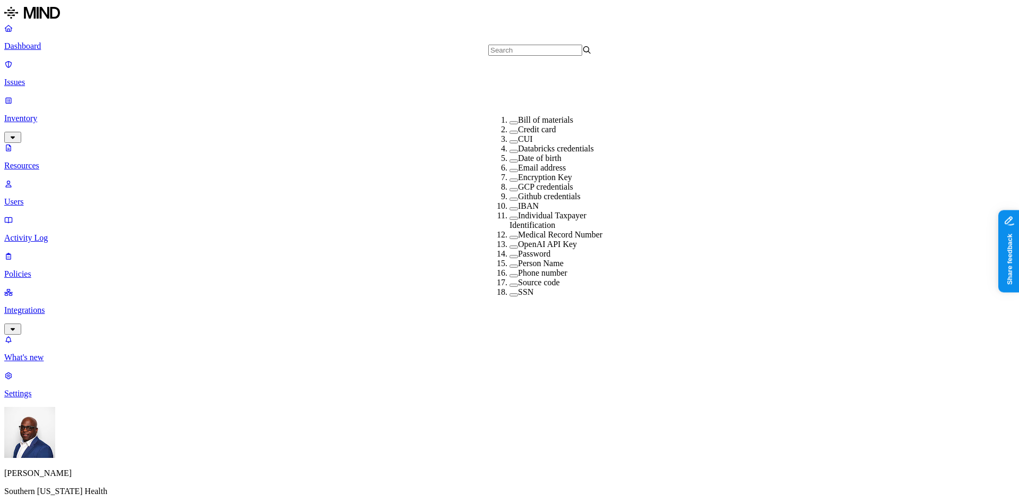
scroll to position [184, 0]
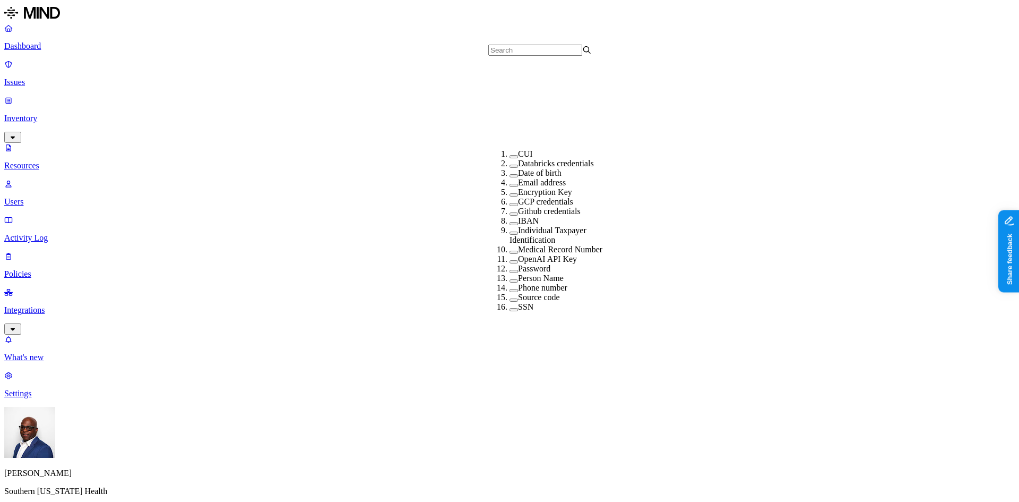
click at [541, 245] on label "Medical Record Number" at bounding box center [560, 249] width 84 height 9
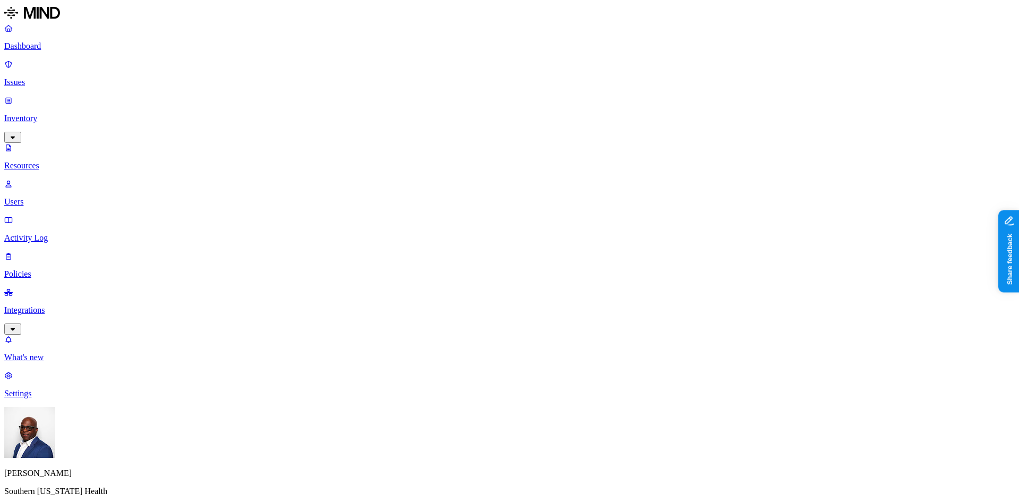
scroll to position [238, 0]
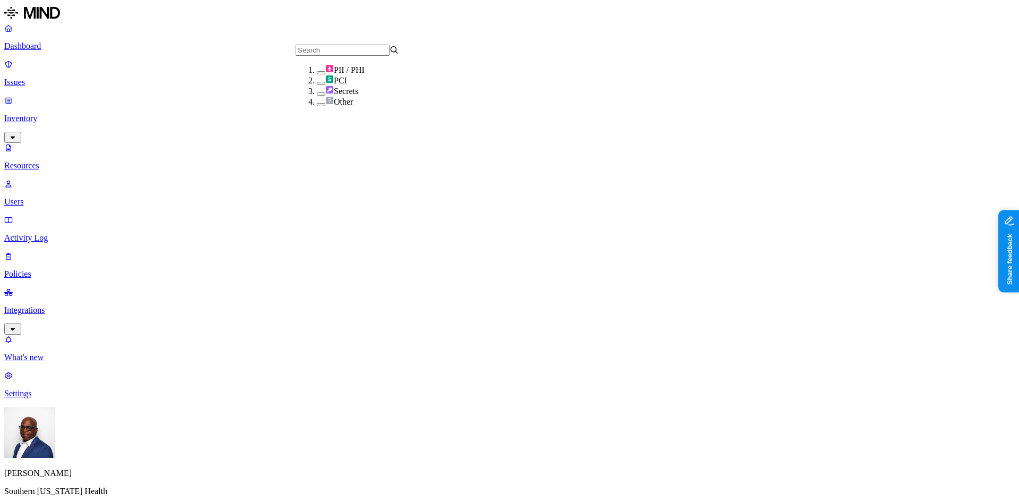
drag, startPoint x: 222, startPoint y: 13, endPoint x: 257, endPoint y: 32, distance: 39.9
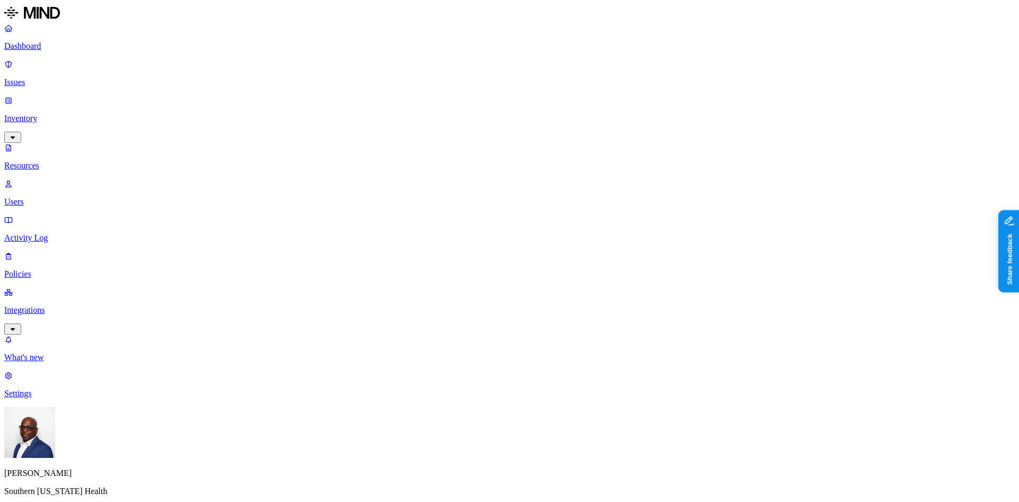
click at [375, 74] on button "button" at bounding box center [379, 72] width 8 height 3
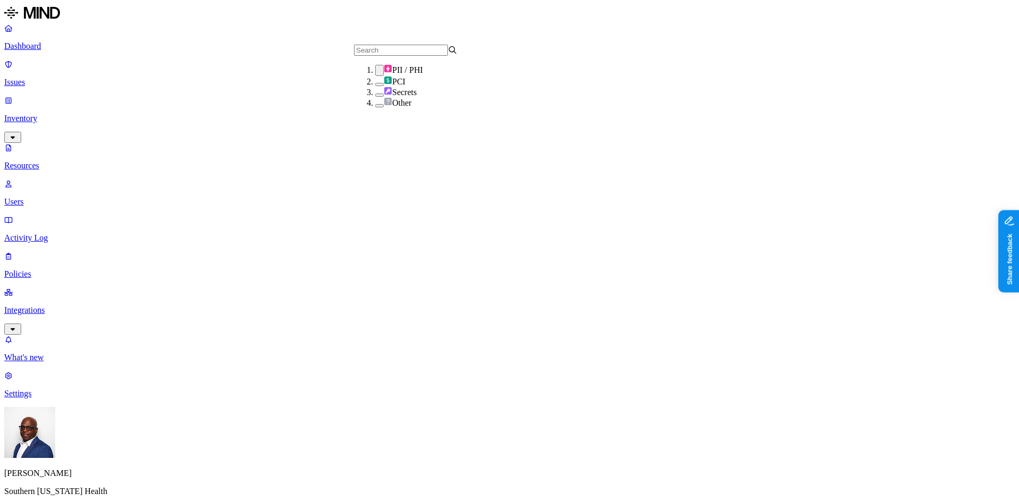
click at [57, 305] on p "Integrations" at bounding box center [509, 310] width 1011 height 10
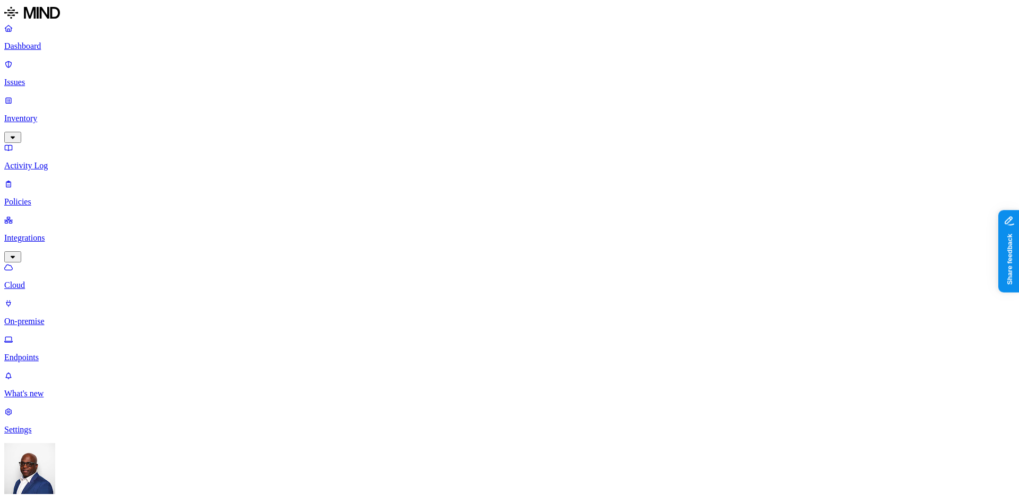
click at [63, 45] on p "Dashboard" at bounding box center [509, 46] width 1011 height 10
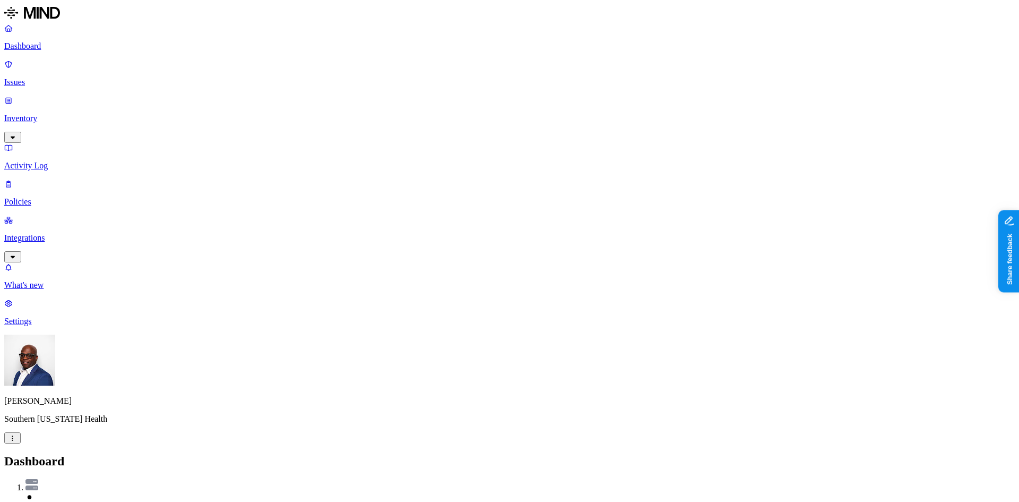
click at [62, 197] on p "Policies" at bounding box center [509, 202] width 1011 height 10
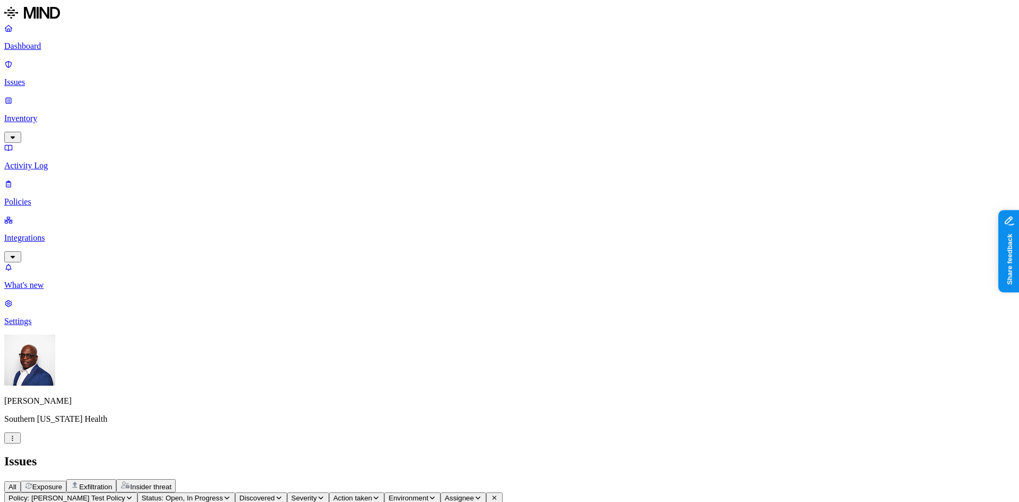
click at [62, 483] on span "Exposure" at bounding box center [47, 487] width 30 height 8
click at [42, 47] on p "Dashboard" at bounding box center [509, 46] width 1011 height 10
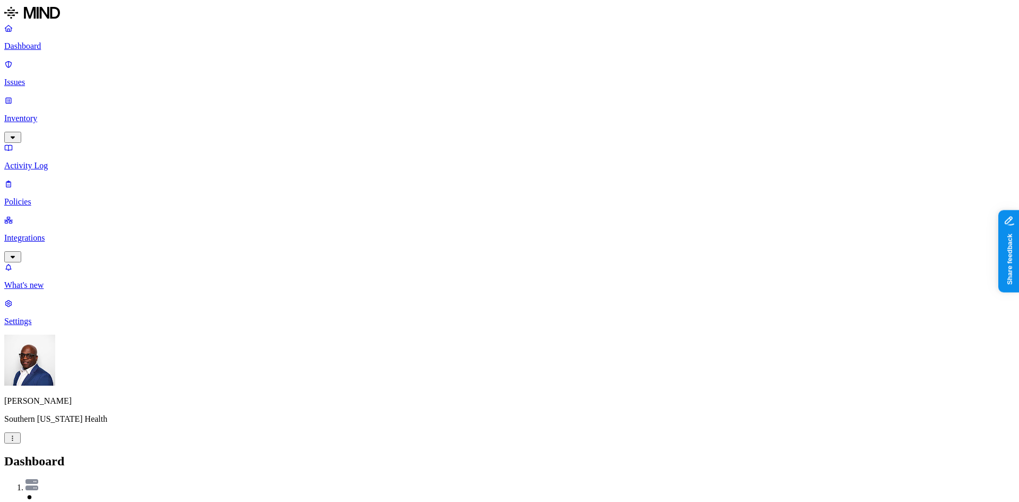
click at [66, 78] on p "Issues" at bounding box center [509, 83] width 1011 height 10
click at [62, 483] on span "Exposure" at bounding box center [47, 487] width 30 height 8
click at [50, 197] on p "Policies" at bounding box center [509, 202] width 1011 height 10
click at [98, 490] on input "text" at bounding box center [51, 495] width 94 height 11
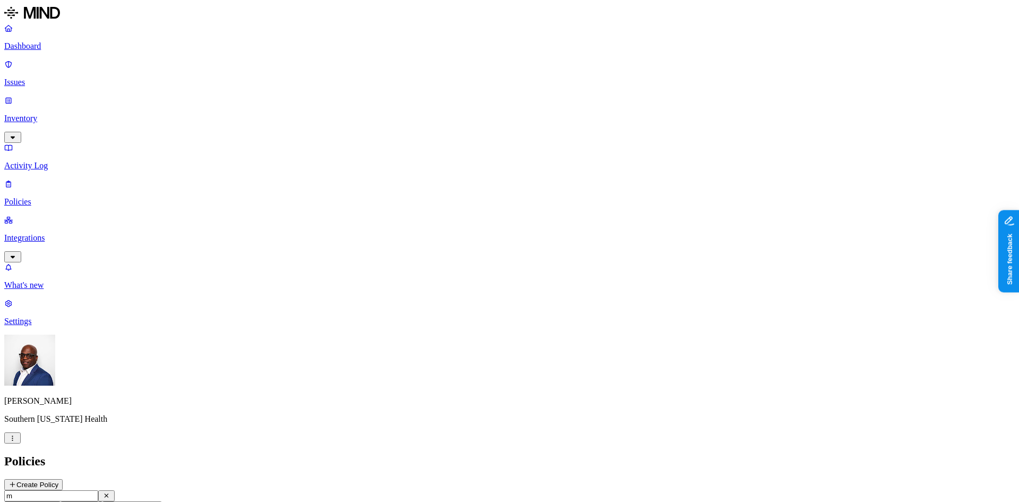
scroll to position [0, 0]
type input "mrn"
click at [45, 78] on p "Issues" at bounding box center [509, 83] width 1011 height 10
click at [133, 494] on icon "button" at bounding box center [129, 497] width 8 height 6
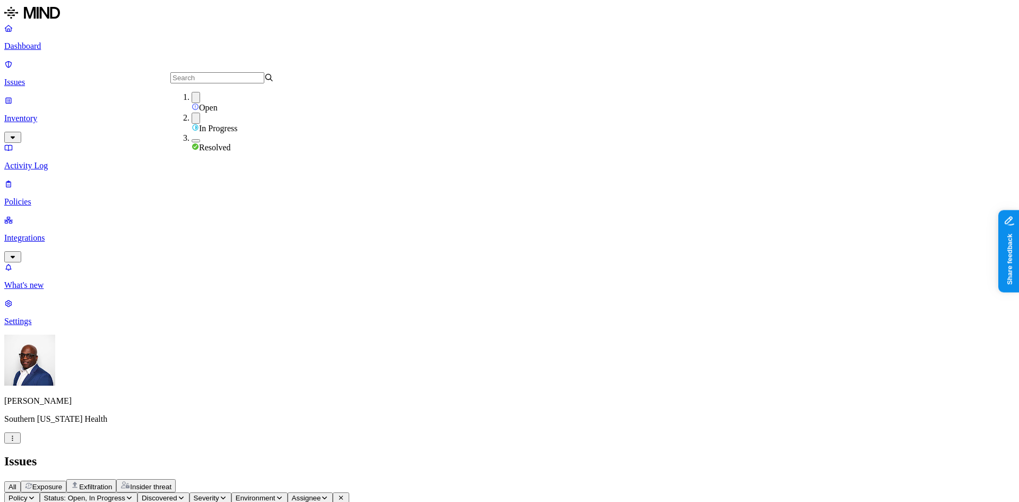
click at [432, 454] on h2 "Issues" at bounding box center [509, 461] width 1011 height 14
click at [61, 47] on p "Dashboard" at bounding box center [509, 46] width 1011 height 10
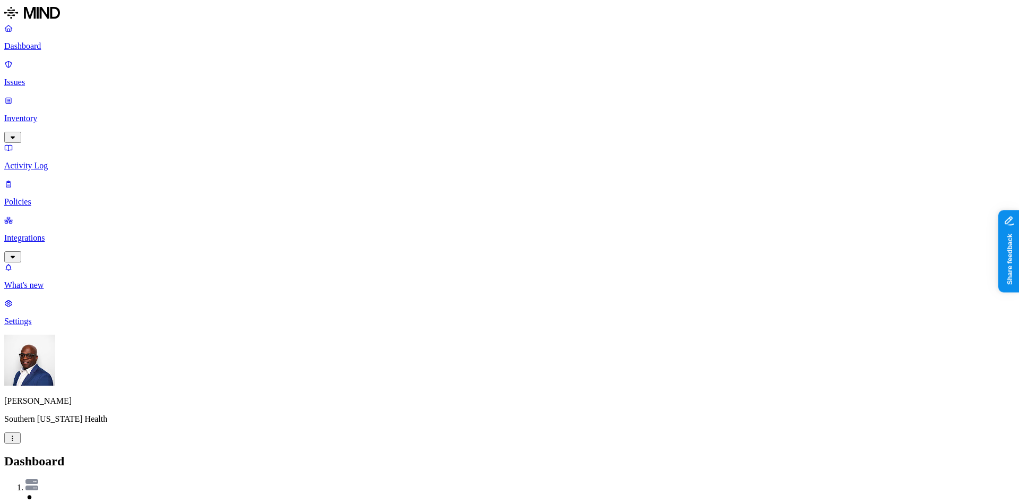
click at [54, 78] on p "Issues" at bounding box center [509, 83] width 1011 height 10
click at [62, 483] on span "Exposure" at bounding box center [47, 487] width 30 height 8
click at [51, 197] on p "Policies" at bounding box center [509, 202] width 1011 height 10
click at [56, 501] on icon "button" at bounding box center [52, 506] width 8 height 6
click at [236, 73] on button "button" at bounding box center [240, 71] width 8 height 3
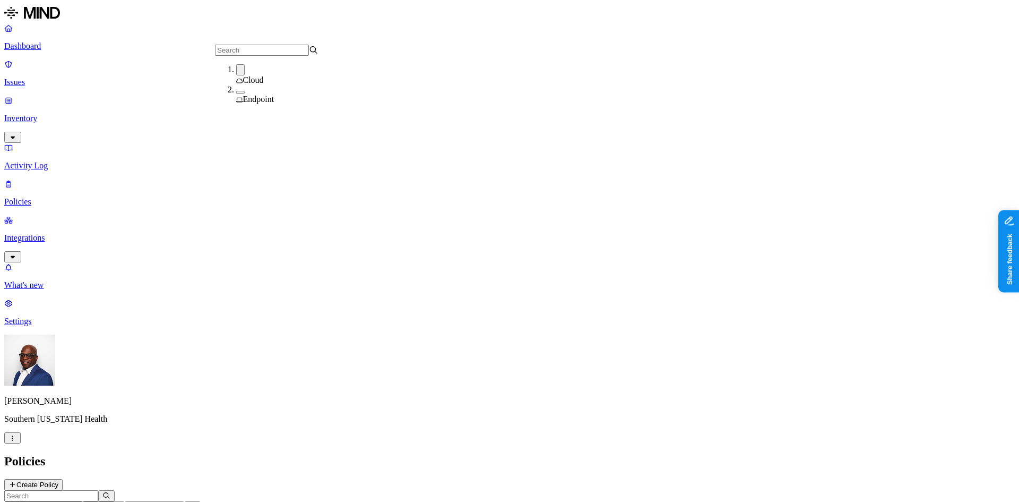
click at [425, 454] on h2 "Policies" at bounding box center [509, 461] width 1011 height 14
click at [46, 78] on p "Issues" at bounding box center [509, 83] width 1011 height 10
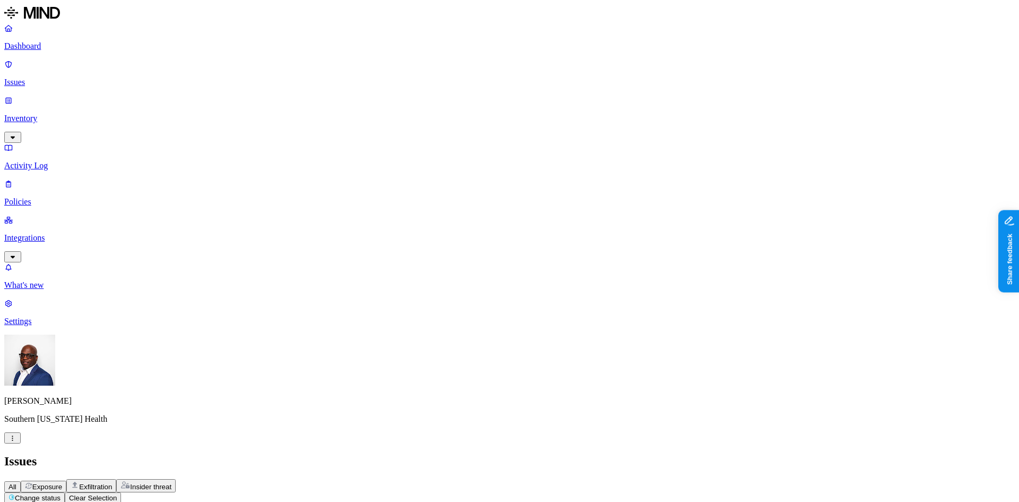
click at [112, 483] on span "Exfiltration" at bounding box center [95, 487] width 33 height 8
click at [45, 197] on p "Policies" at bounding box center [509, 202] width 1011 height 10
click at [63, 479] on button "Create Policy" at bounding box center [33, 484] width 58 height 11
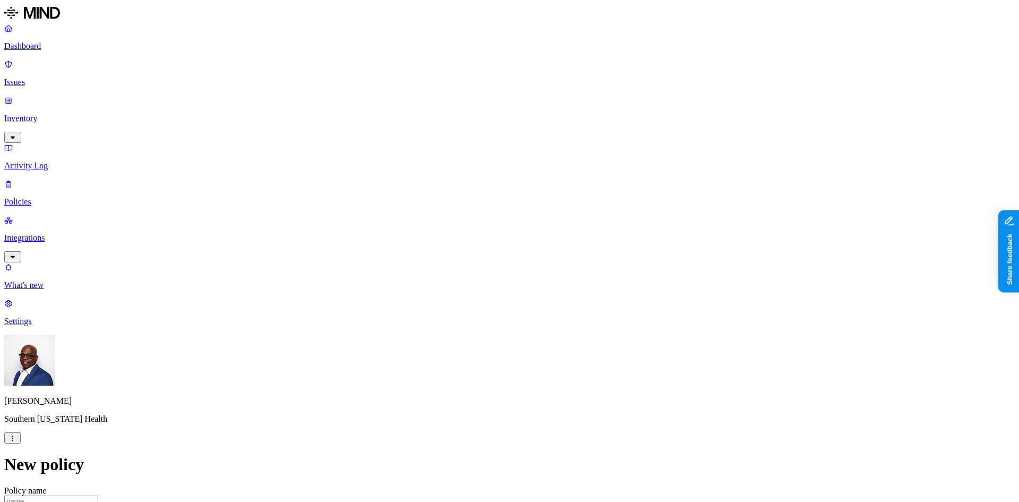
scroll to position [0, 0]
click at [42, 114] on p "Inventory" at bounding box center [509, 119] width 1011 height 10
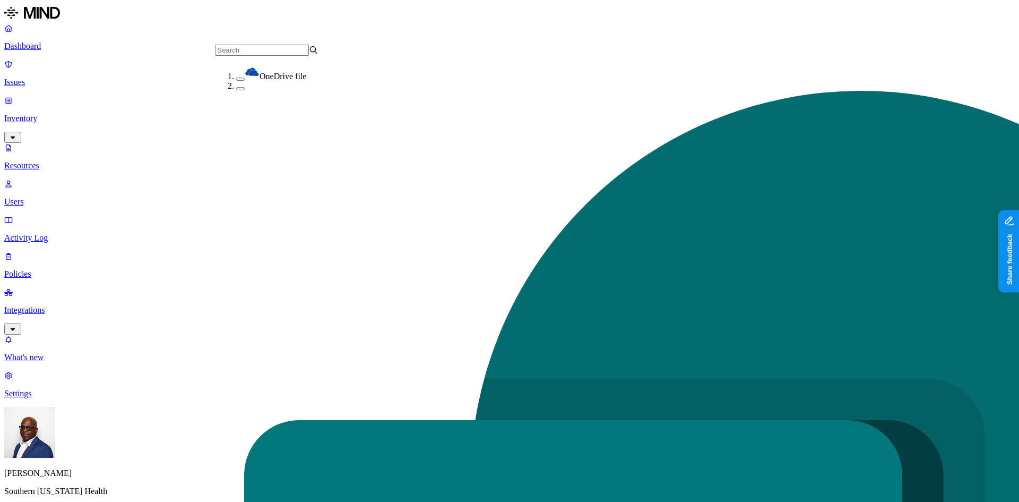
click at [236, 78] on button "button" at bounding box center [240, 79] width 8 height 3
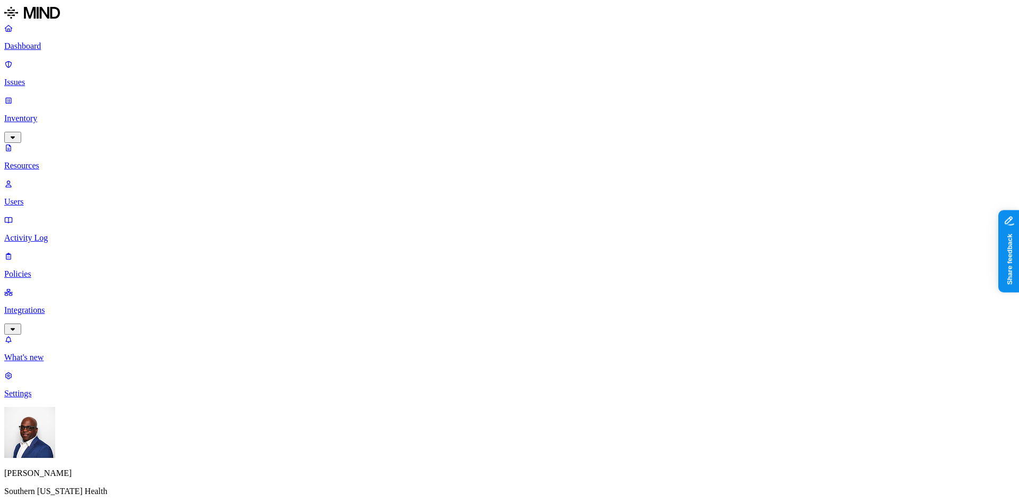
scroll to position [159, 0]
click at [31, 269] on p "Policies" at bounding box center [509, 274] width 1011 height 10
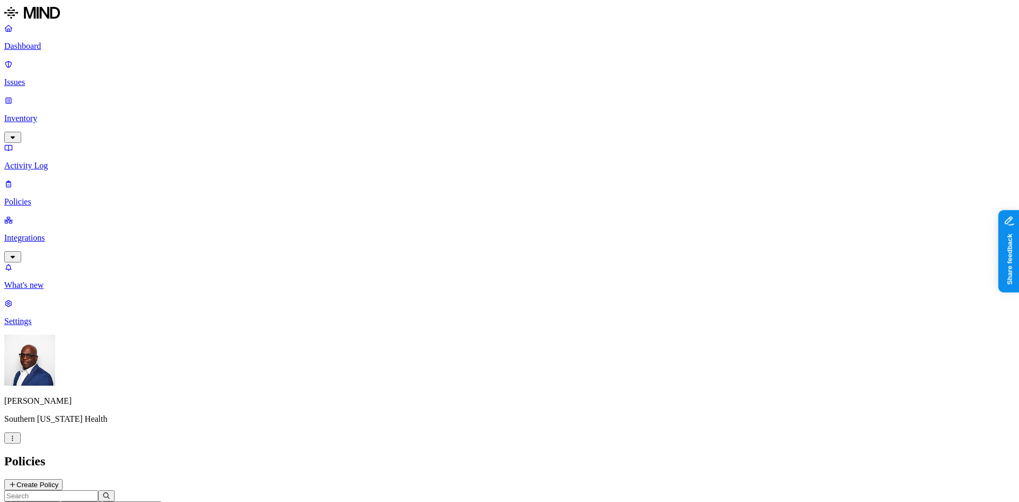
click at [51, 47] on p "Dashboard" at bounding box center [509, 46] width 1011 height 10
drag, startPoint x: 340, startPoint y: 316, endPoint x: 381, endPoint y: 315, distance: 40.9
click at [38, 114] on p "Inventory" at bounding box center [509, 119] width 1011 height 10
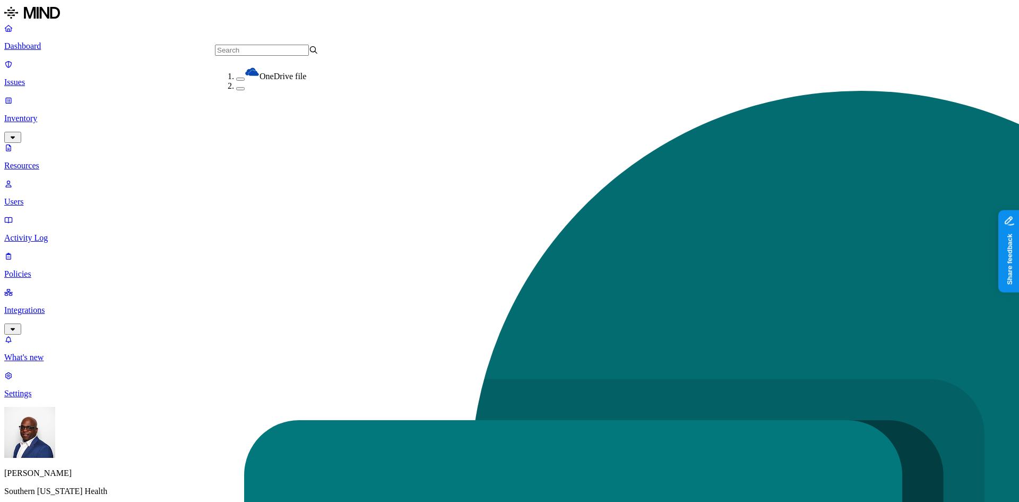
click at [54, 197] on p "Users" at bounding box center [509, 202] width 1011 height 10
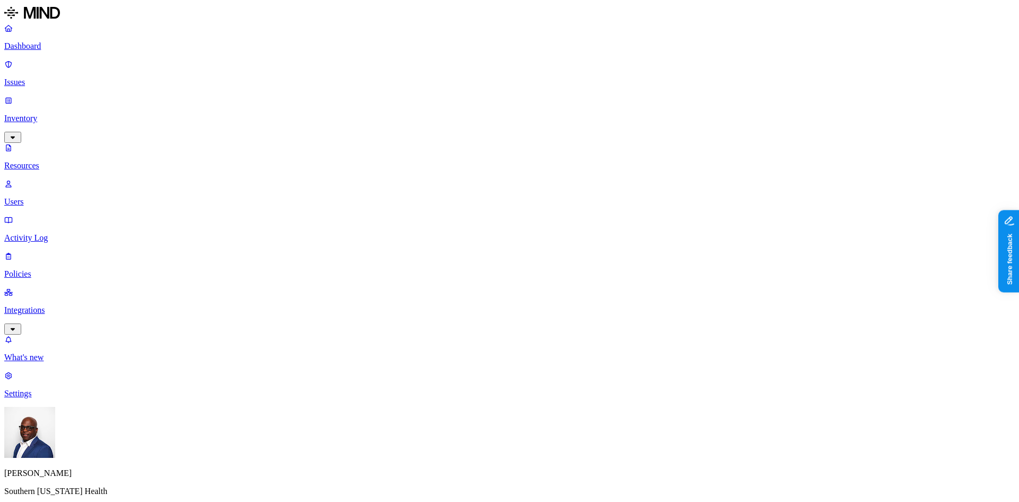
scroll to position [238, 0]
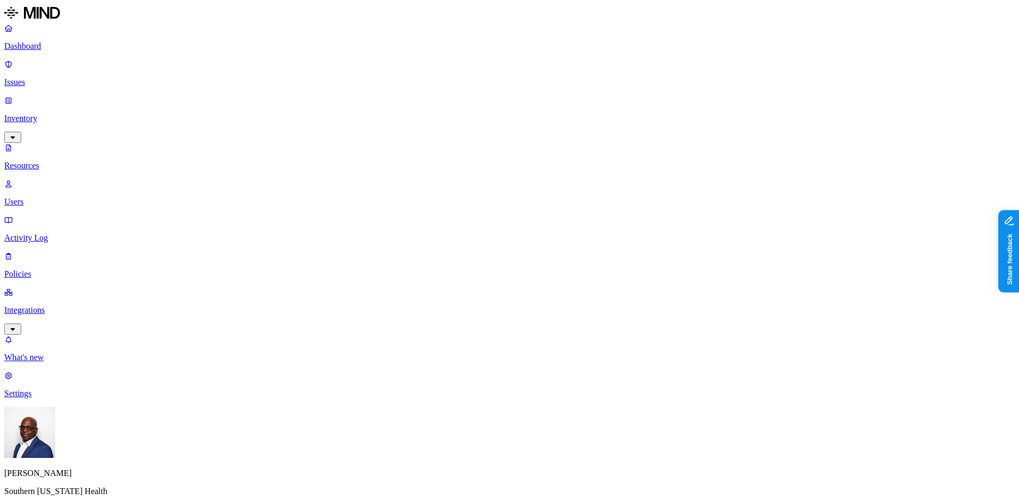
click at [53, 161] on p "Resources" at bounding box center [509, 166] width 1011 height 10
click at [42, 197] on p "Users" at bounding box center [509, 202] width 1011 height 10
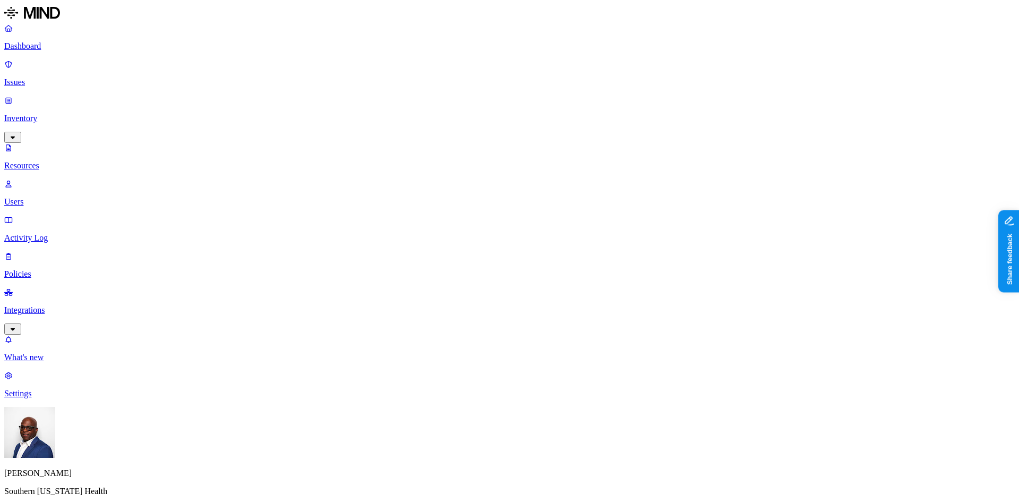
click at [52, 233] on p "Activity Log" at bounding box center [509, 238] width 1011 height 10
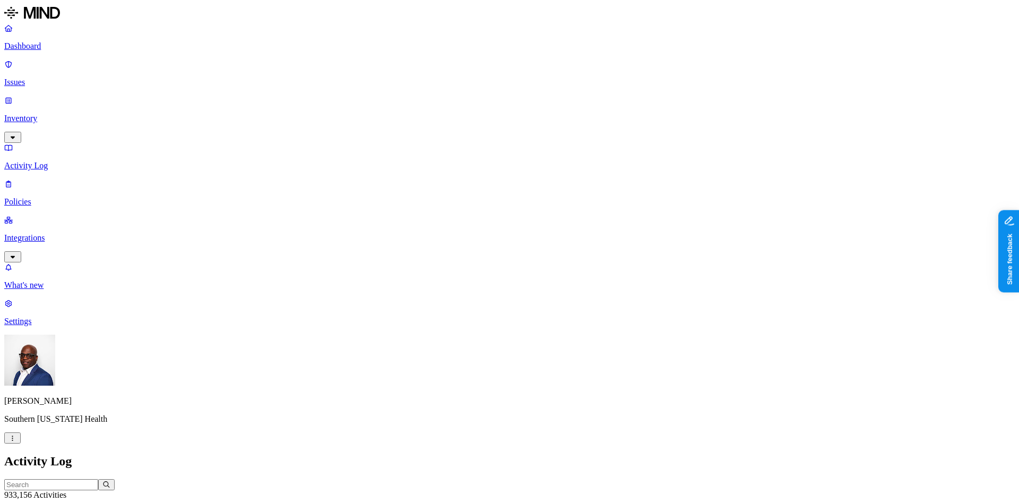
click at [48, 114] on p "Inventory" at bounding box center [509, 119] width 1011 height 10
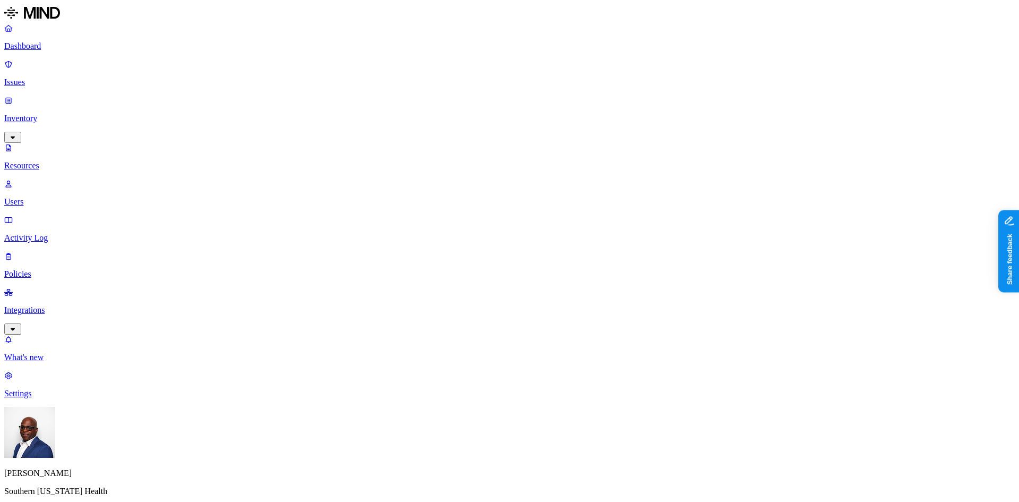
click at [49, 197] on p "Users" at bounding box center [509, 202] width 1011 height 10
click at [53, 197] on p "Users" at bounding box center [509, 202] width 1011 height 10
click at [48, 78] on p "Issues" at bounding box center [509, 83] width 1011 height 10
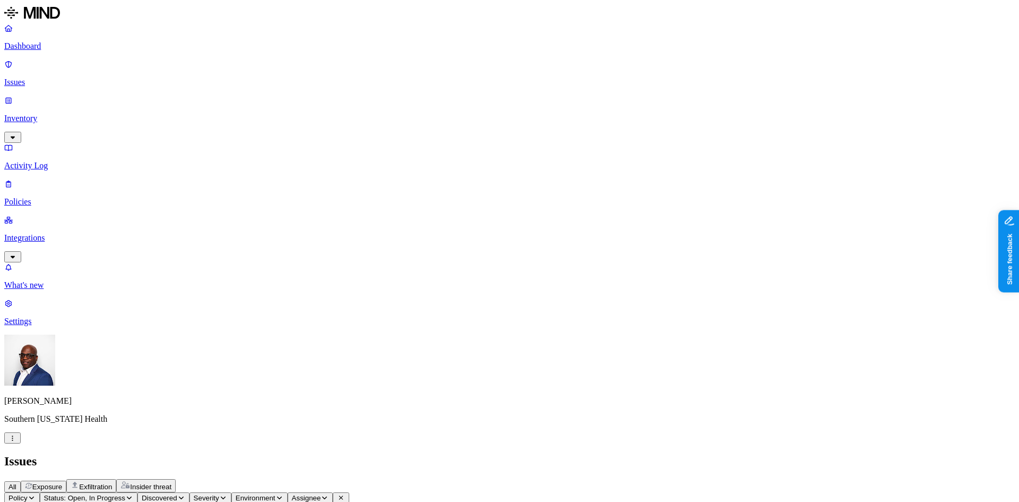
click at [44, 114] on p "Inventory" at bounding box center [509, 119] width 1011 height 10
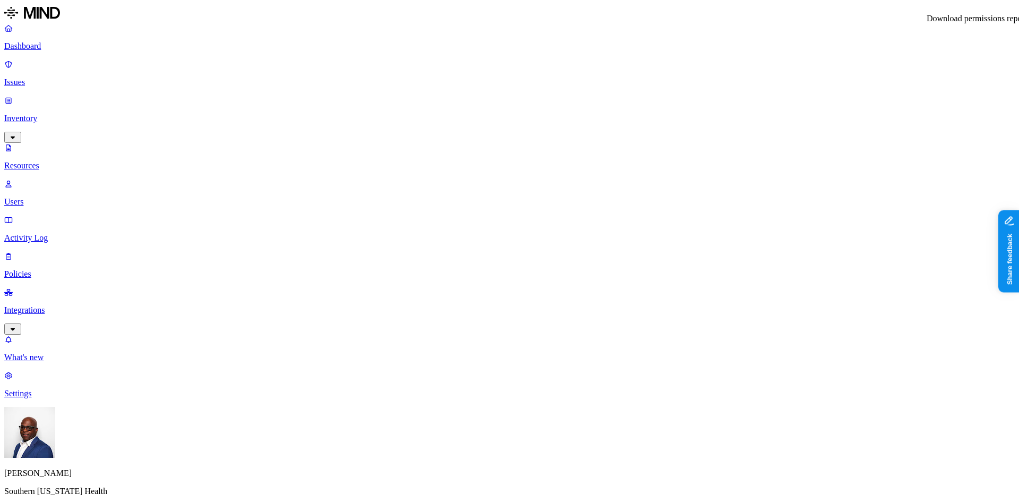
click at [39, 45] on p "Dashboard" at bounding box center [509, 46] width 1011 height 10
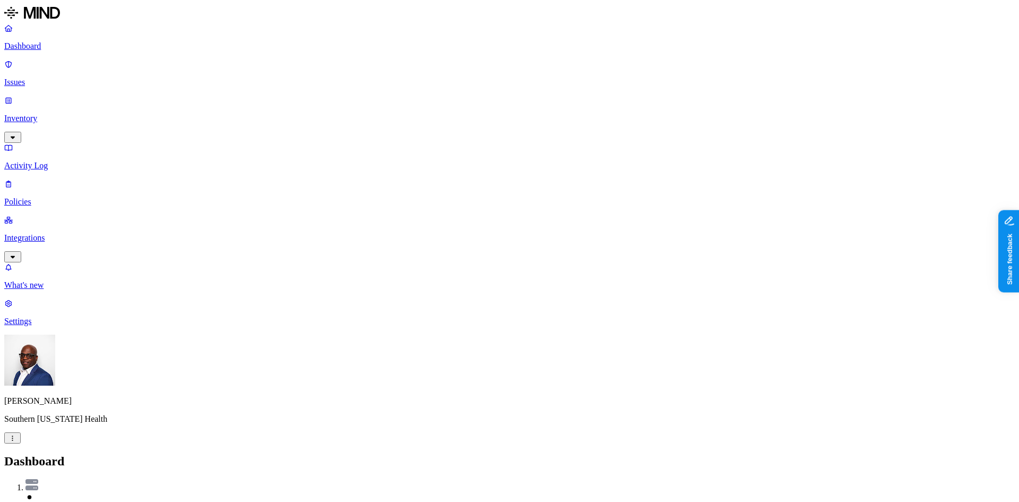
click at [43, 114] on p "Inventory" at bounding box center [509, 119] width 1011 height 10
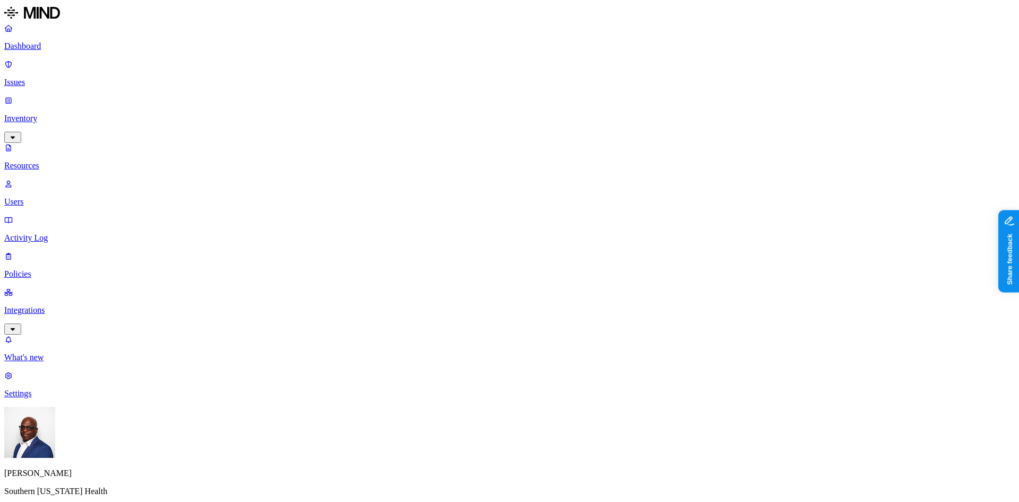
click at [334, 74] on span "PII / PHI" at bounding box center [349, 69] width 31 height 9
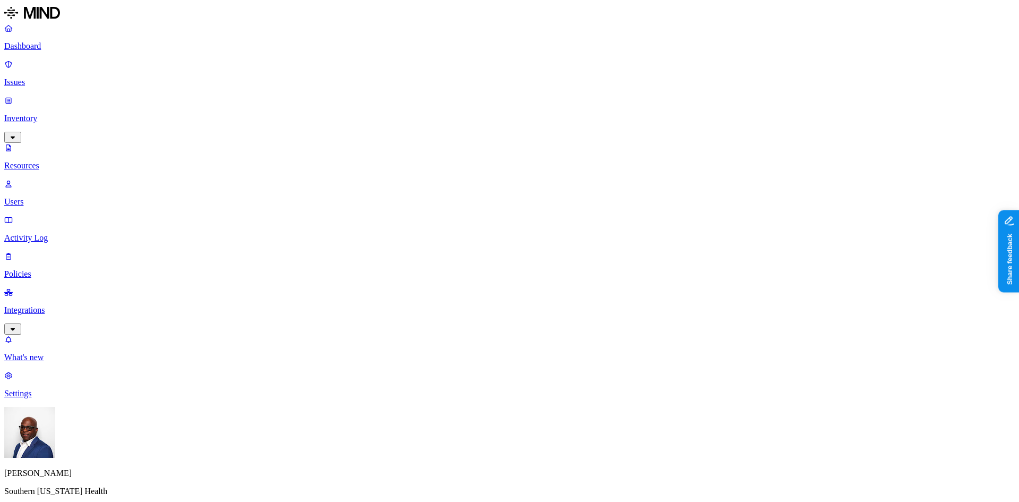
scroll to position [53, 0]
click at [16, 501] on icon "button" at bounding box center [12, 510] width 8 height 6
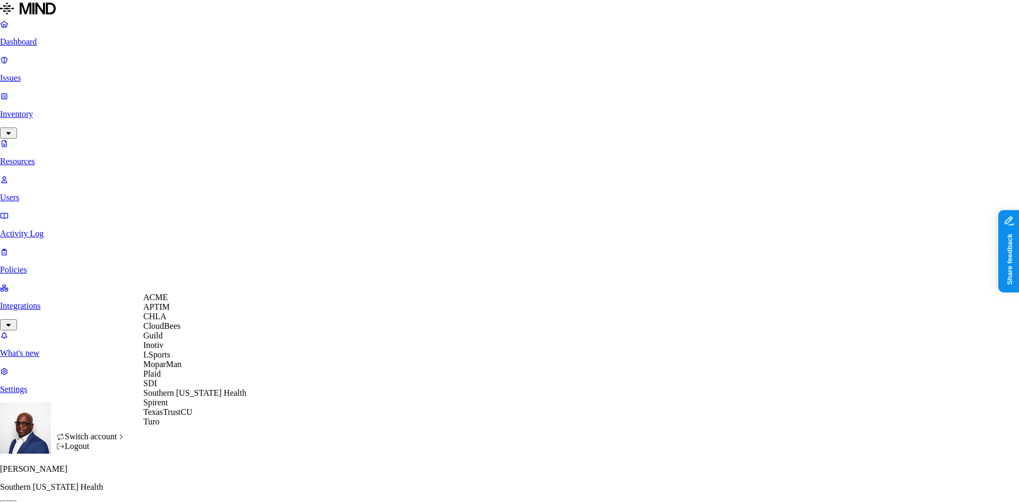
scroll to position [68, 0]
click at [78, 379] on nav "Dashboard Issues Inventory Resources Users Activity Log Policies Integrations W…" at bounding box center [509, 206] width 1019 height 375
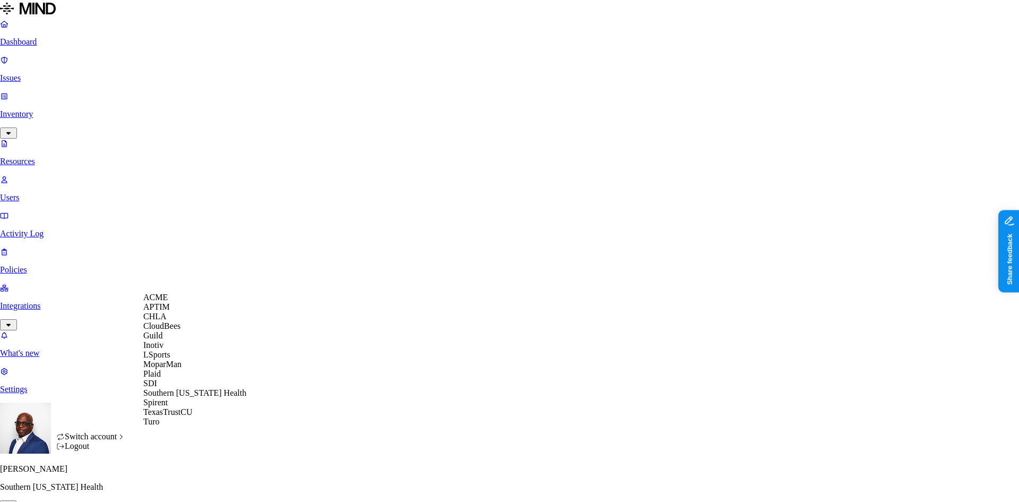
click at [179, 330] on span "CloudBees" at bounding box center [161, 325] width 37 height 9
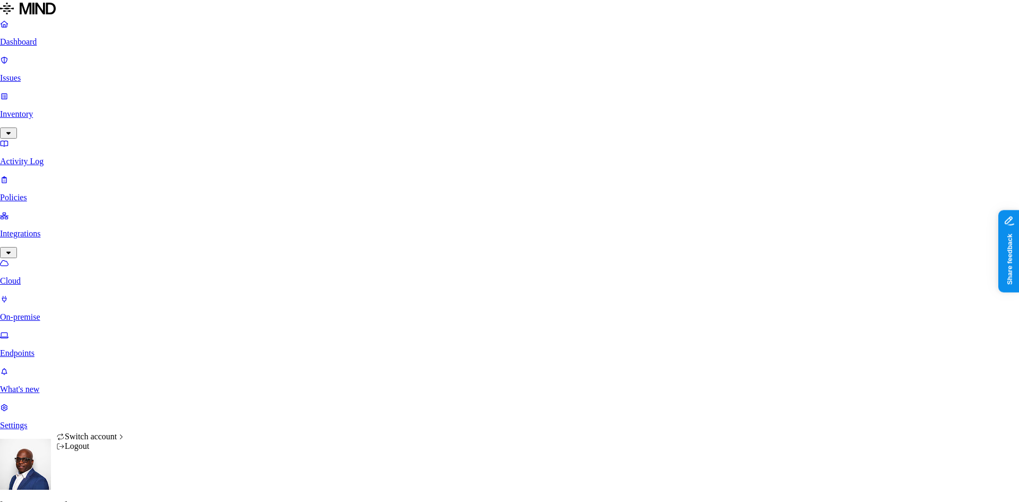
click at [100, 480] on html "Dashboard Issues Inventory Activity Log Policies Integrations Cloud On-premise …" at bounding box center [509, 410] width 1019 height 821
click at [175, 302] on div "ACME" at bounding box center [194, 298] width 103 height 10
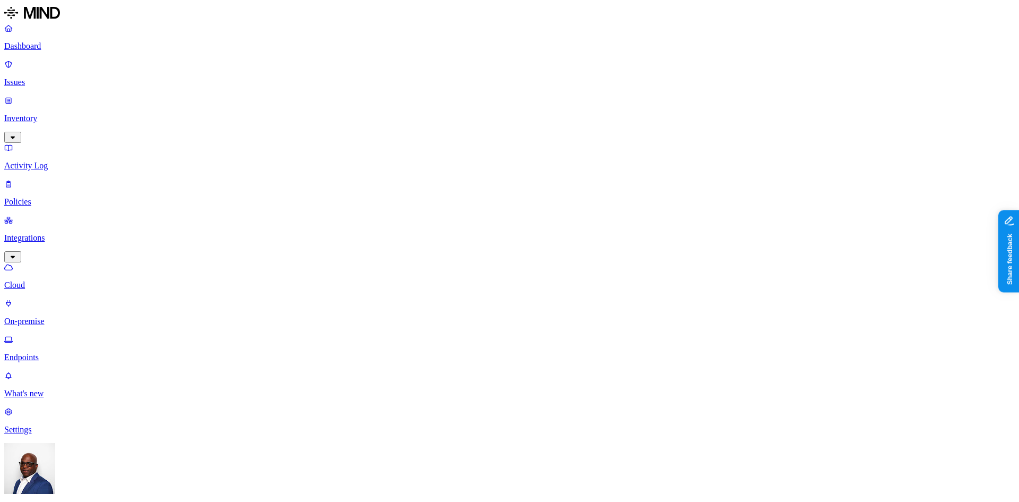
click at [46, 114] on p "Inventory" at bounding box center [509, 119] width 1011 height 10
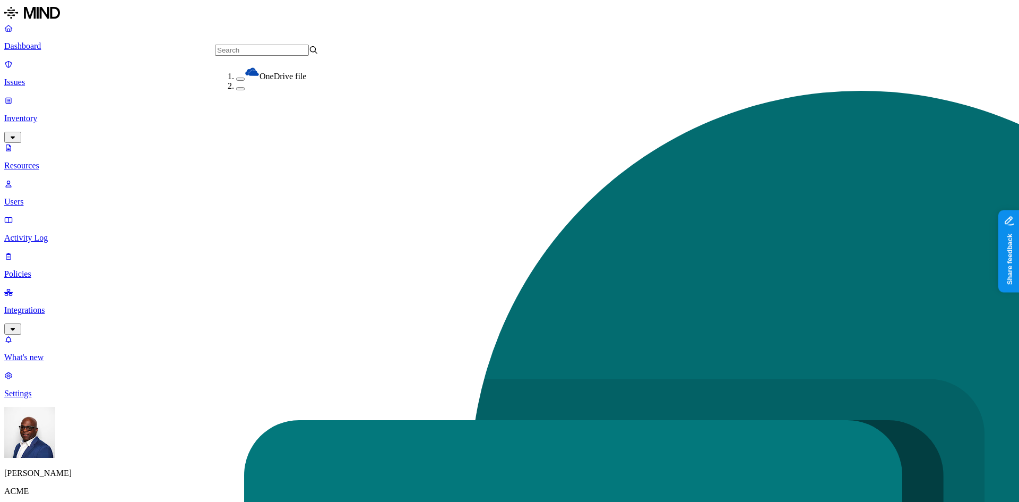
click at [236, 78] on button "button" at bounding box center [240, 79] width 8 height 3
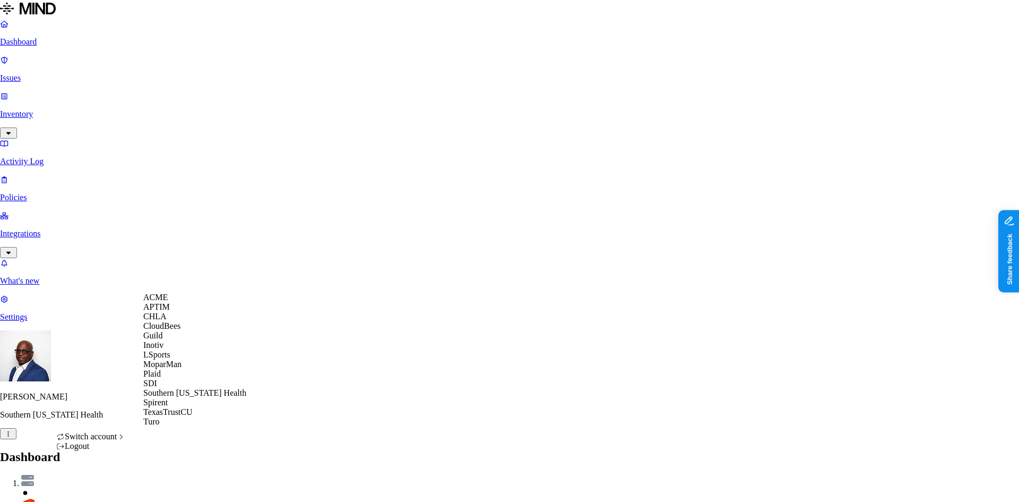
click at [180, 330] on span "CloudBees" at bounding box center [161, 325] width 37 height 9
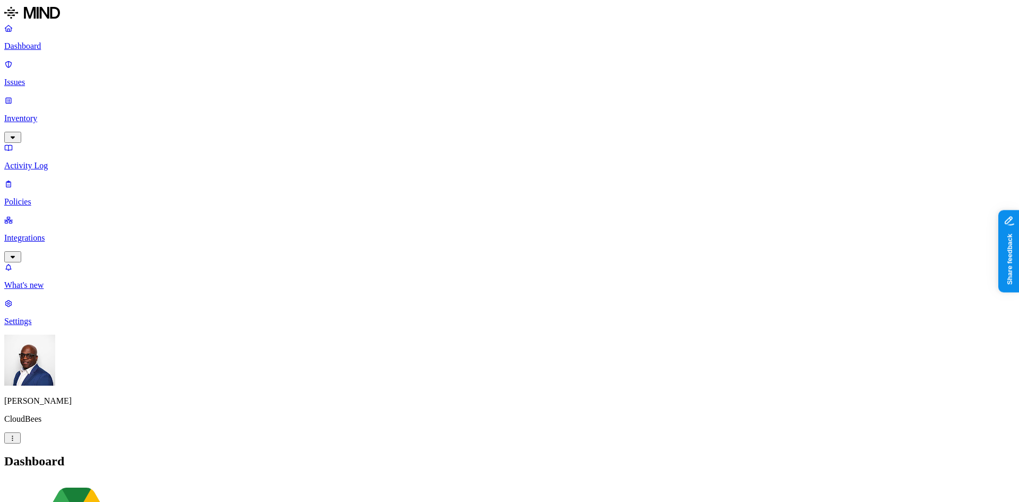
click at [72, 233] on p "Integrations" at bounding box center [509, 238] width 1011 height 10
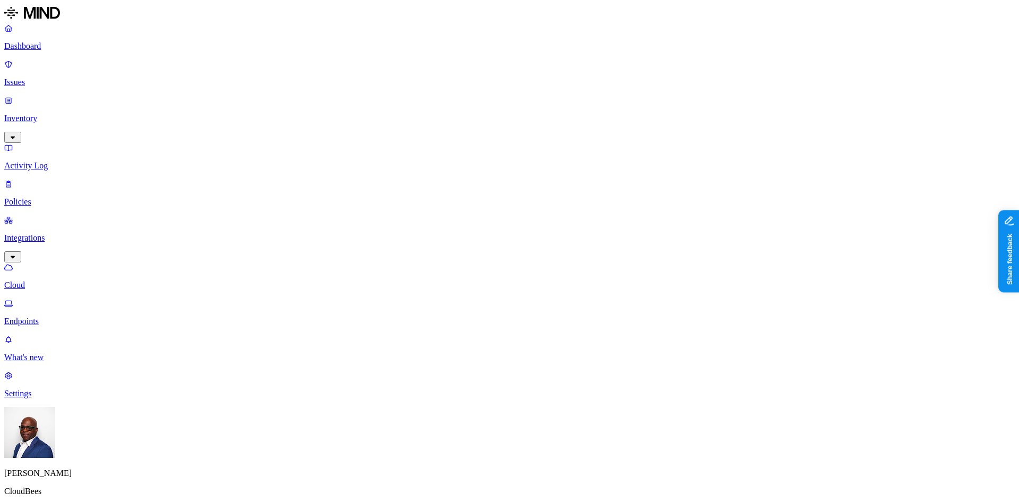
click at [42, 283] on nav "Dashboard Issues Inventory Activity Log Policies Integrations Cloud Endpoints W…" at bounding box center [509, 210] width 1011 height 375
click at [56, 316] on p "Endpoints" at bounding box center [509, 321] width 1011 height 10
click at [56, 280] on p "Cloud" at bounding box center [509, 285] width 1011 height 10
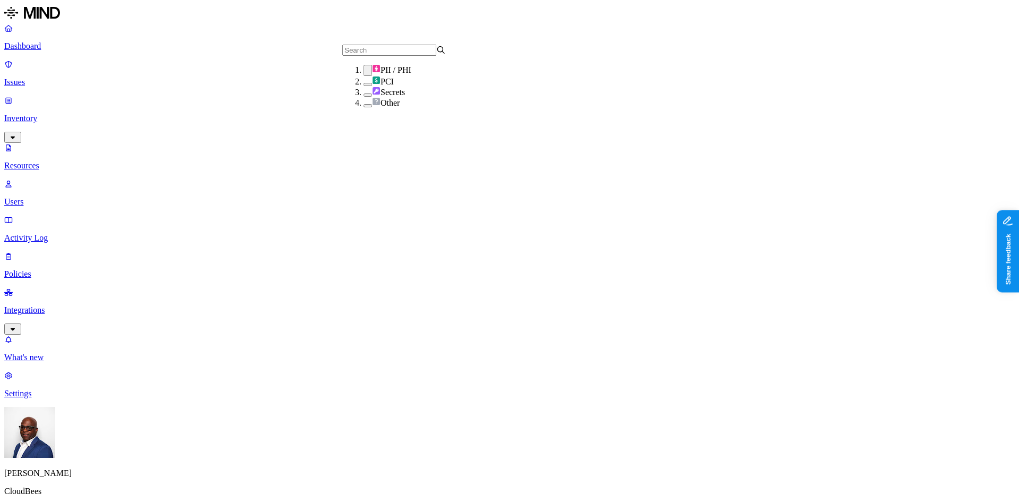
click at [364, 76] on button "button" at bounding box center [368, 70] width 8 height 11
drag, startPoint x: 856, startPoint y: 59, endPoint x: 808, endPoint y: 67, distance: 48.4
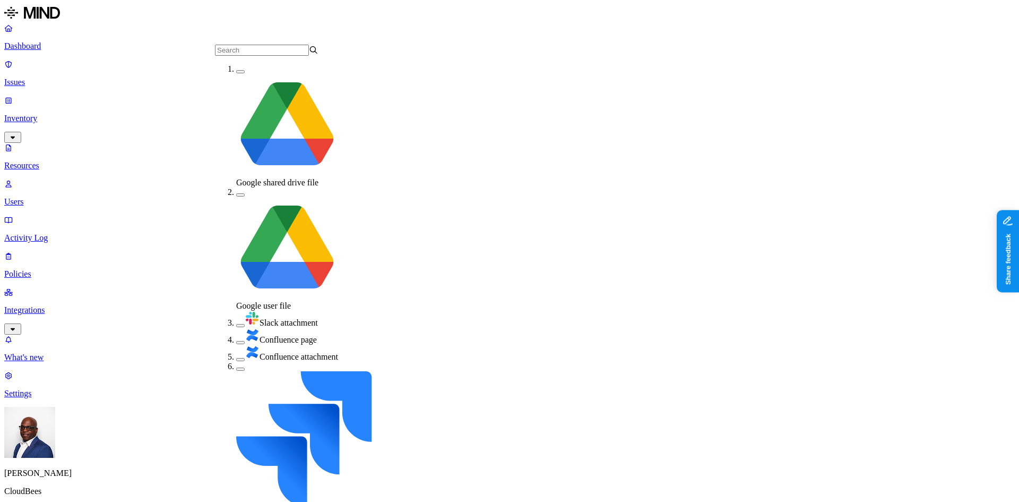
click at [236, 367] on button "button" at bounding box center [240, 368] width 8 height 3
click at [236, 362] on button "button" at bounding box center [240, 367] width 8 height 11
click at [236, 358] on button "button" at bounding box center [240, 359] width 8 height 3
click at [236, 351] on button "button" at bounding box center [240, 356] width 8 height 11
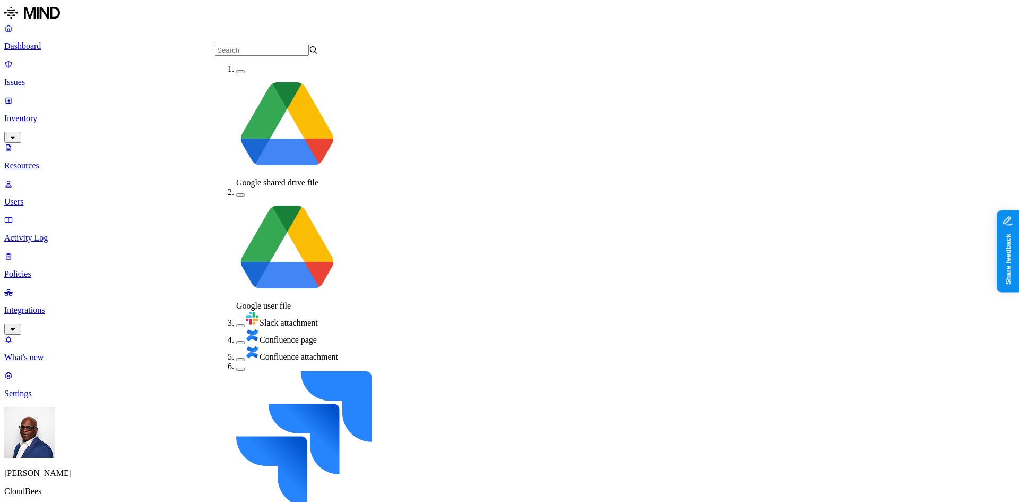
click at [236, 328] on div "Confluence page" at bounding box center [288, 336] width 104 height 17
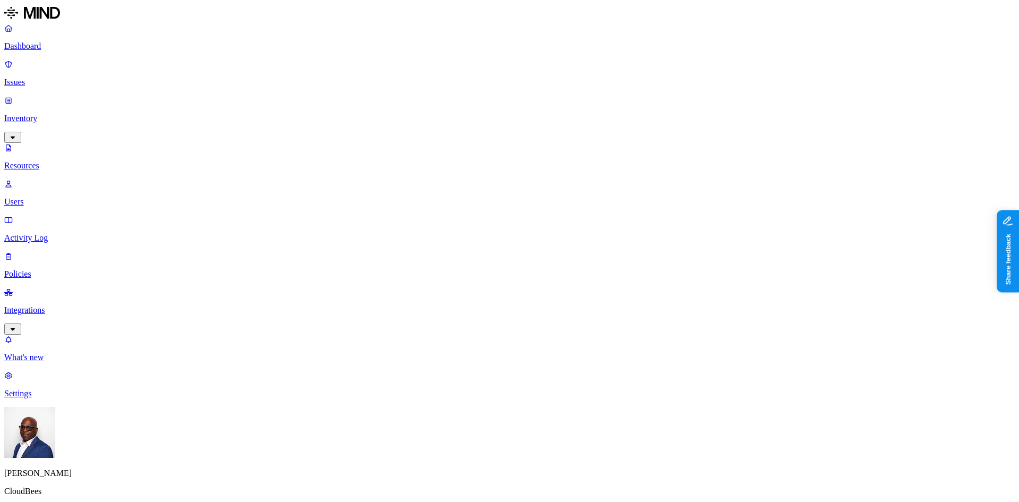
click at [41, 46] on p "Dashboard" at bounding box center [509, 46] width 1011 height 10
